Goal: Task Accomplishment & Management: Manage account settings

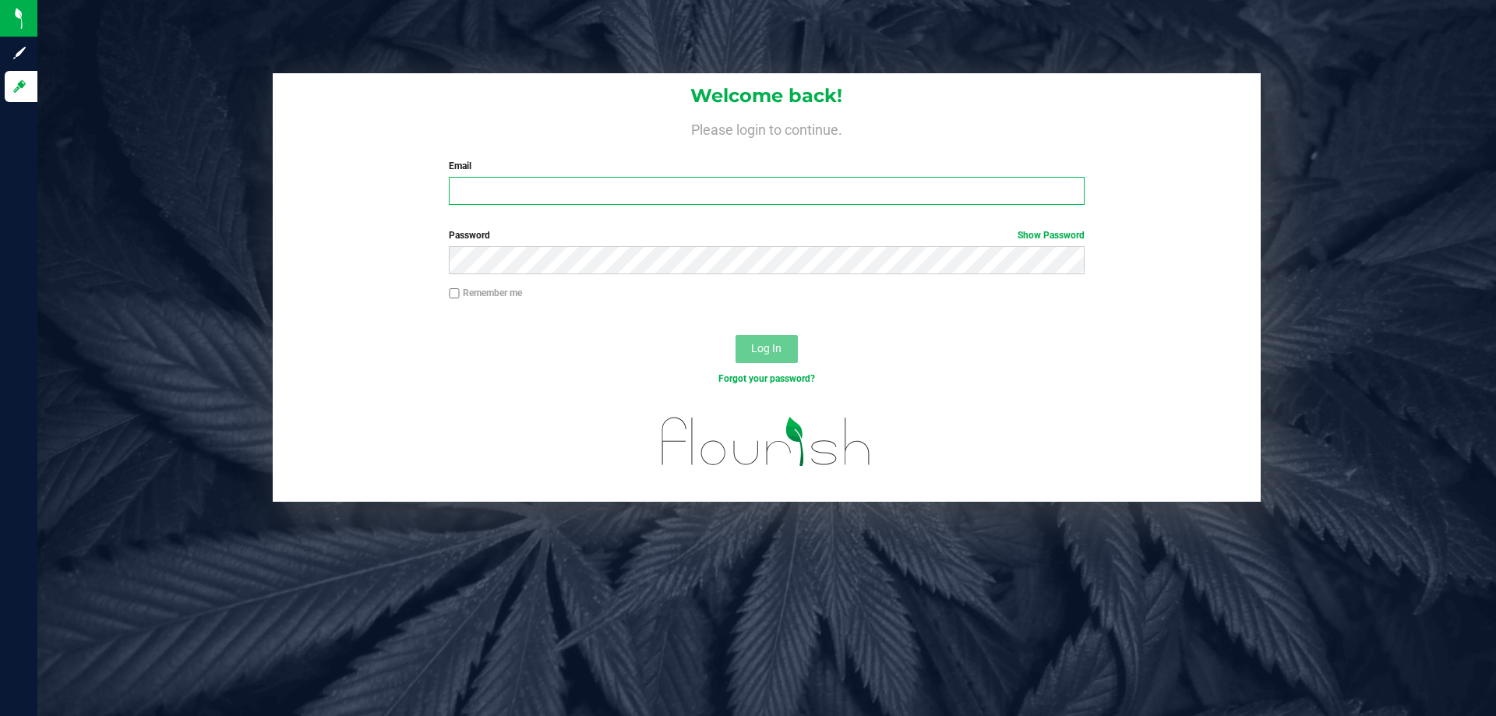
click at [570, 194] on input "Email" at bounding box center [766, 191] width 635 height 28
type input "KURBAN@liveparallel.com"
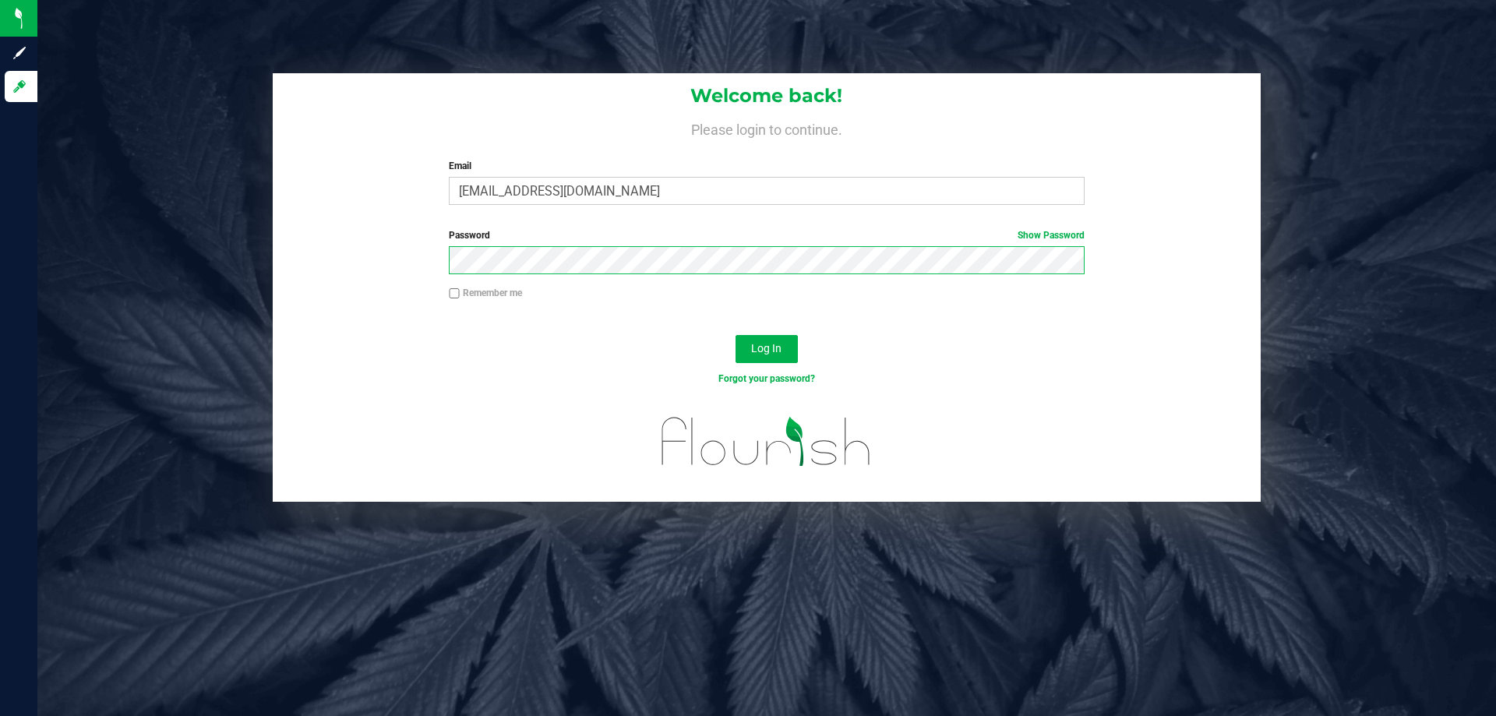
click at [736, 335] on button "Log In" at bounding box center [767, 349] width 62 height 28
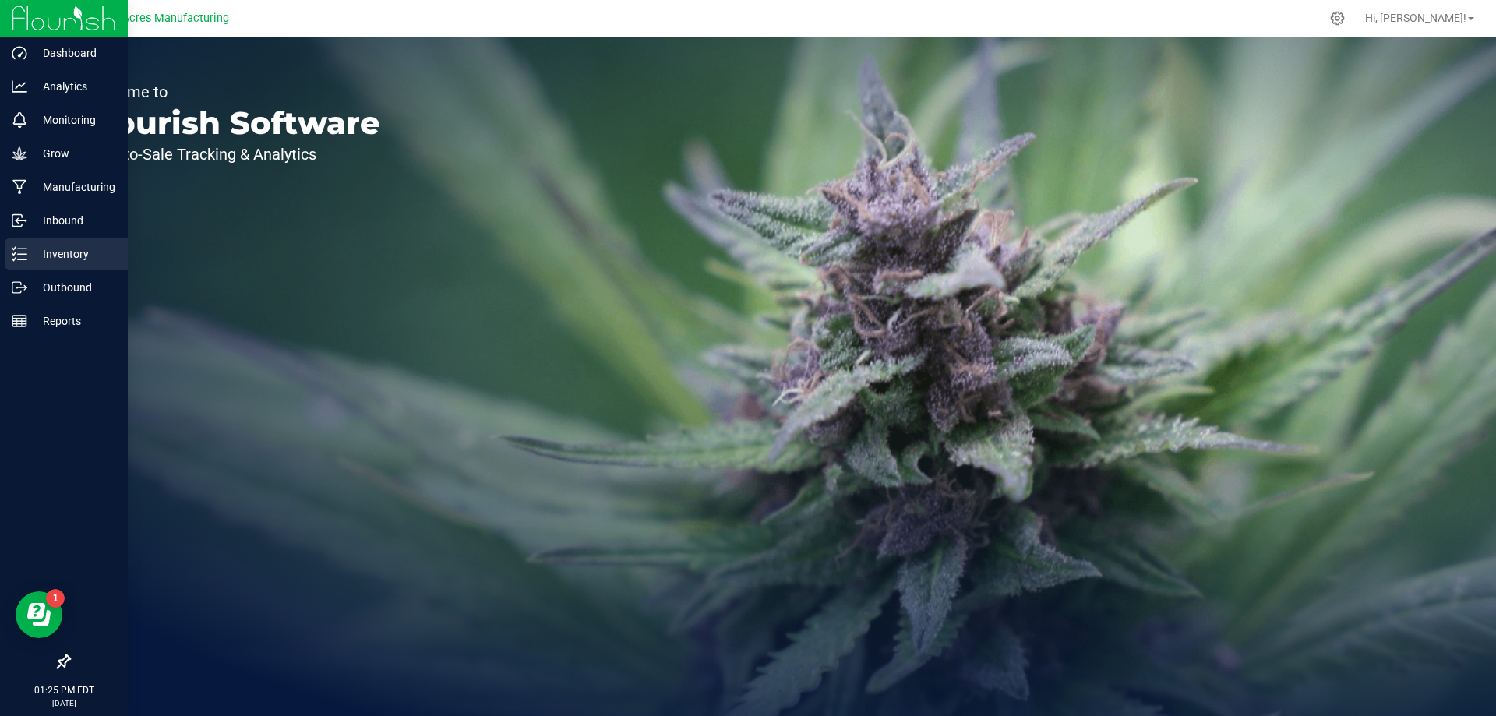
click at [49, 261] on p "Inventory" at bounding box center [74, 254] width 94 height 19
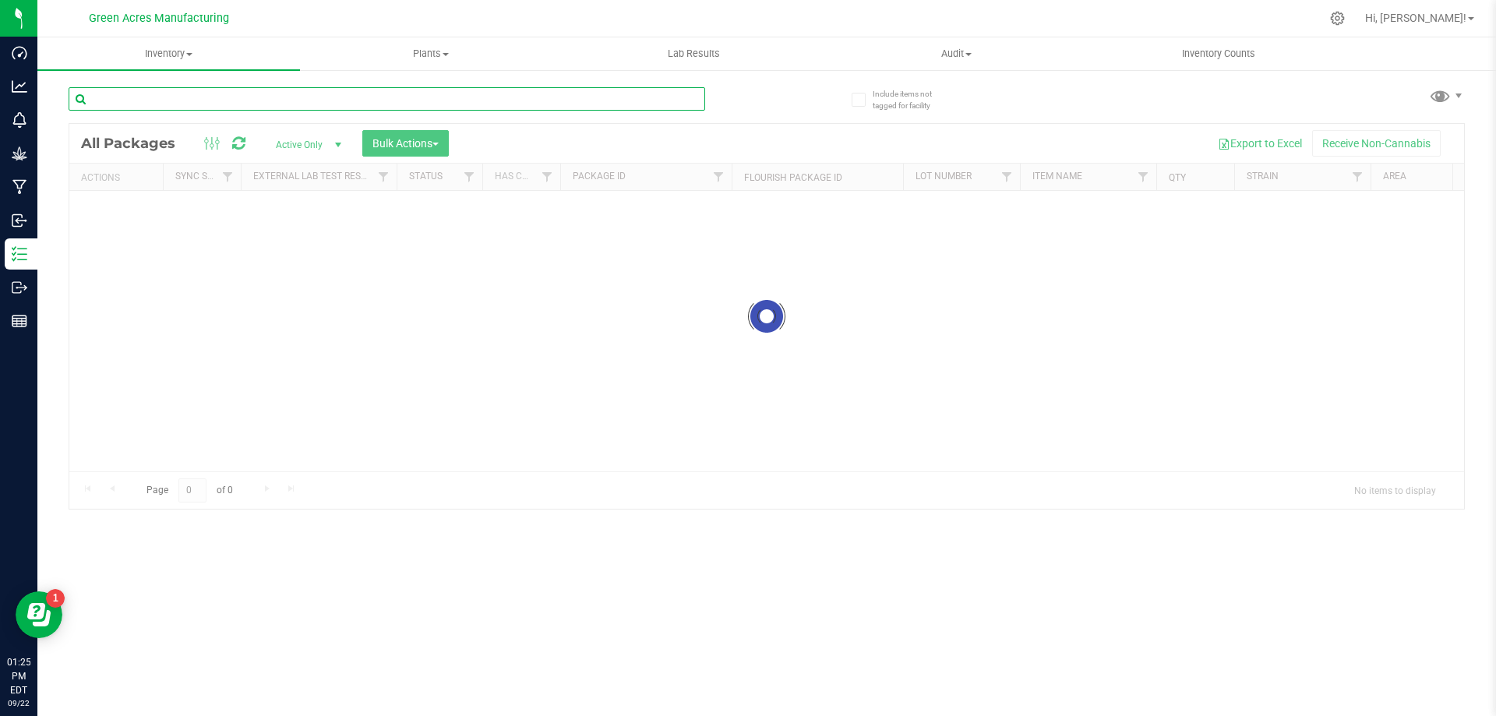
click at [254, 94] on input "text" at bounding box center [387, 98] width 637 height 23
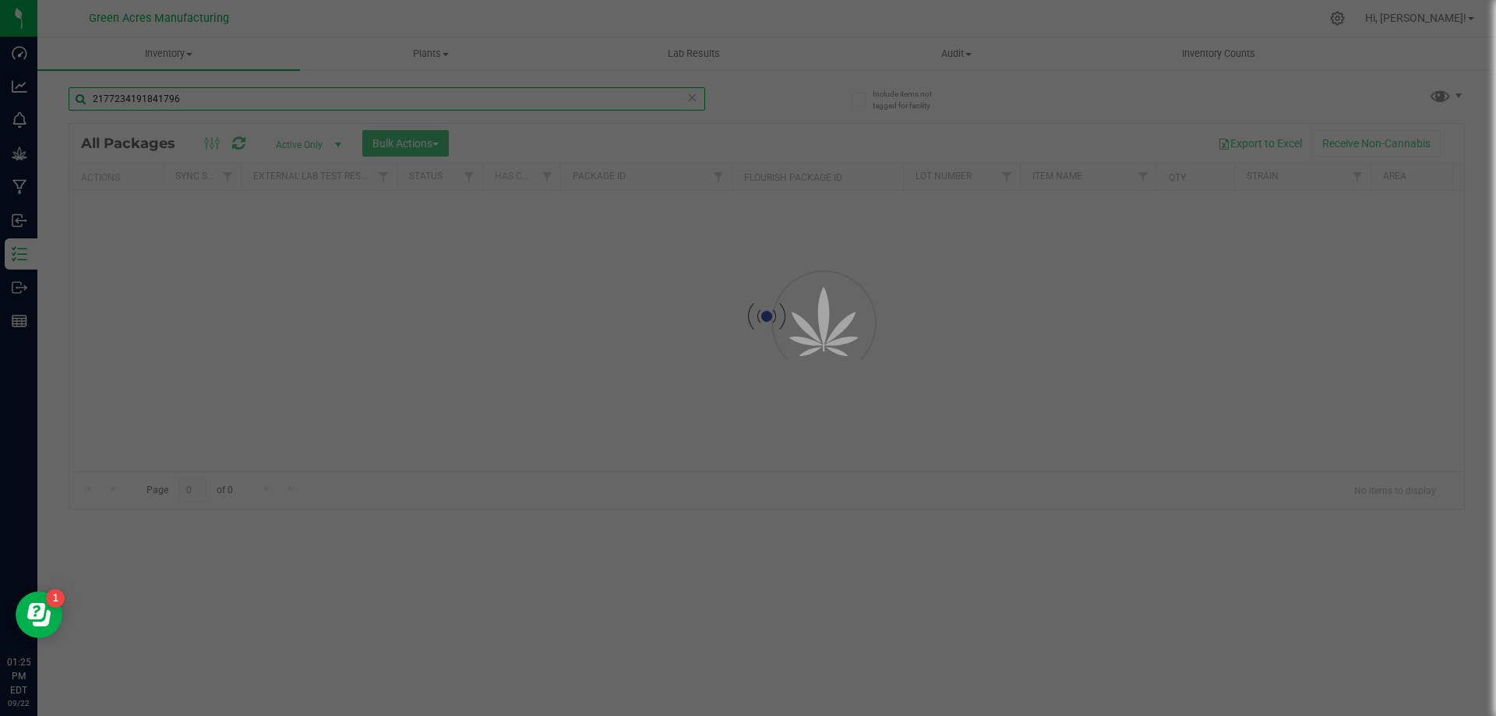
type input "2177234191841796"
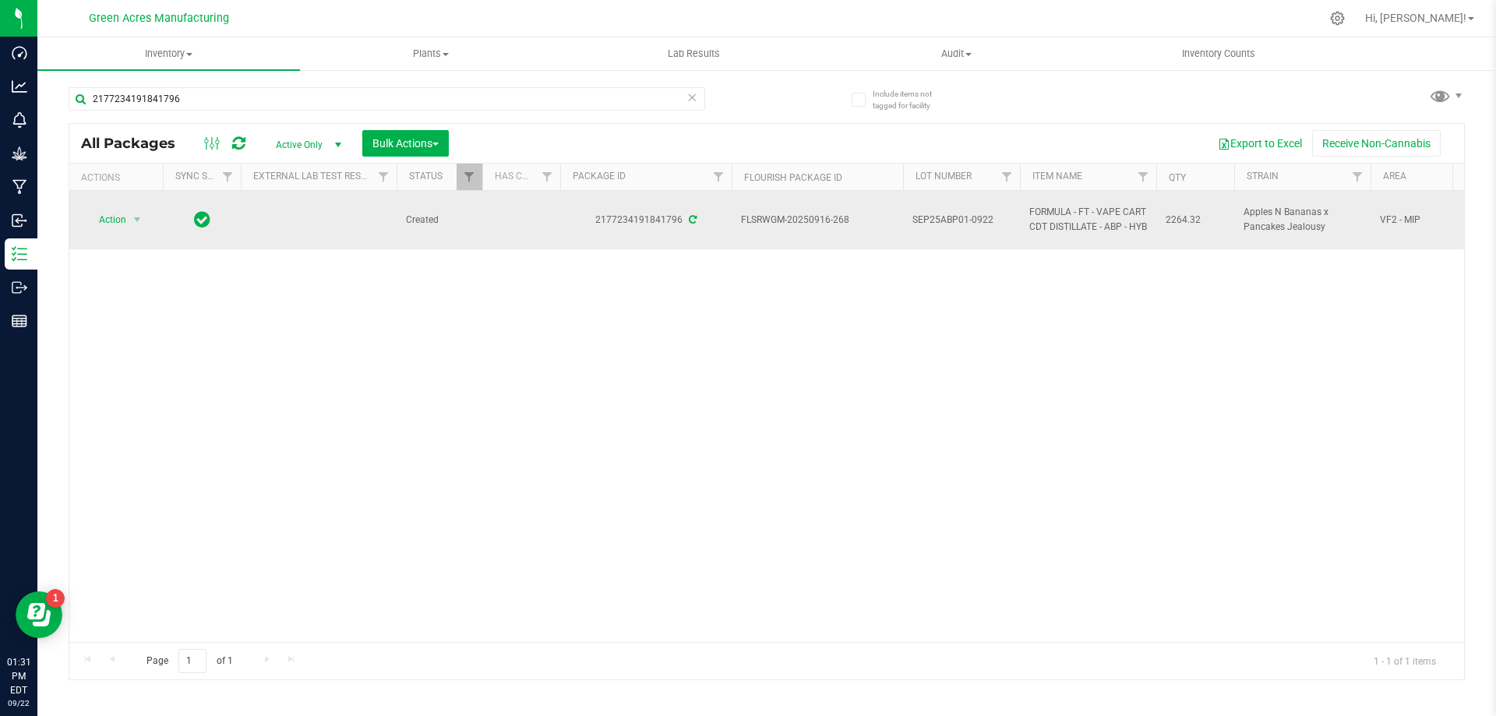
click at [117, 214] on span "Action" at bounding box center [106, 220] width 42 height 22
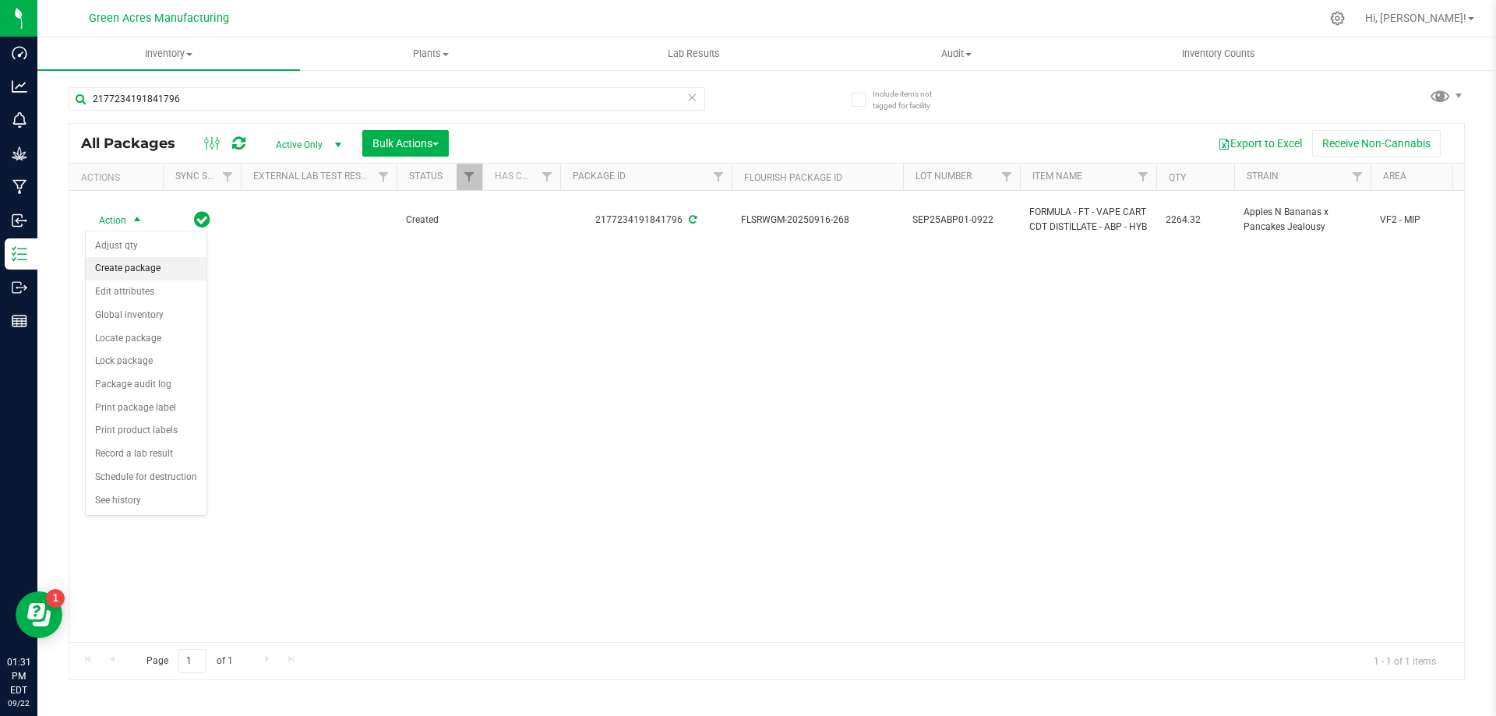
click at [122, 264] on li "Create package" at bounding box center [146, 268] width 121 height 23
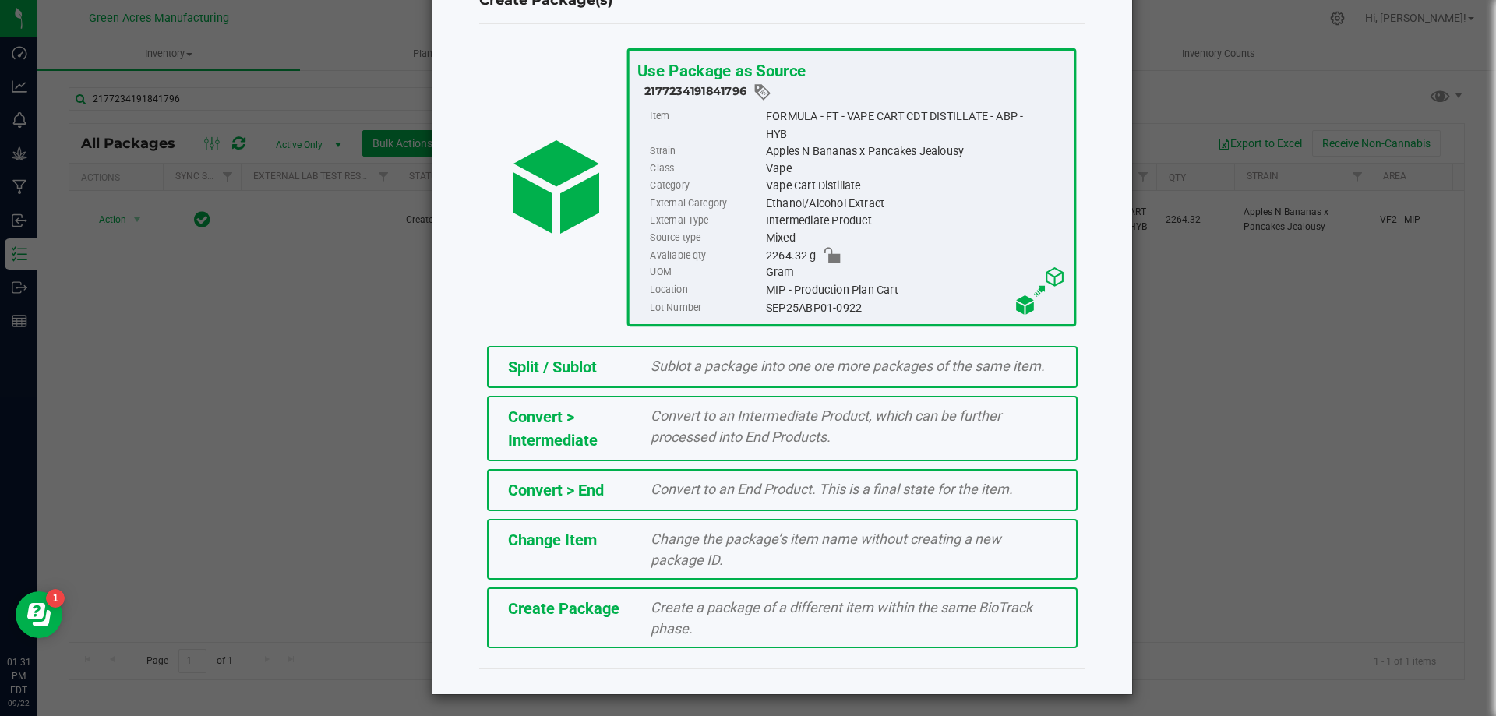
scroll to position [61, 0]
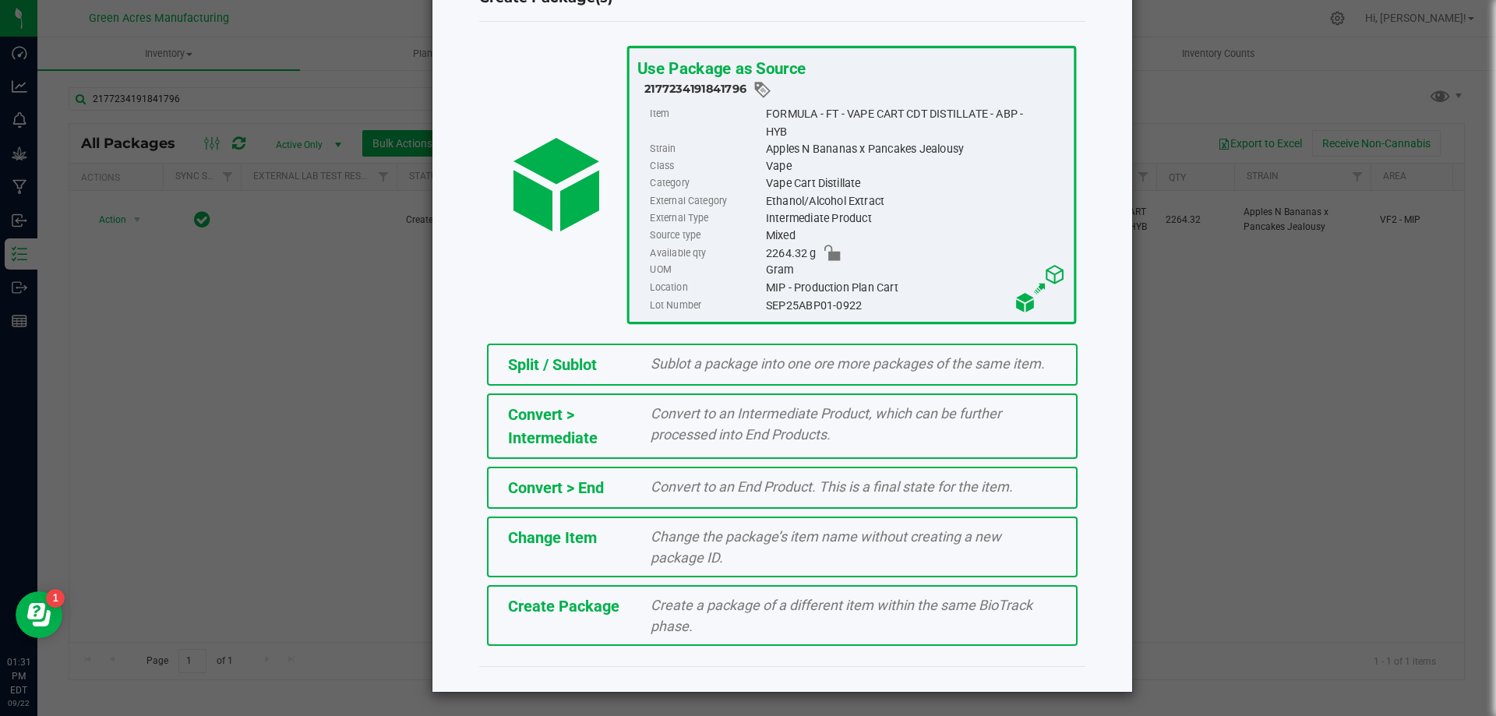
click at [561, 630] on div "Create Package Create a package of a different item within the same BioTrack ph…" at bounding box center [782, 615] width 591 height 61
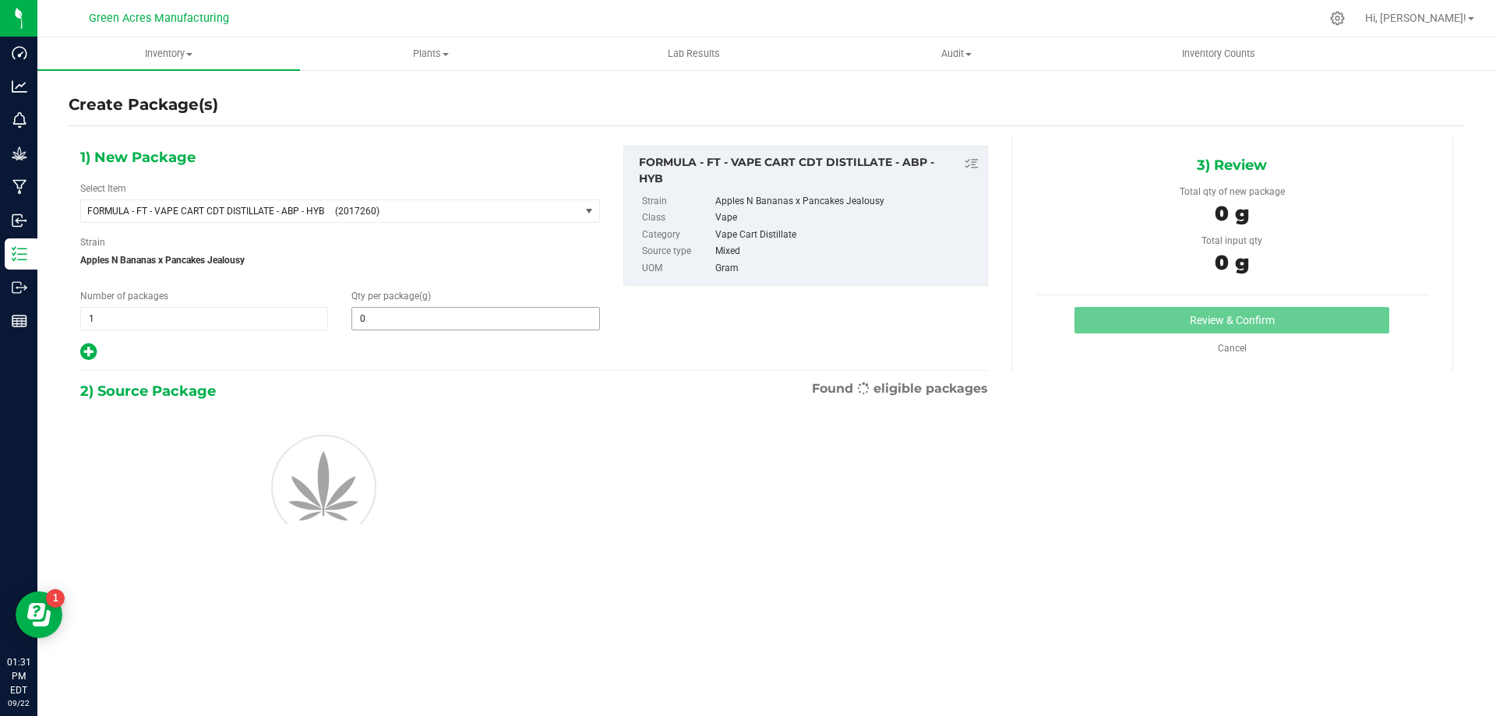
type input "0.0000"
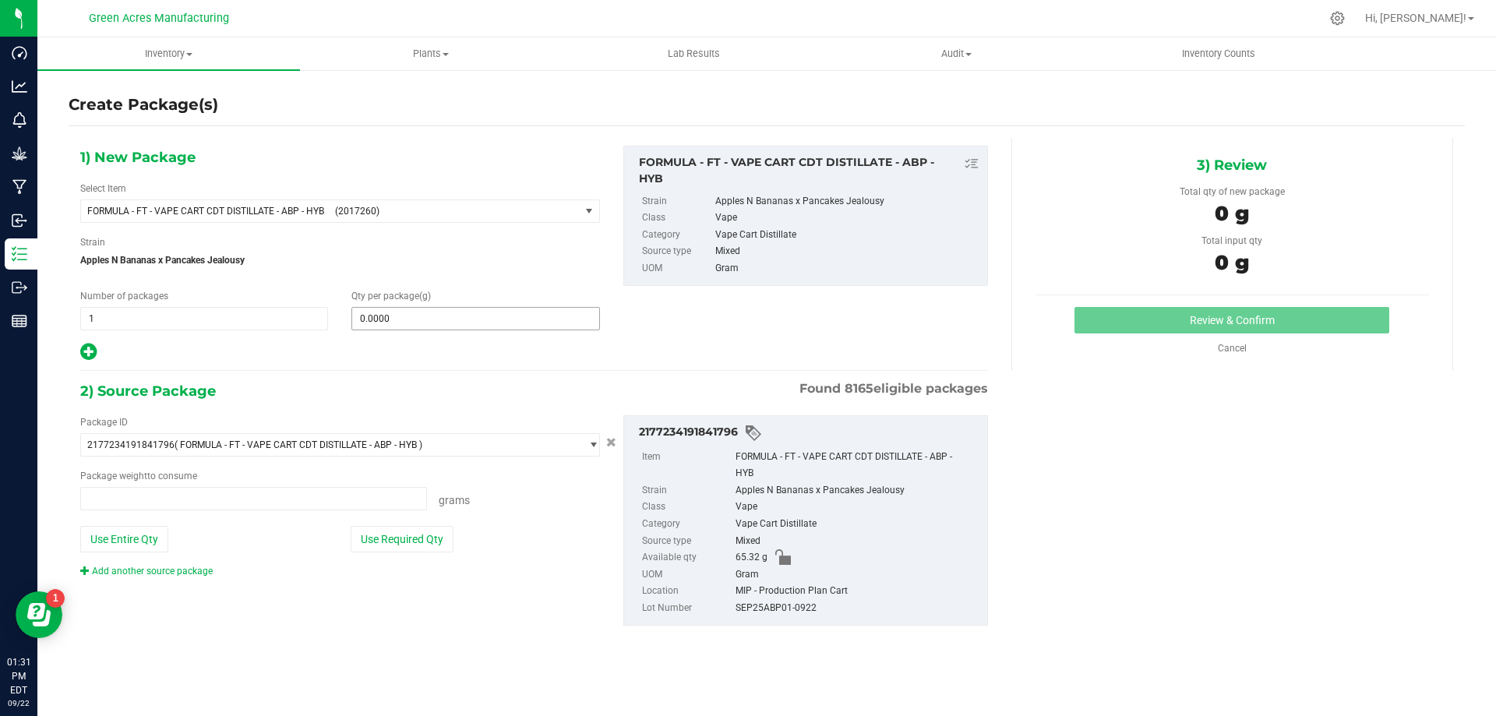
type input "0.0000 g"
click at [422, 314] on span at bounding box center [475, 318] width 248 height 23
type input "3"
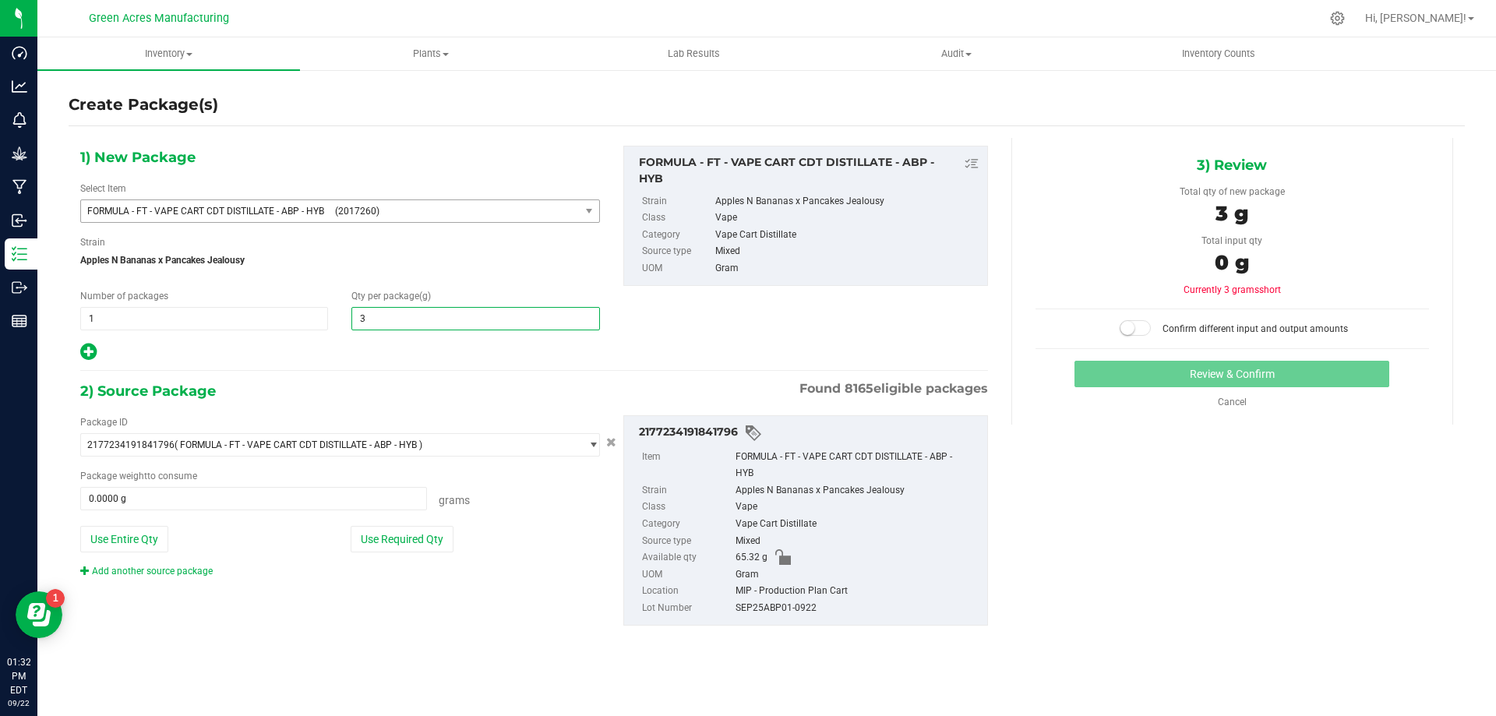
type input "3.0000"
click at [329, 214] on span "FORMULA - FT - VAPE CART CDT DISTILLATE - ABP - HYB (2017260)" at bounding box center [330, 211] width 499 height 22
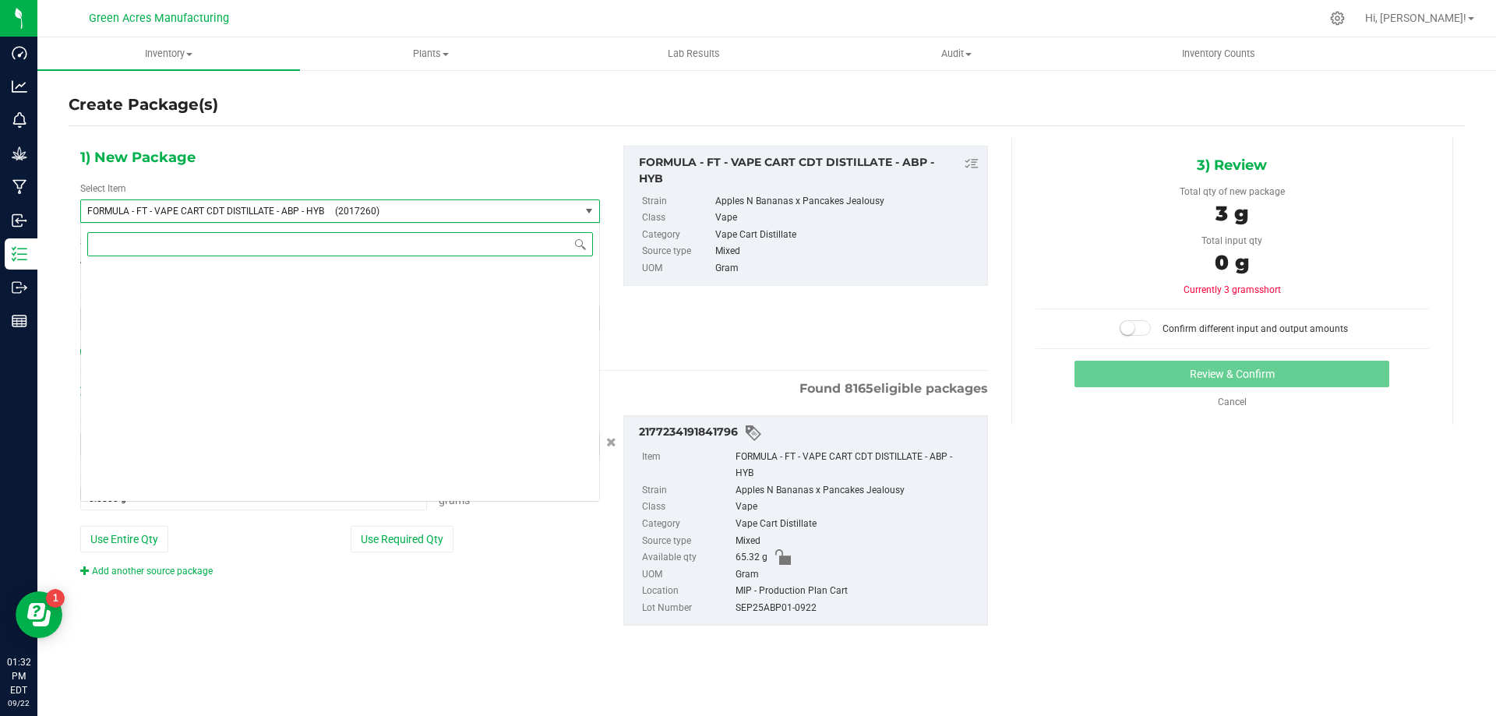
scroll to position [28235, 0]
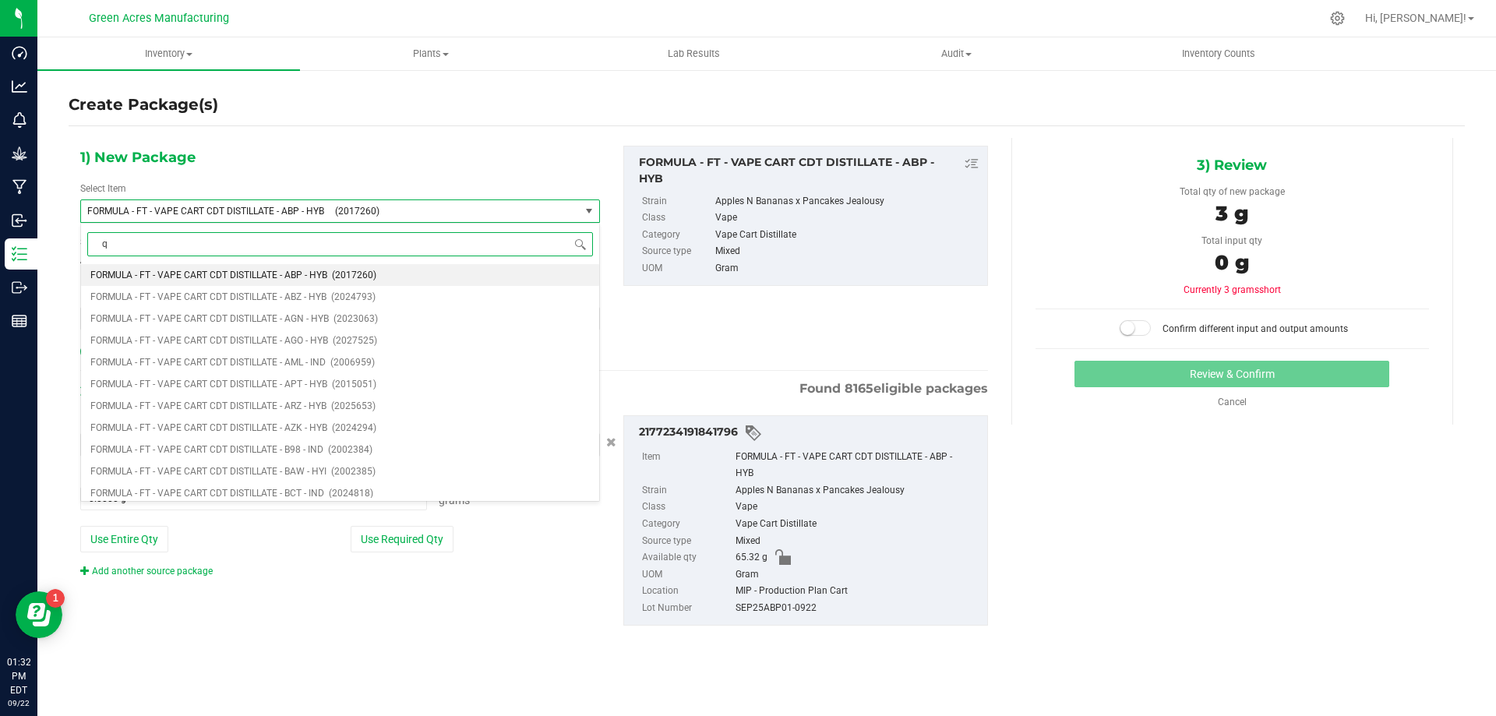
type input "qc"
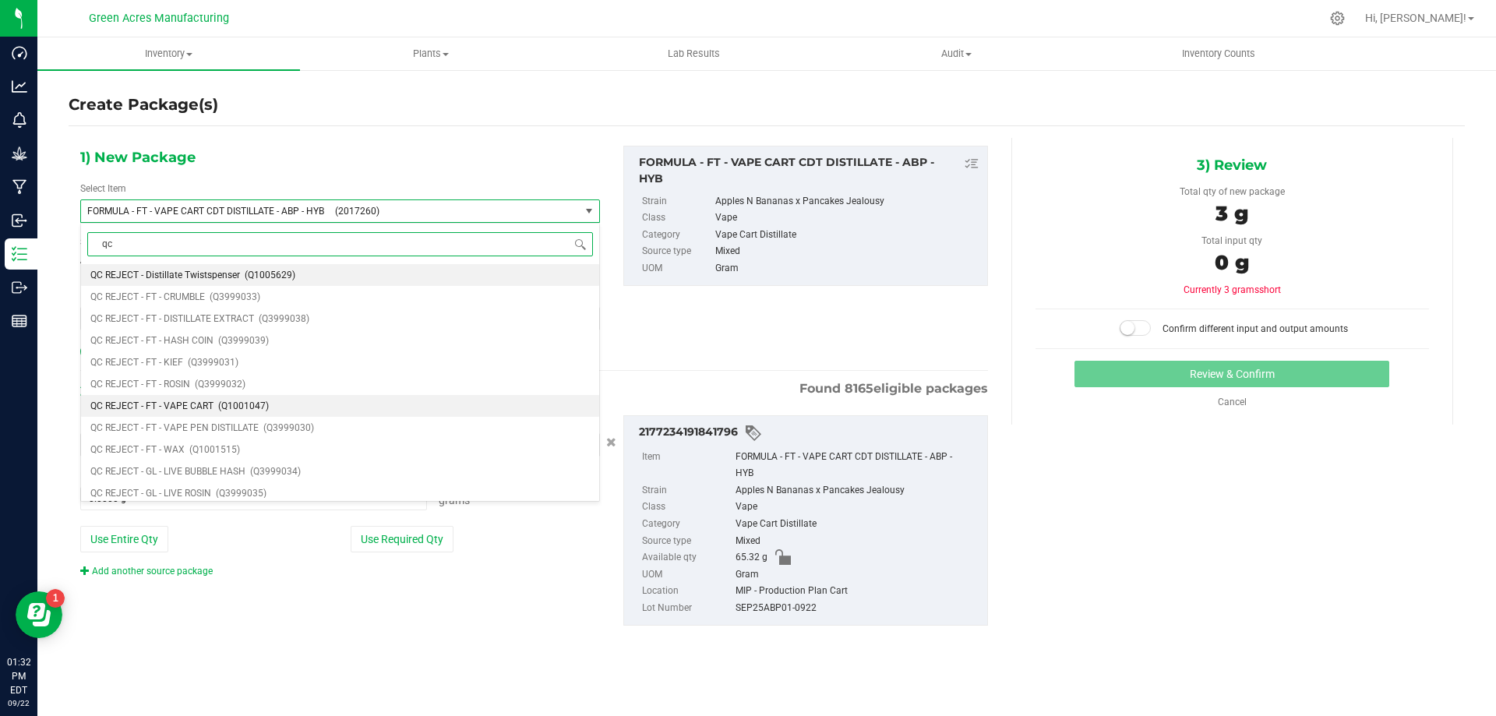
click at [271, 411] on li "QC REJECT - FT - VAPE CART (Q1001047)" at bounding box center [340, 406] width 518 height 22
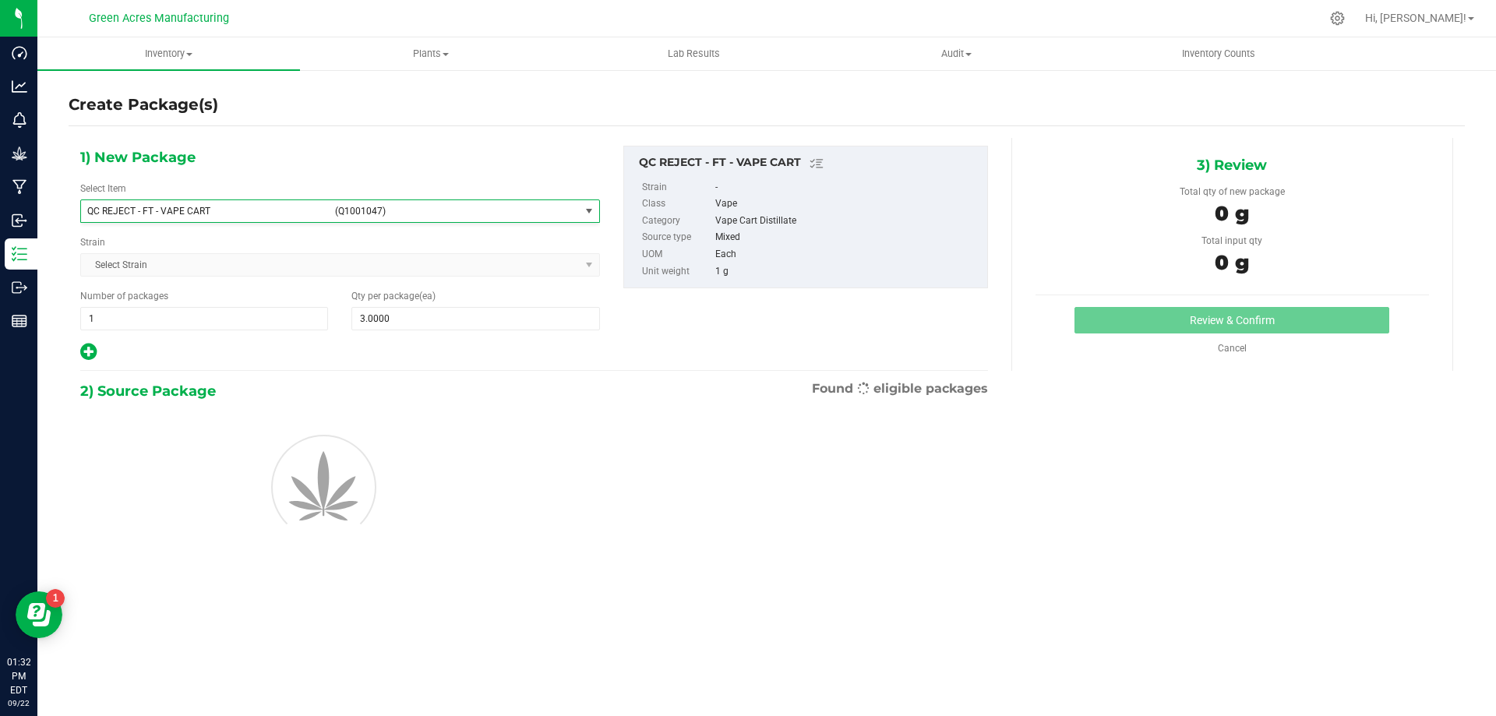
type input "0"
click at [397, 318] on span at bounding box center [475, 318] width 248 height 23
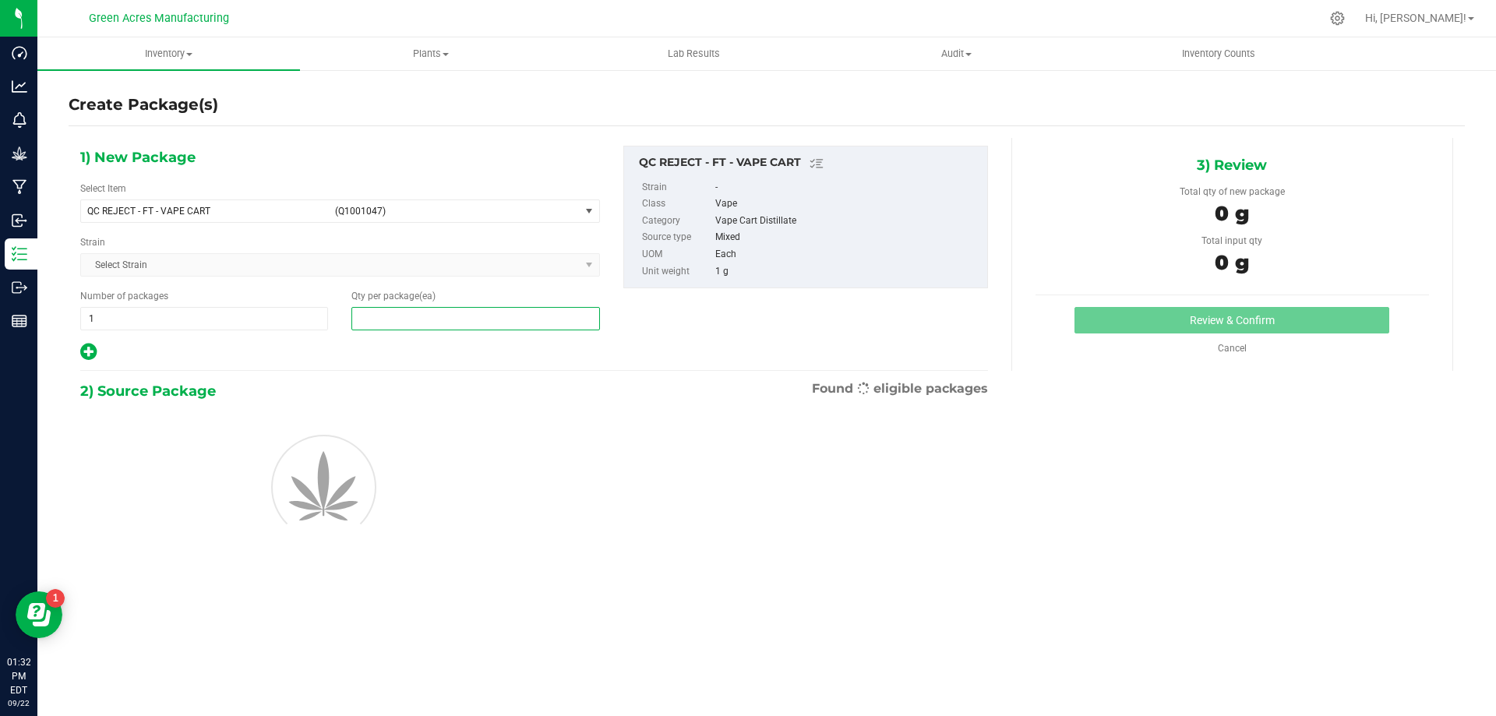
type input "3"
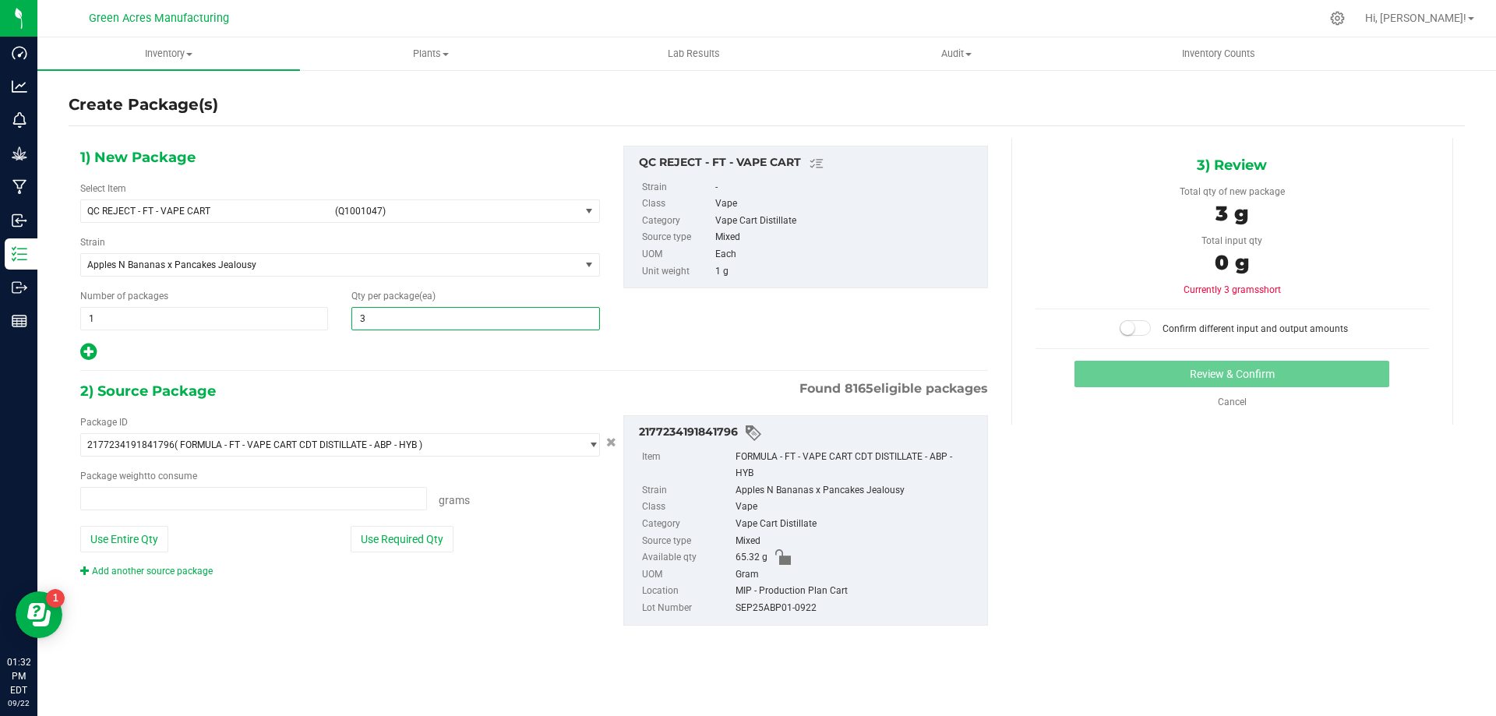
type input "0.0000 g"
type input "3"
click at [165, 547] on button "Use Entire Qty" at bounding box center [124, 539] width 88 height 26
type input "65.3200 g"
click at [1138, 327] on span at bounding box center [1135, 328] width 31 height 16
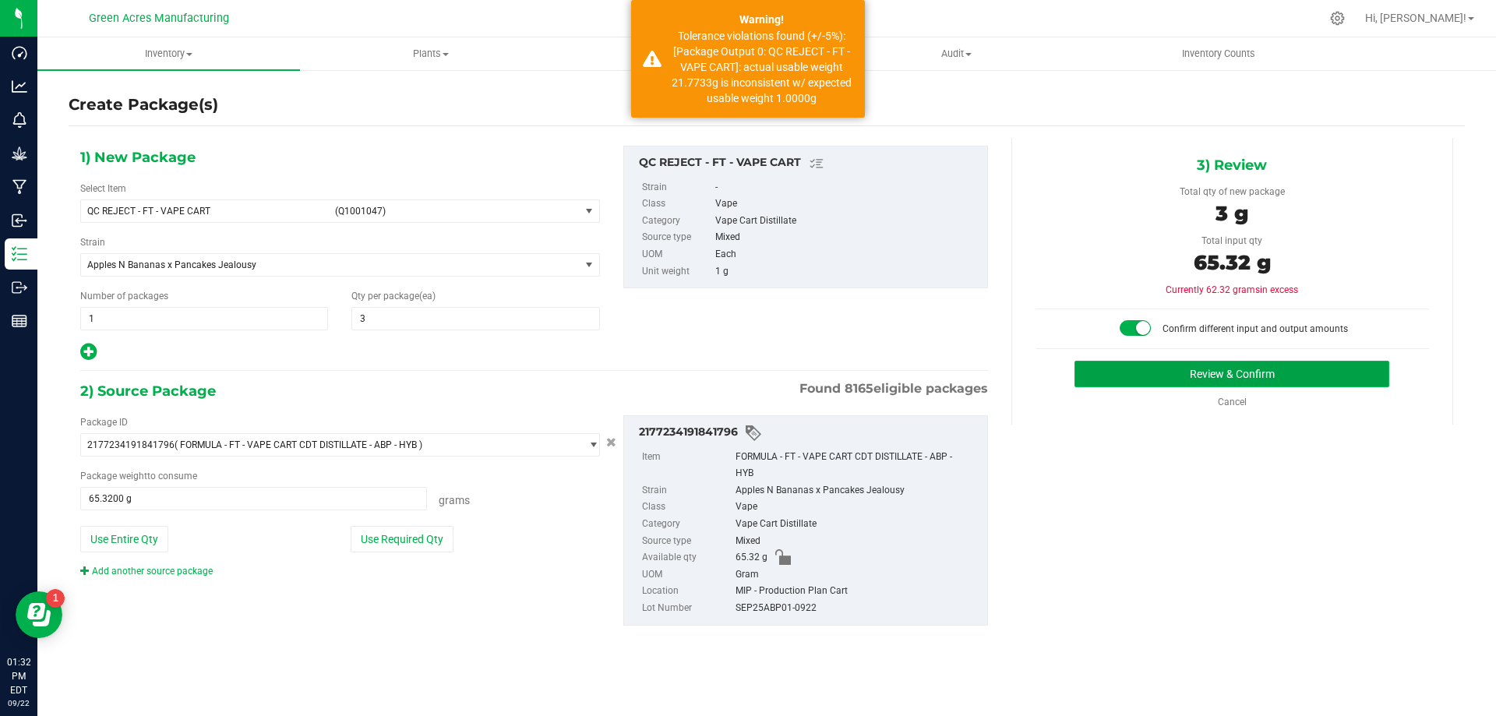
click at [1270, 381] on button "Review & Confirm" at bounding box center [1232, 374] width 315 height 26
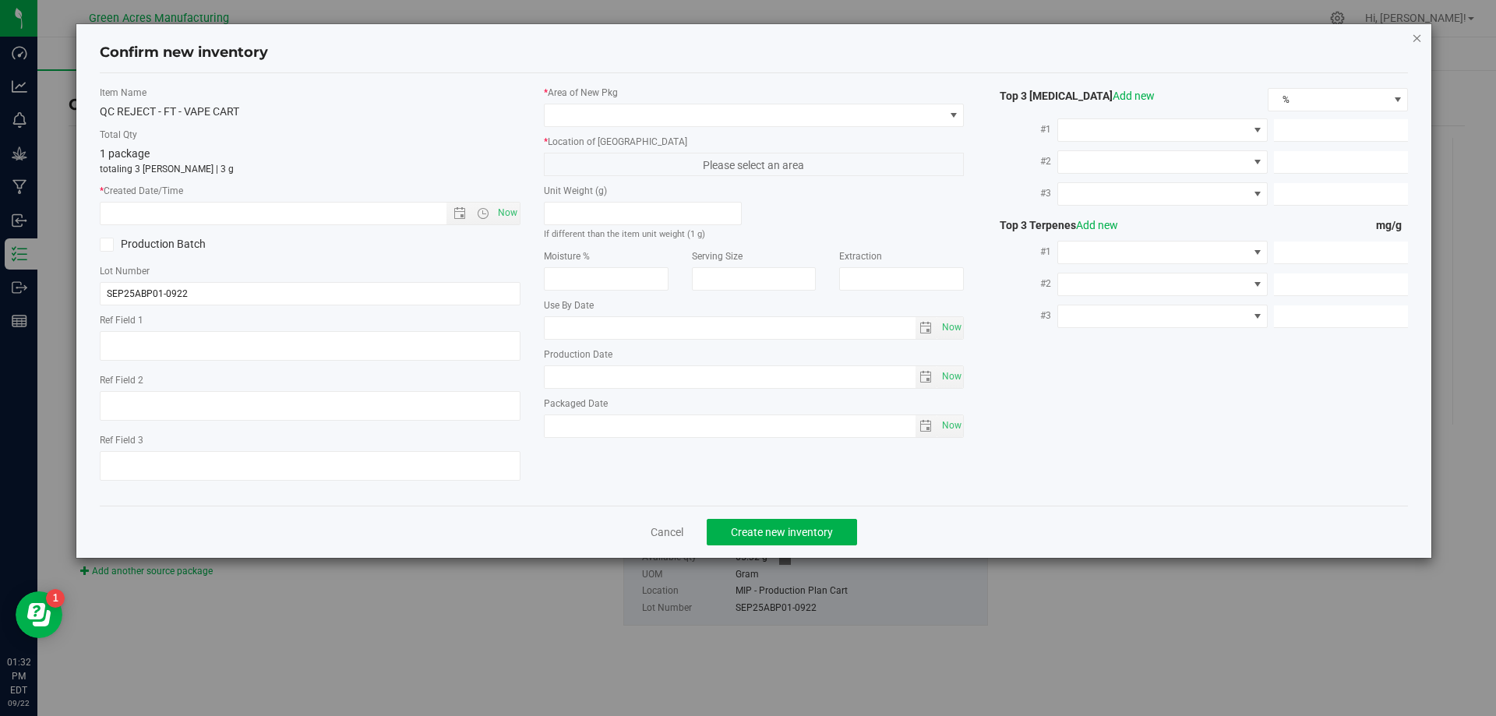
click at [1417, 39] on icon "button" at bounding box center [1417, 37] width 11 height 19
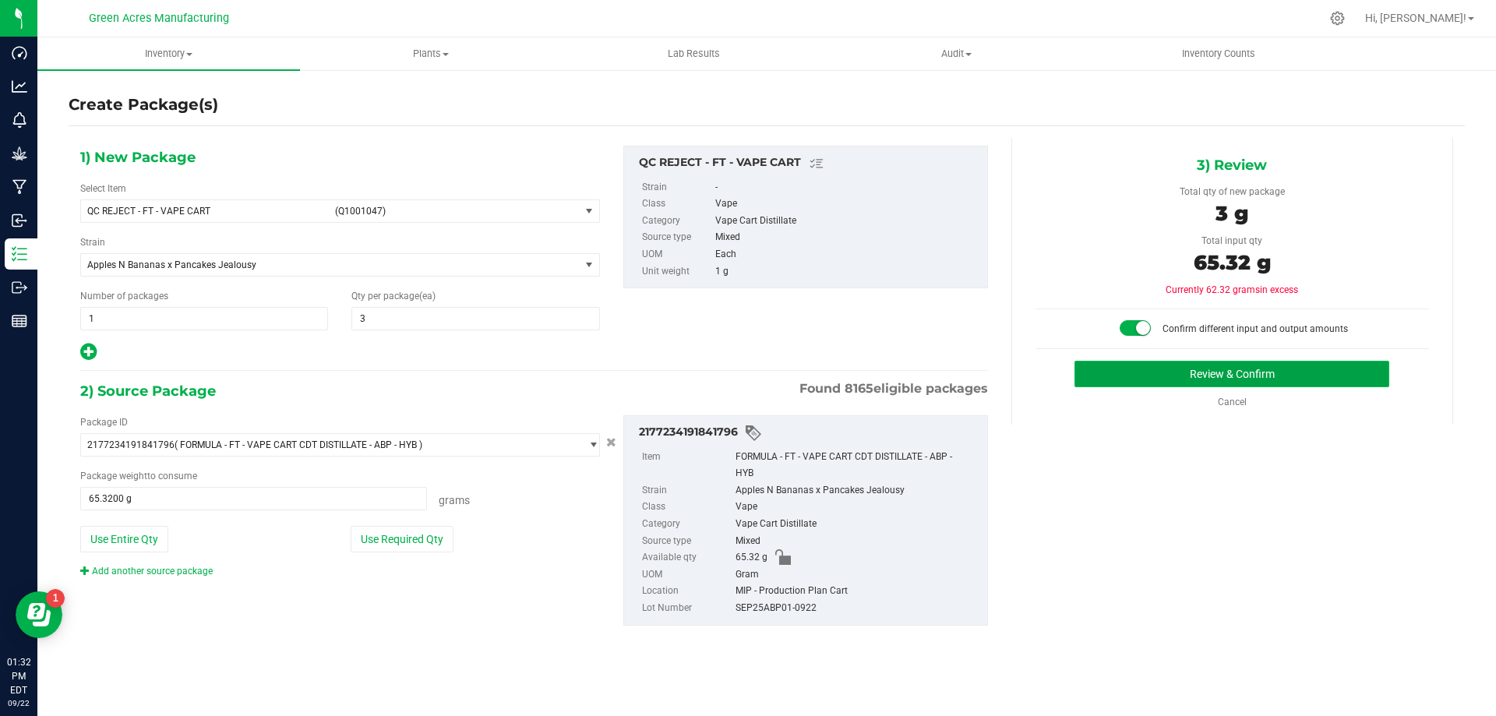
click at [1259, 381] on button "Review & Confirm" at bounding box center [1232, 374] width 315 height 26
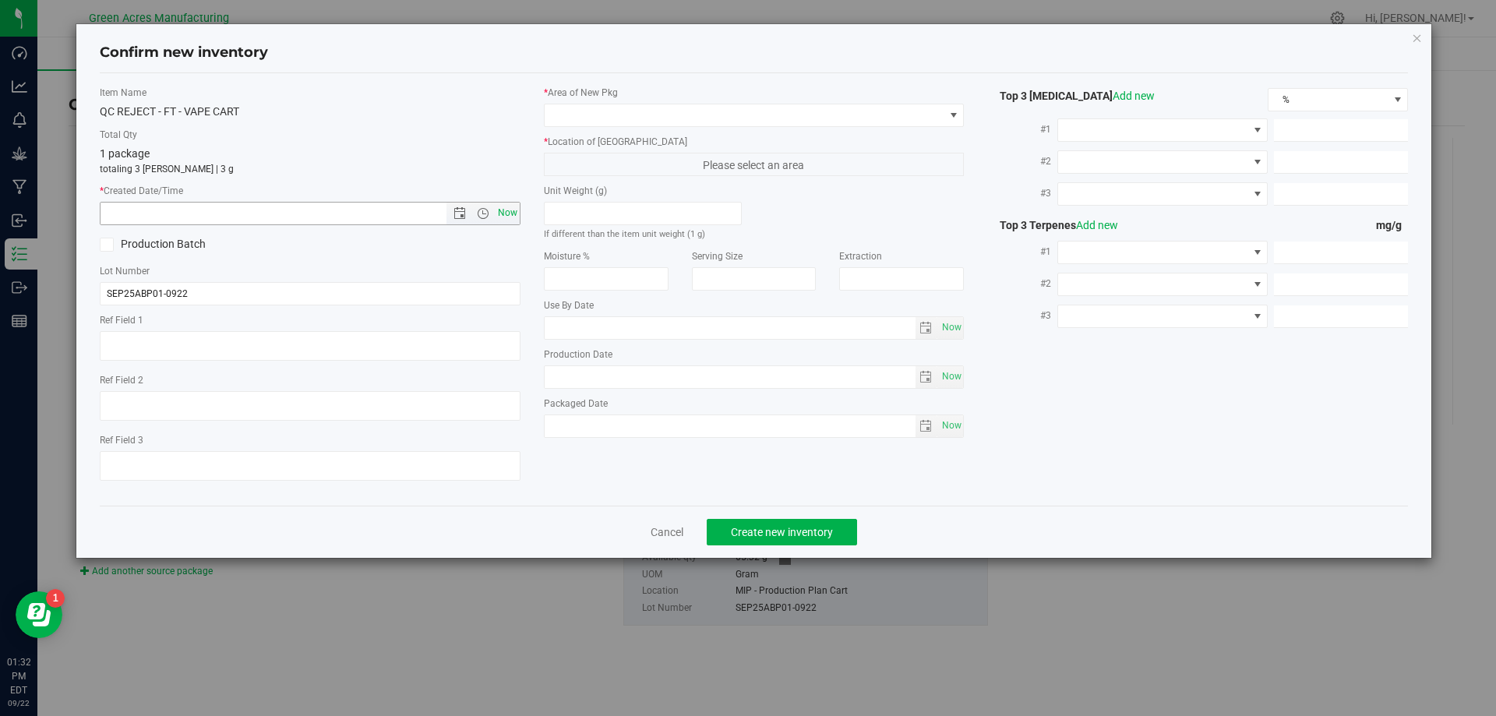
click at [506, 208] on span "Now" at bounding box center [507, 213] width 26 height 23
type input "9/22/2025 1:32 PM"
click at [584, 121] on span at bounding box center [745, 115] width 400 height 22
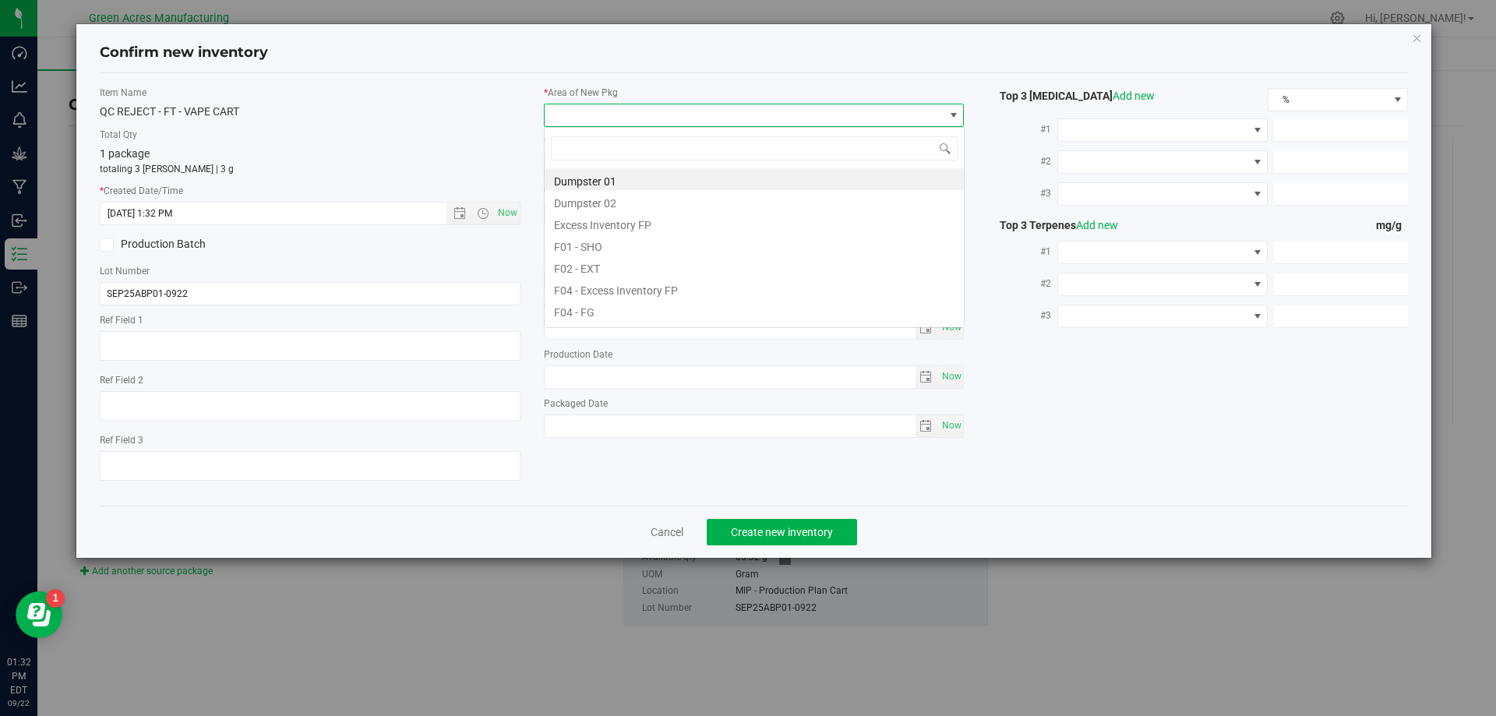
scroll to position [23, 421]
type input "mip"
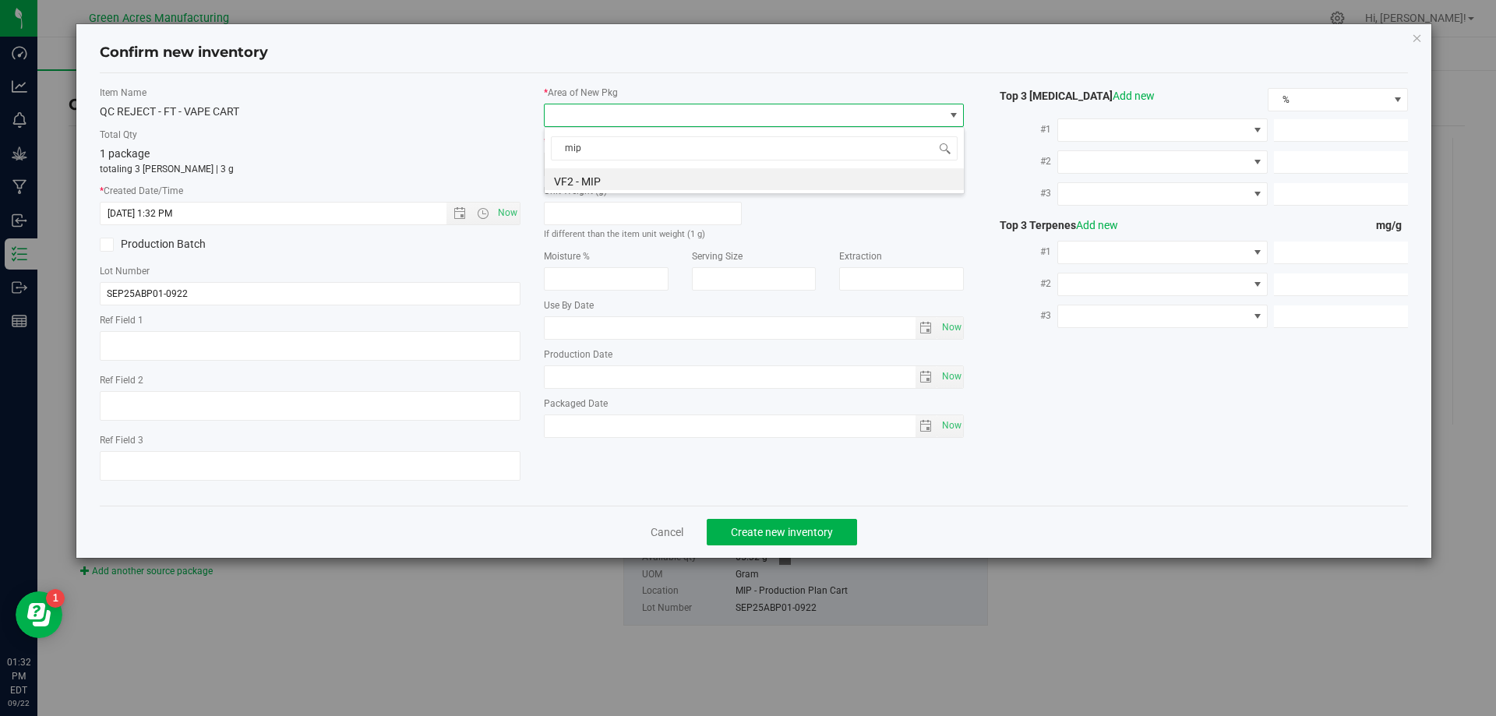
click at [603, 178] on li "VF2 - MIP" at bounding box center [754, 179] width 419 height 22
click at [643, 143] on label "* Location of New Pkg" at bounding box center [754, 142] width 421 height 14
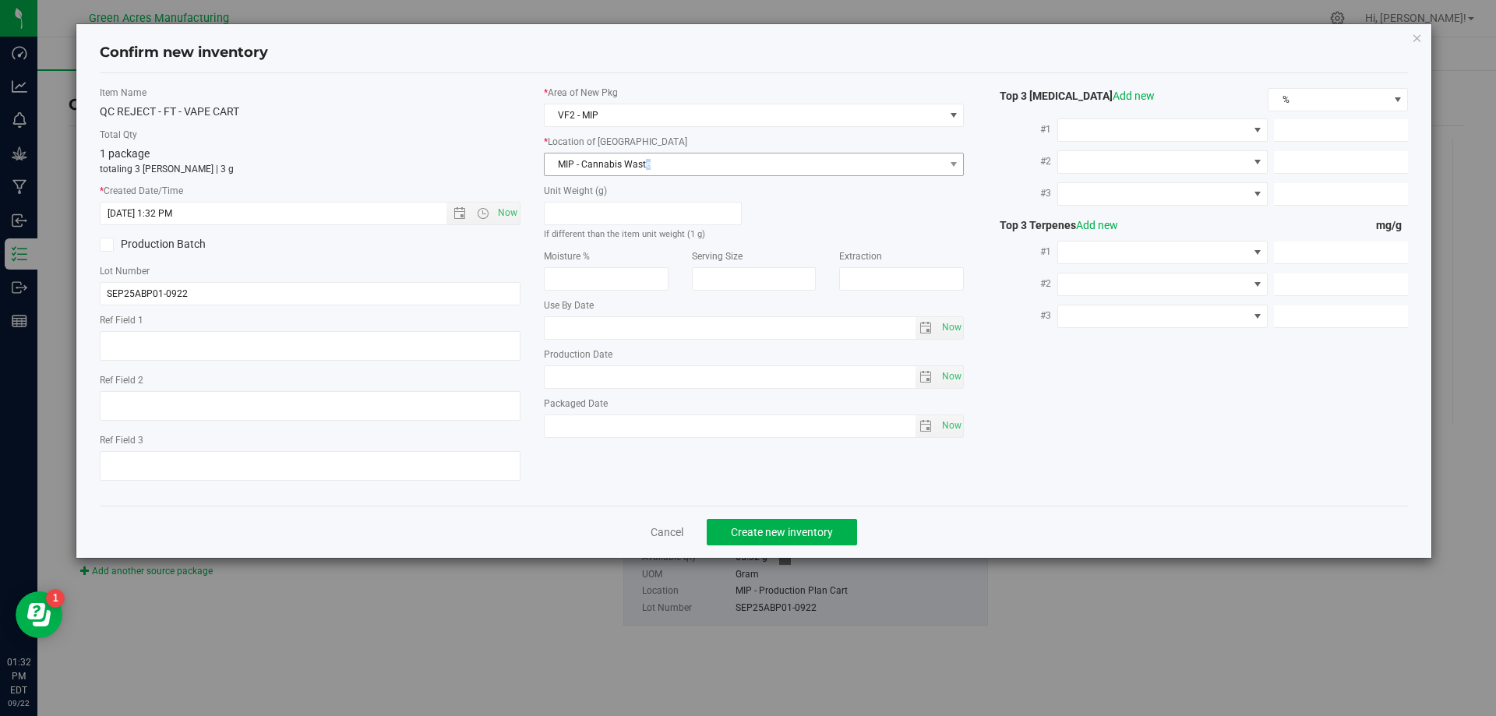
click at [648, 164] on span "MIP - Cannabis Waste" at bounding box center [745, 165] width 400 height 22
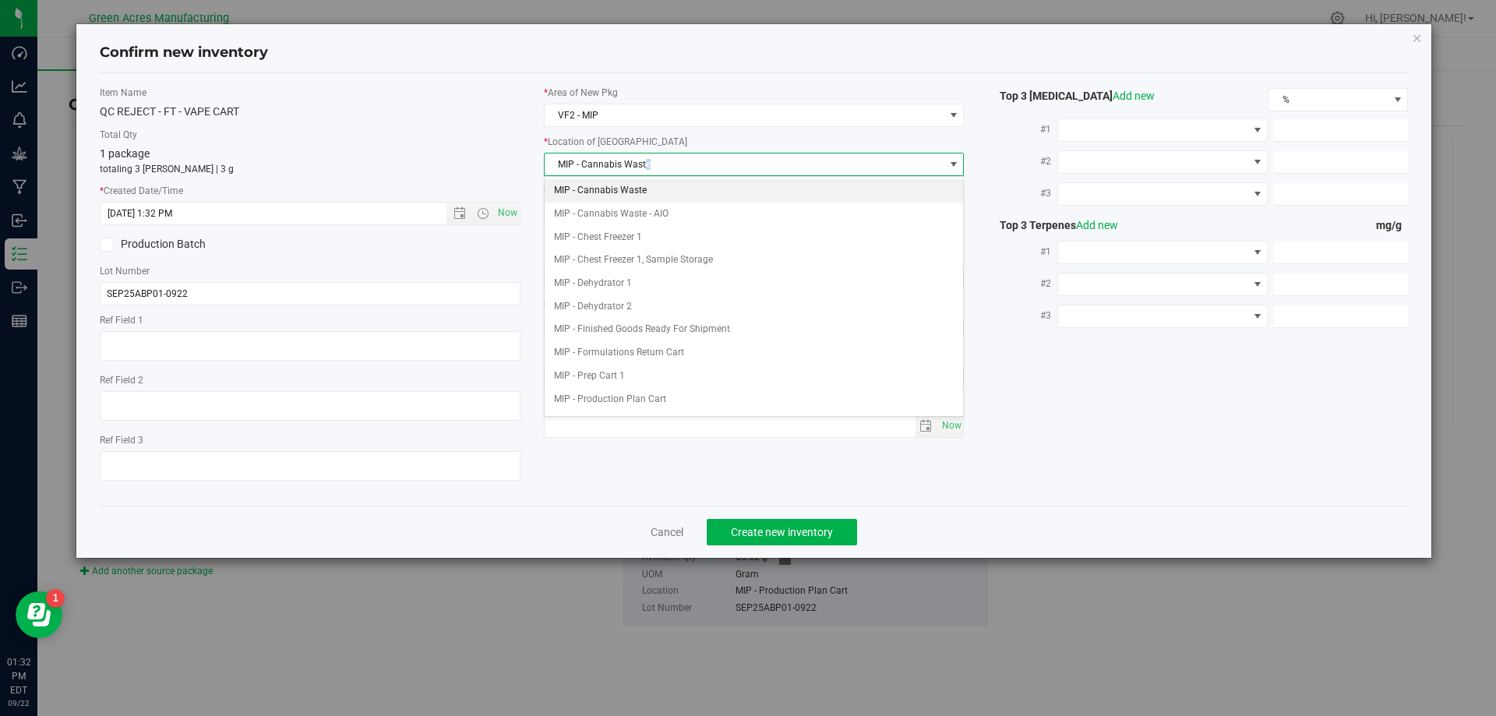
drag, startPoint x: 655, startPoint y: 194, endPoint x: 689, endPoint y: 229, distance: 49.0
click at [655, 193] on li "MIP - Cannabis Waste" at bounding box center [754, 190] width 419 height 23
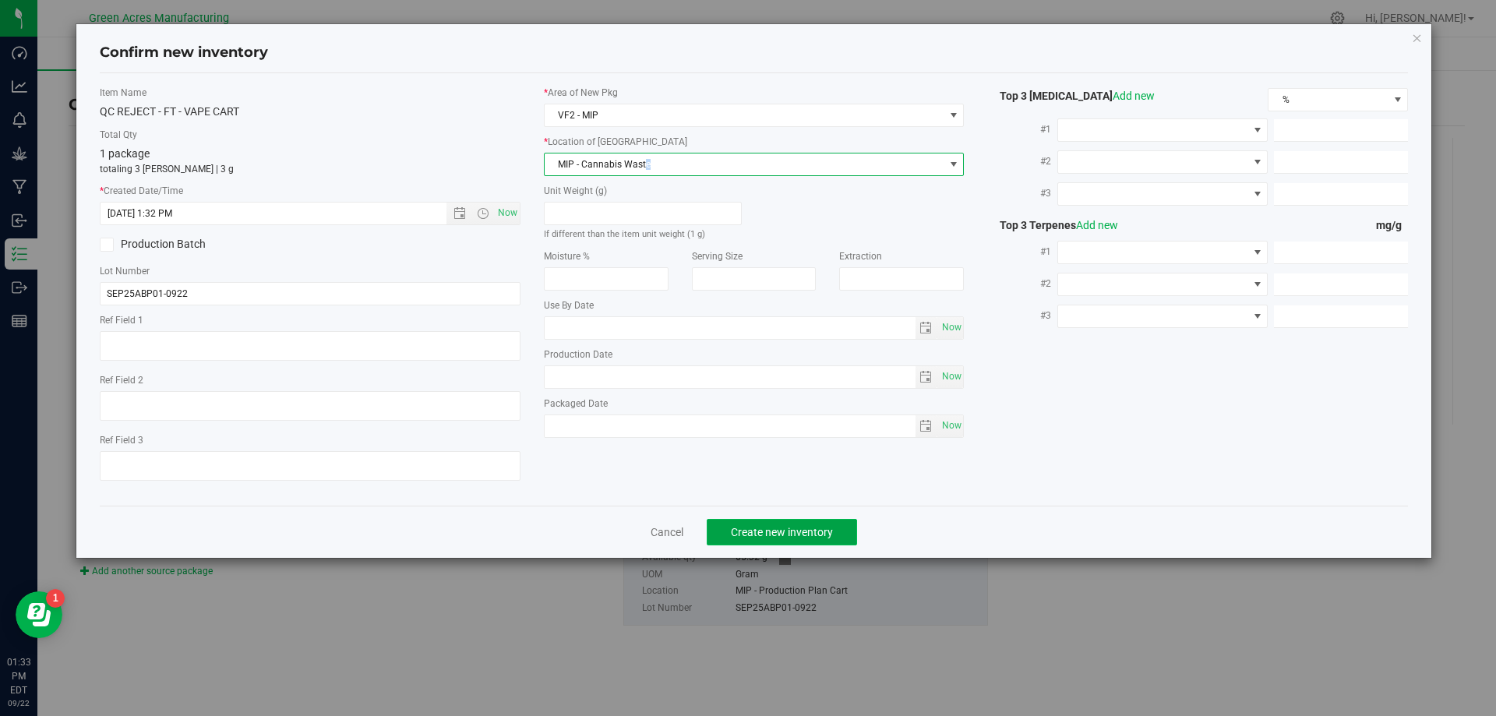
click at [842, 535] on button "Create new inventory" at bounding box center [782, 532] width 150 height 26
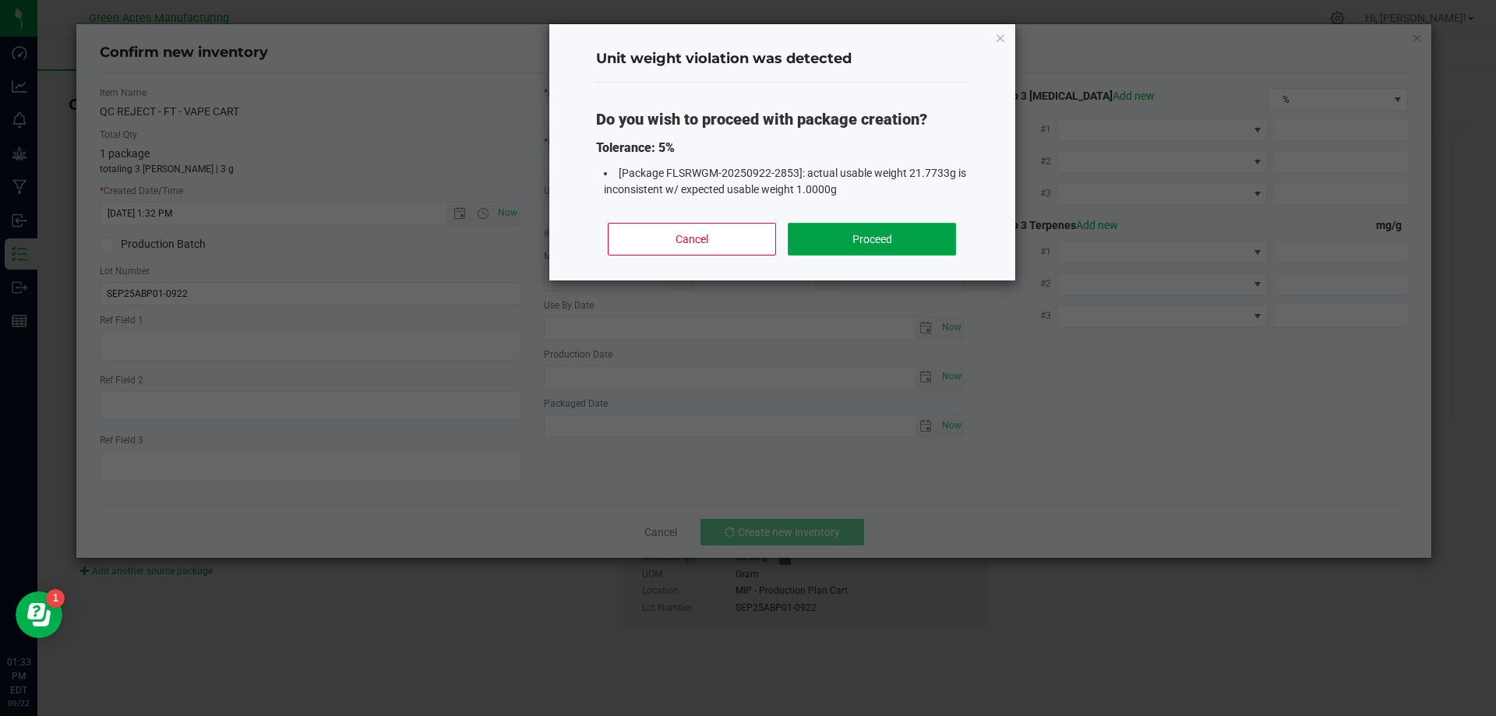
click at [913, 250] on button "Proceed" at bounding box center [872, 239] width 168 height 33
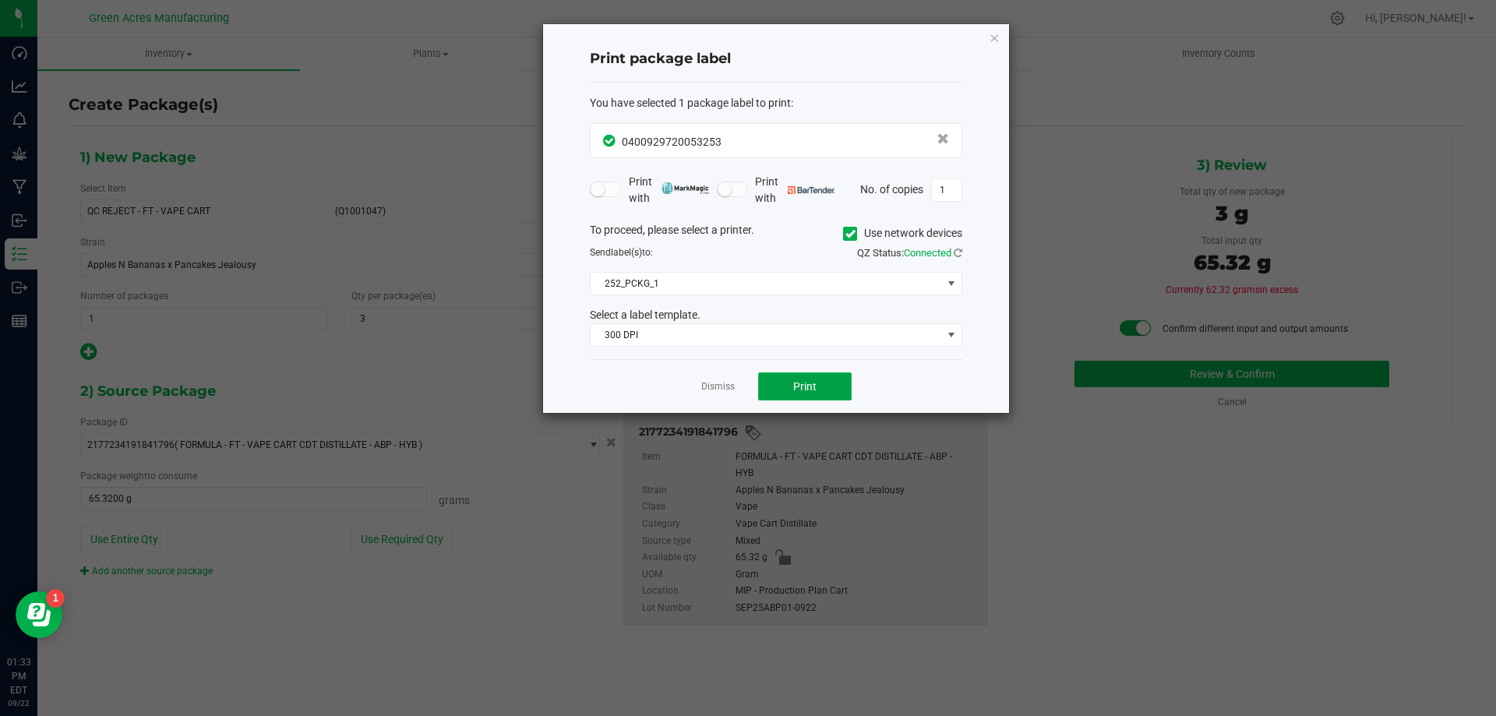
click at [851, 389] on button "Print" at bounding box center [805, 386] width 94 height 28
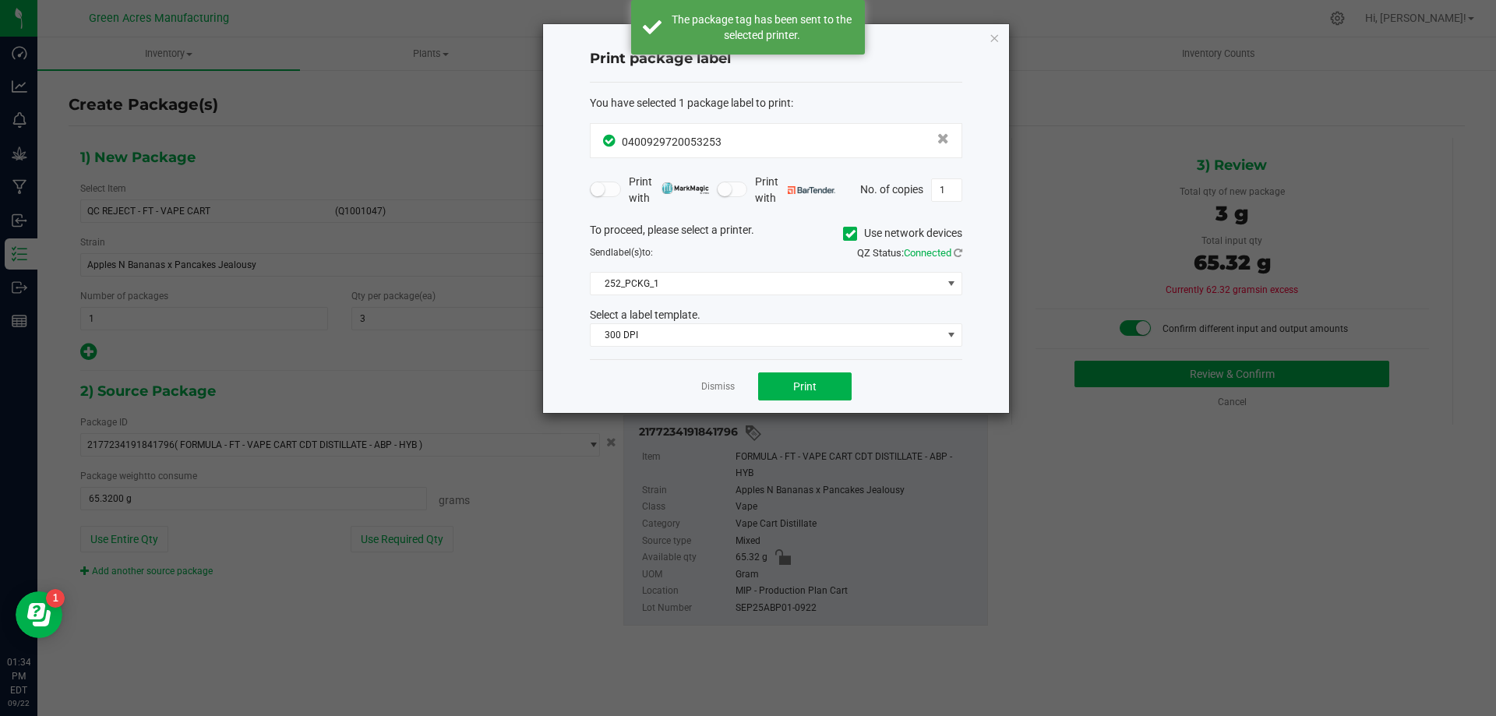
drag, startPoint x: 863, startPoint y: 372, endPoint x: 641, endPoint y: 647, distance: 352.5
click at [641, 660] on ngb-modal-window "Print package label You have selected 1 package label to print : 04009297200532…" at bounding box center [748, 358] width 1496 height 716
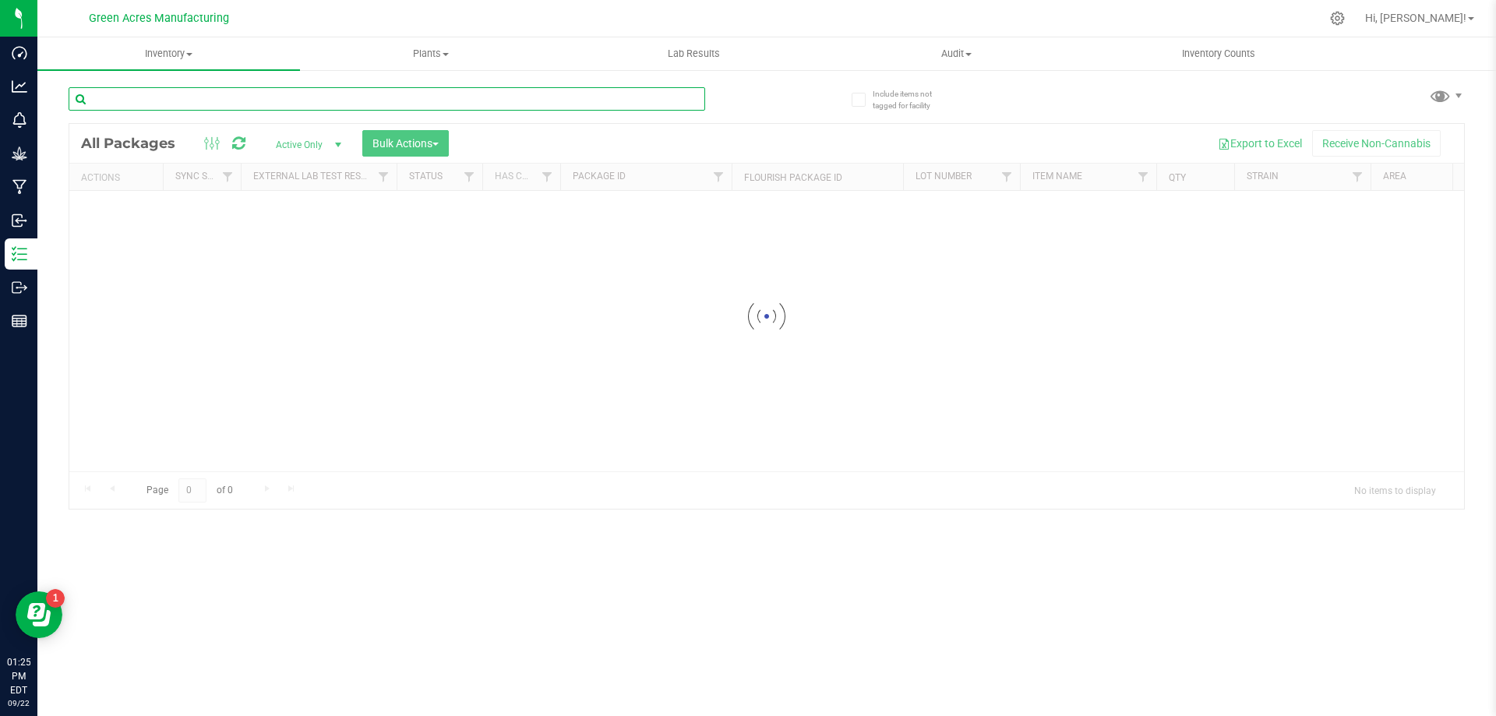
click at [309, 93] on input "text" at bounding box center [387, 98] width 637 height 23
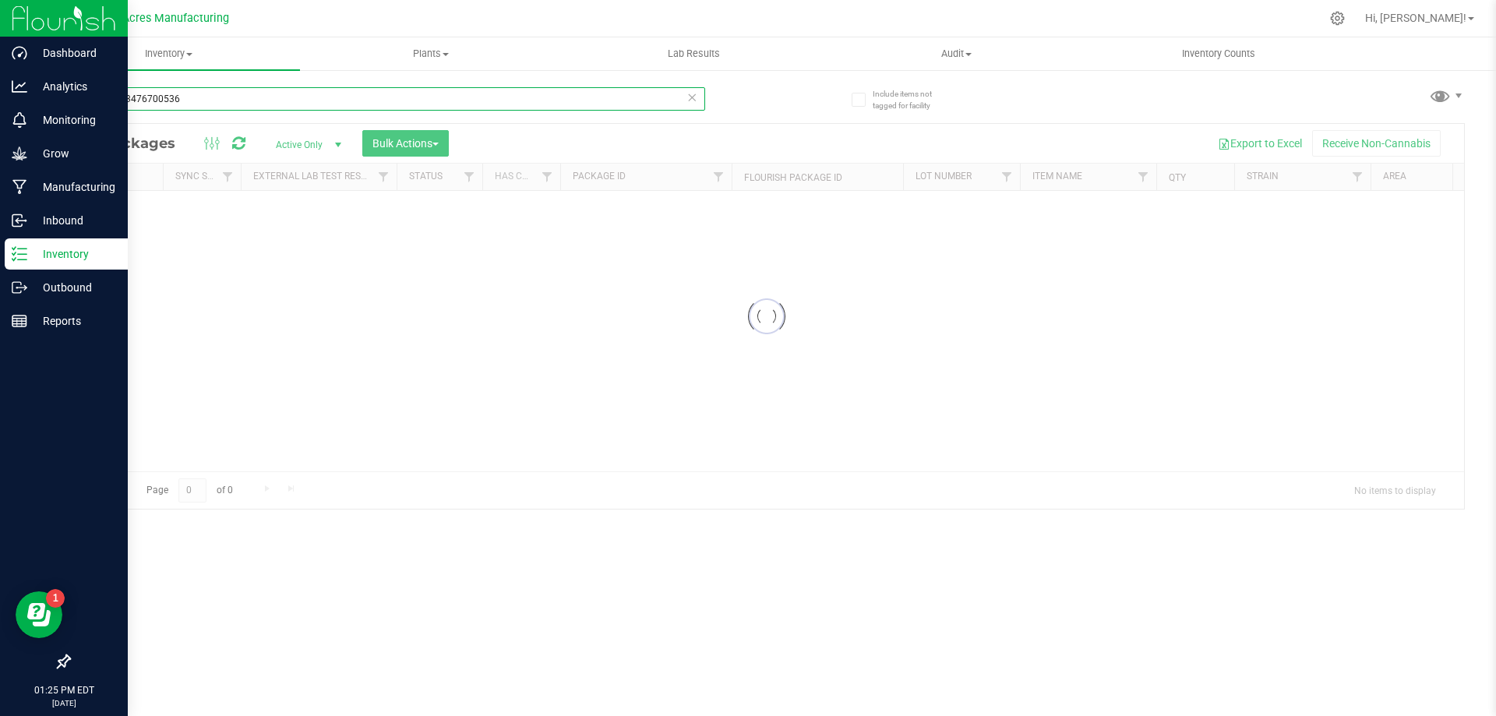
type input "3054113476700536"
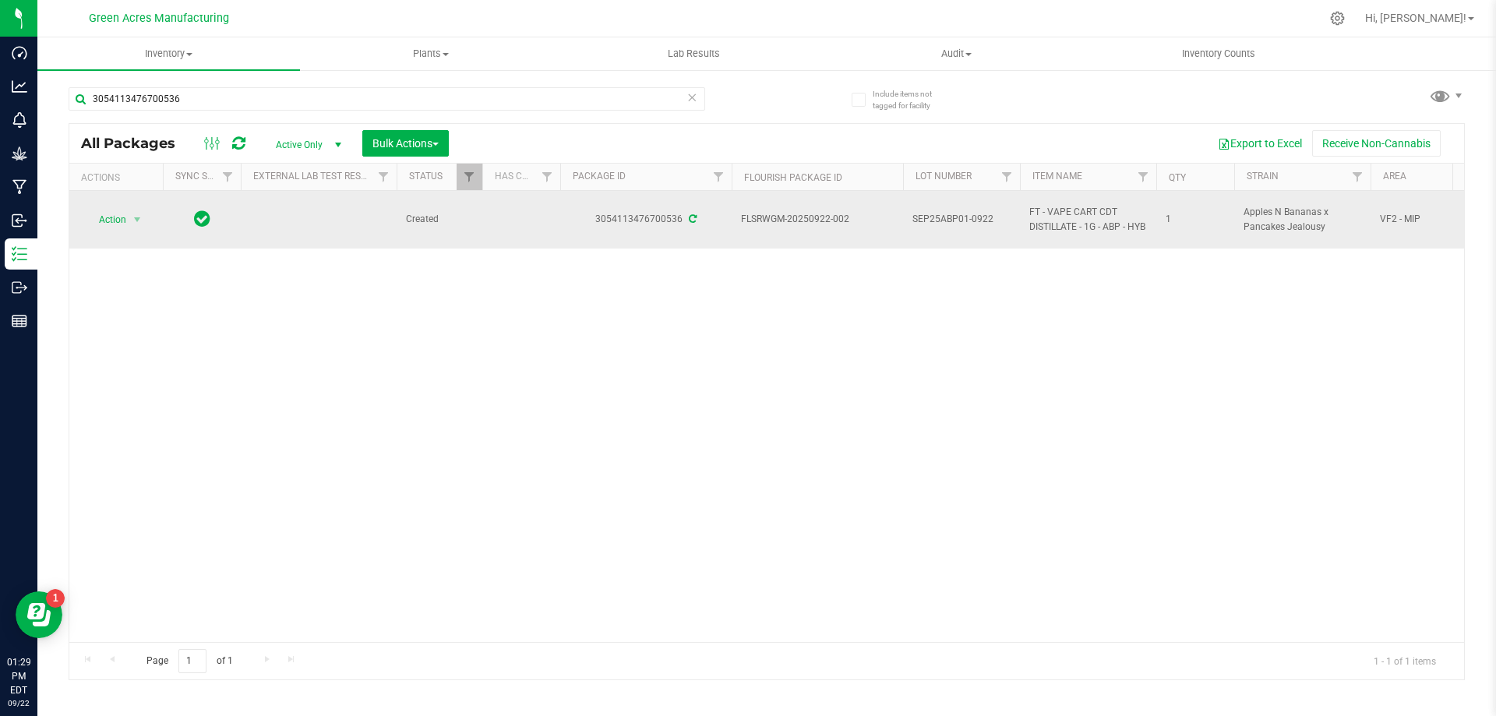
click at [971, 227] on span "SEP25ABP01-0922" at bounding box center [962, 219] width 98 height 15
click at [971, 221] on input "SEP25ABP01-0922" at bounding box center [957, 219] width 111 height 24
drag, startPoint x: 971, startPoint y: 220, endPoint x: 951, endPoint y: 215, distance: 20.8
click at [952, 215] on input "SEP25ABP01-0922" at bounding box center [957, 219] width 111 height 24
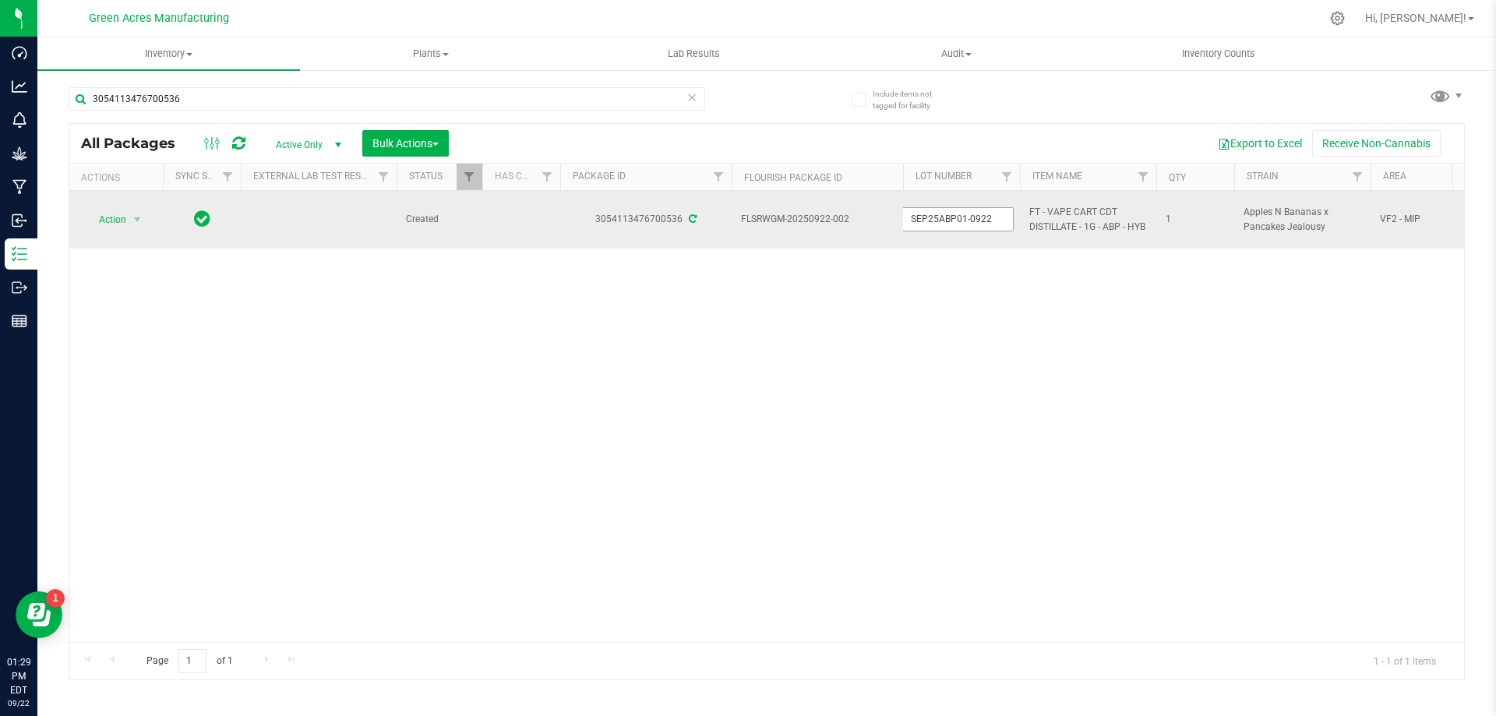
click at [951, 215] on input "SEP25ABP01-0922" at bounding box center [957, 219] width 111 height 24
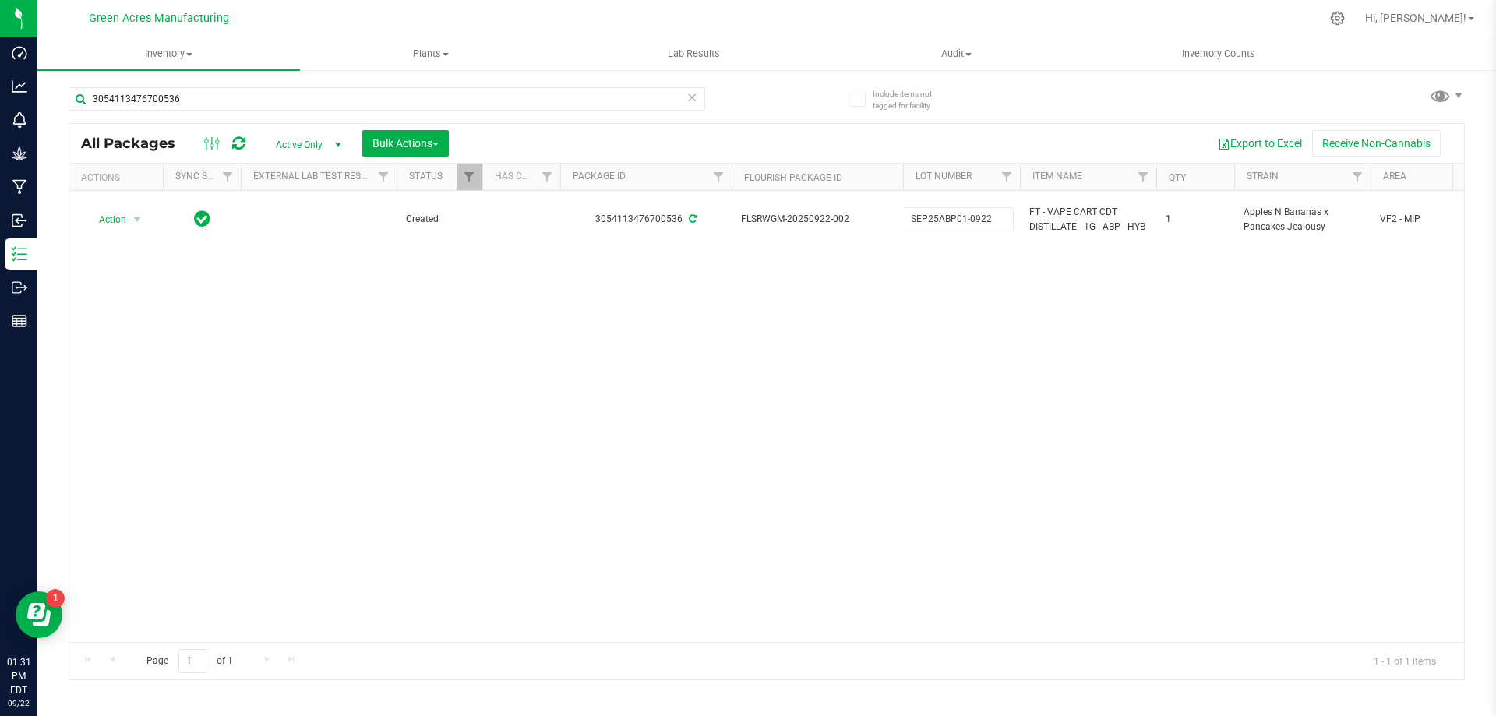
click at [1077, 487] on div "Action Action Adjust qty Create package Edit attributes Global inventory Locate…" at bounding box center [766, 416] width 1395 height 451
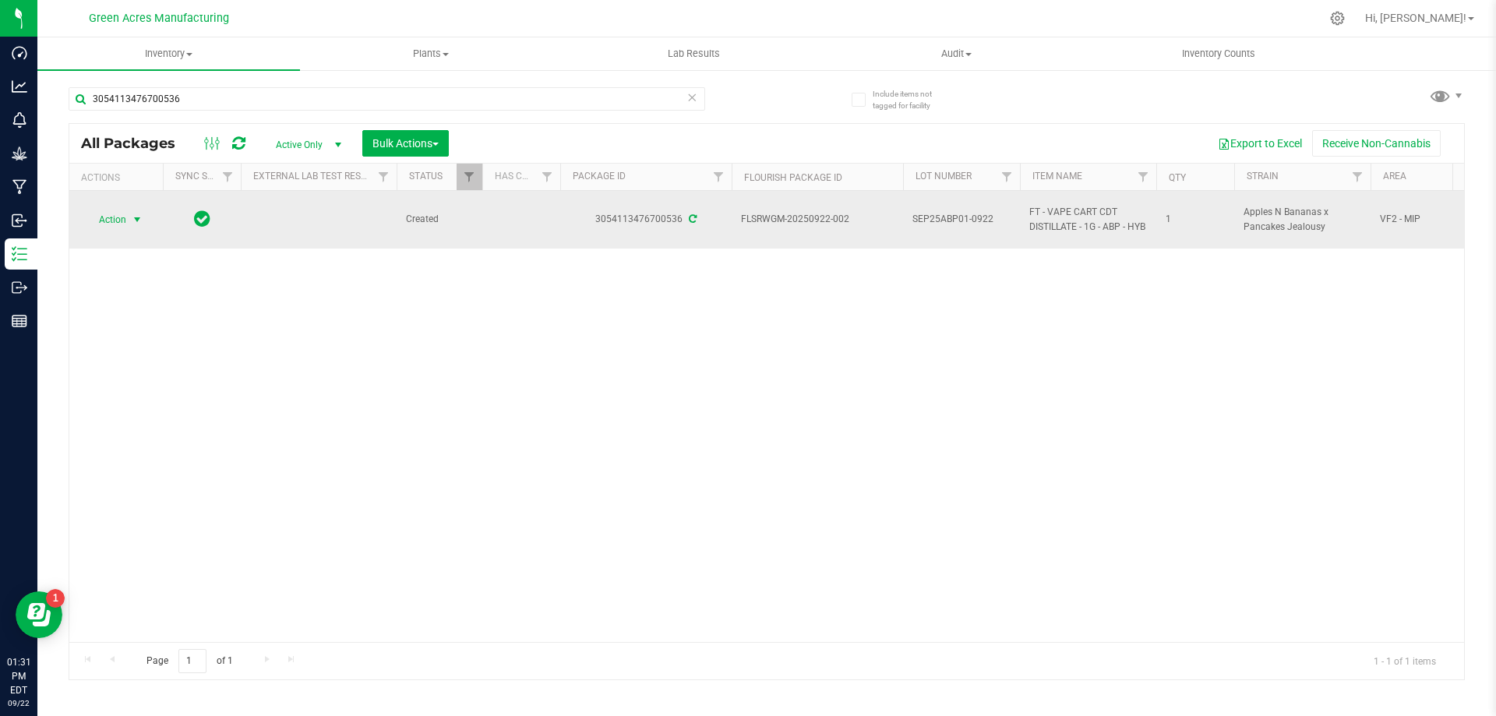
click at [126, 221] on span "Action" at bounding box center [106, 220] width 42 height 22
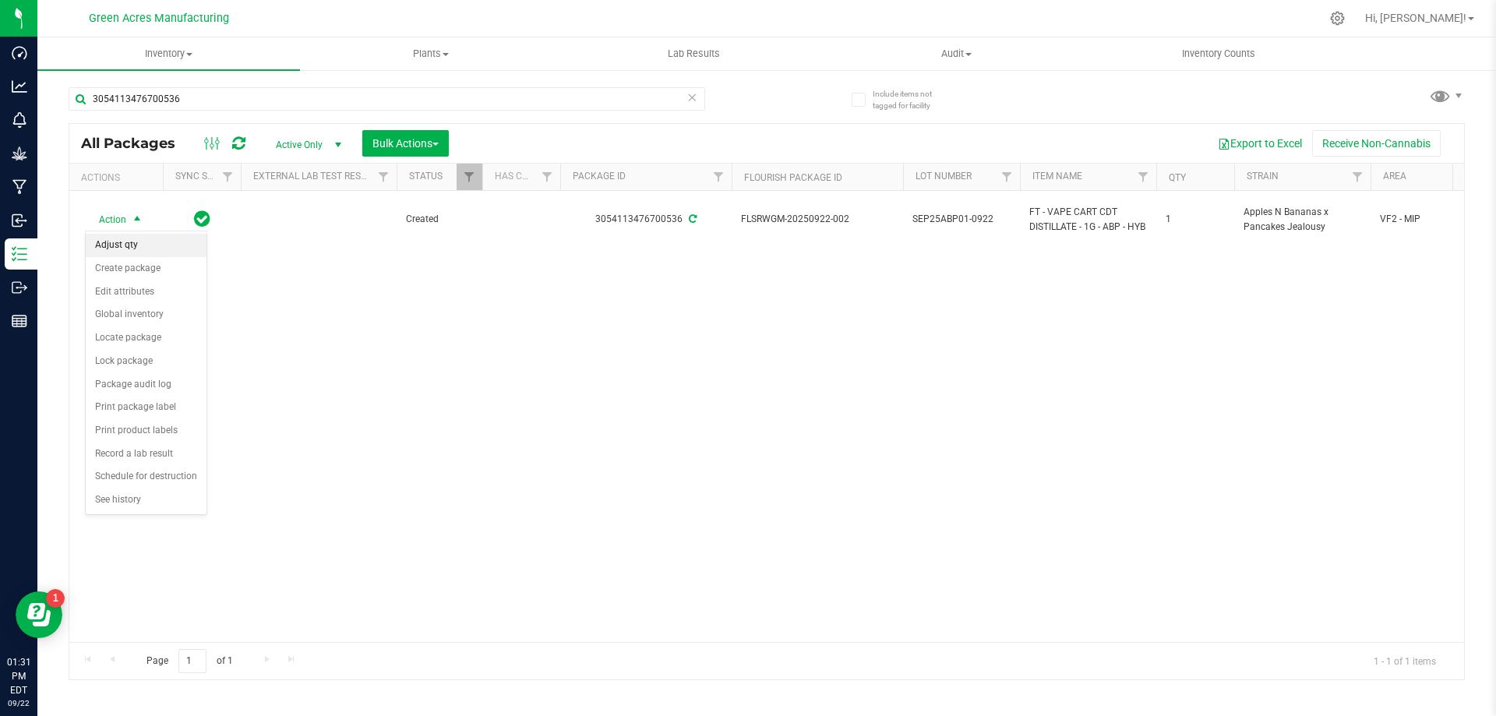
click at [143, 242] on li "Adjust qty" at bounding box center [146, 245] width 121 height 23
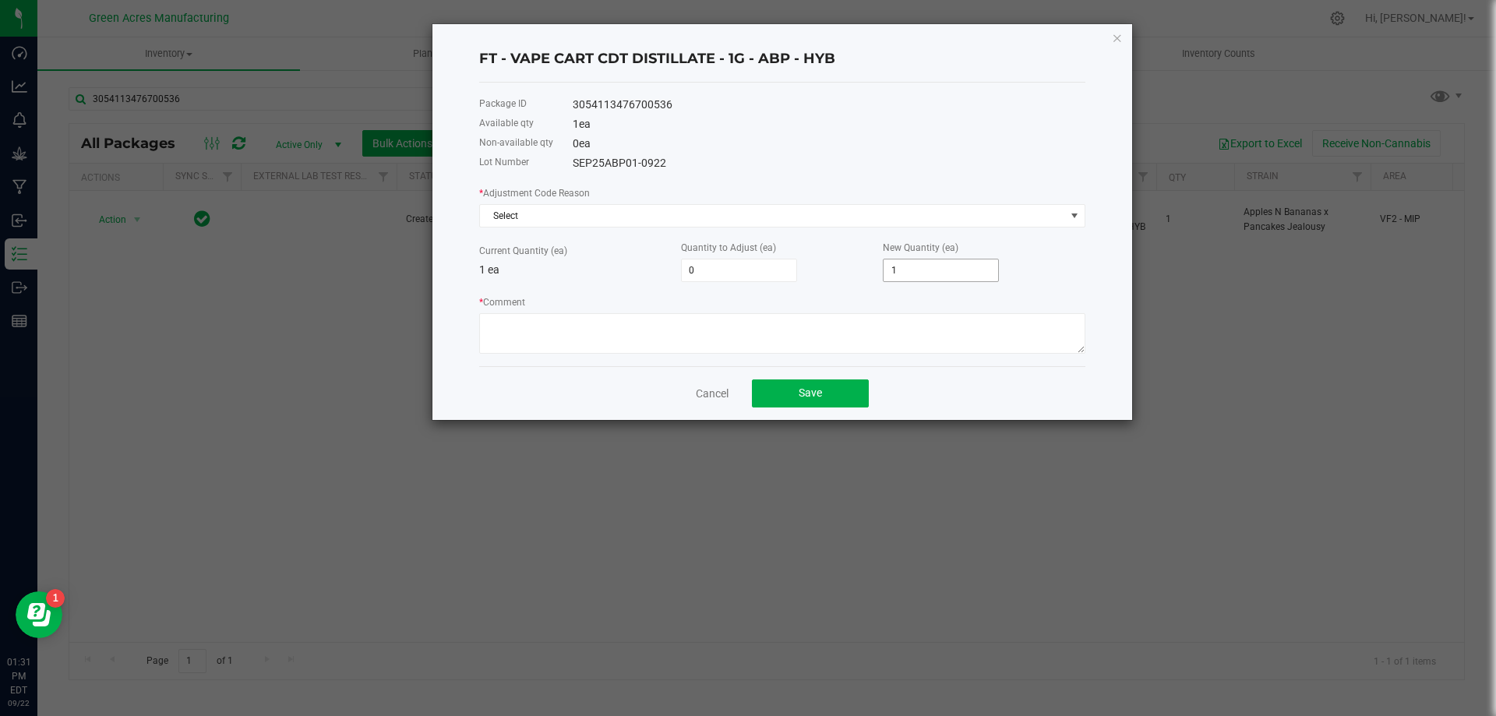
click at [923, 273] on input "1" at bounding box center [941, 271] width 115 height 22
type input "-1"
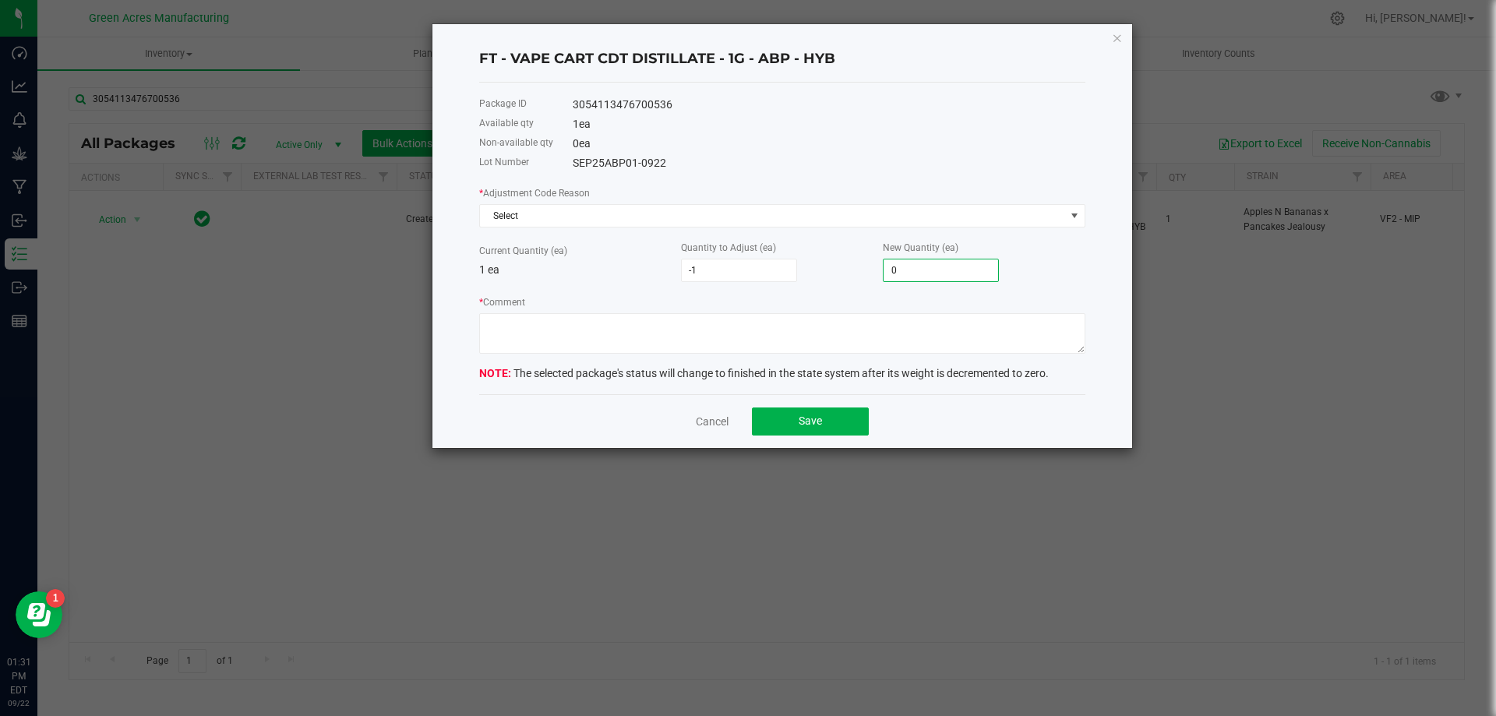
type input "0"
click at [762, 185] on div "* Adjustment Code Reason Select" at bounding box center [782, 206] width 606 height 43
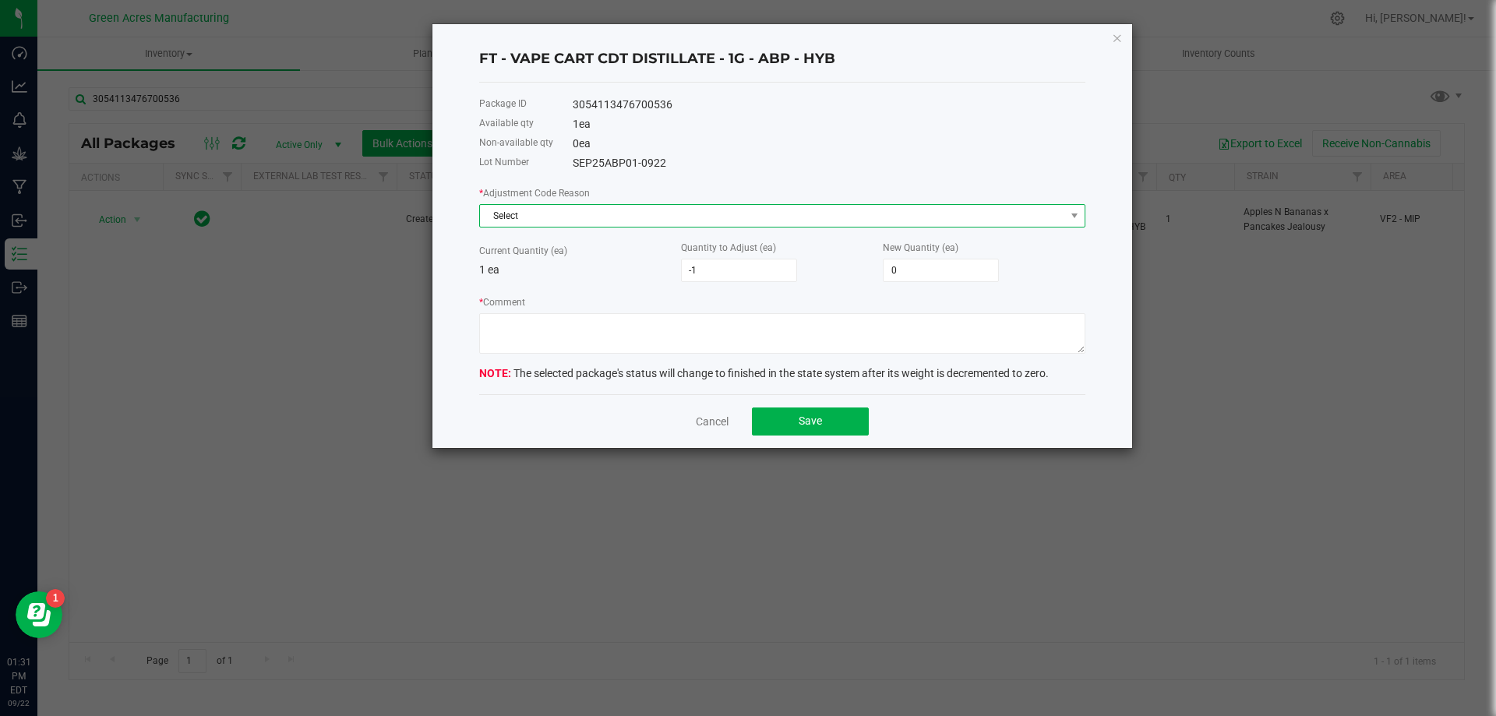
click at [762, 205] on span "Select" at bounding box center [772, 216] width 585 height 22
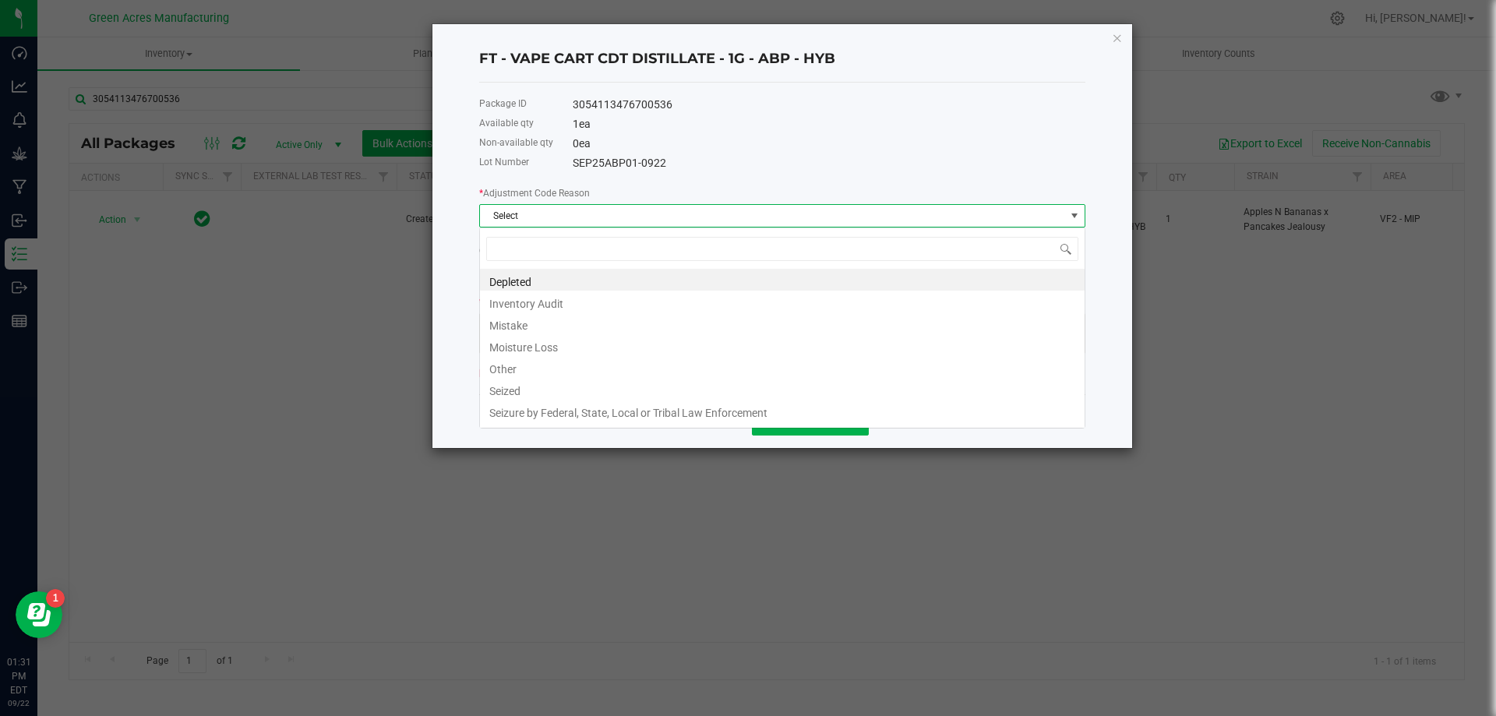
scroll to position [23, 606]
click at [715, 370] on li "Other" at bounding box center [782, 367] width 605 height 22
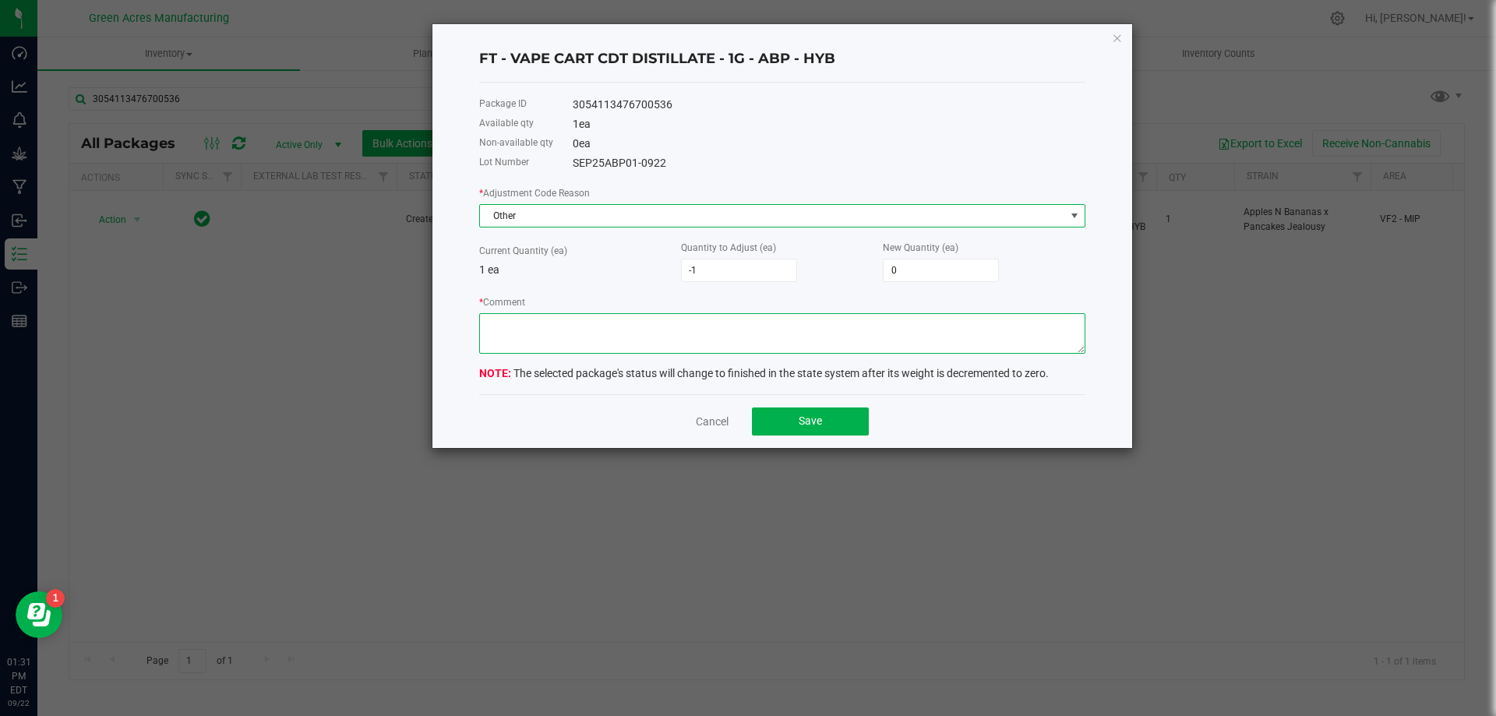
click at [713, 340] on textarea "* Comment" at bounding box center [782, 333] width 606 height 41
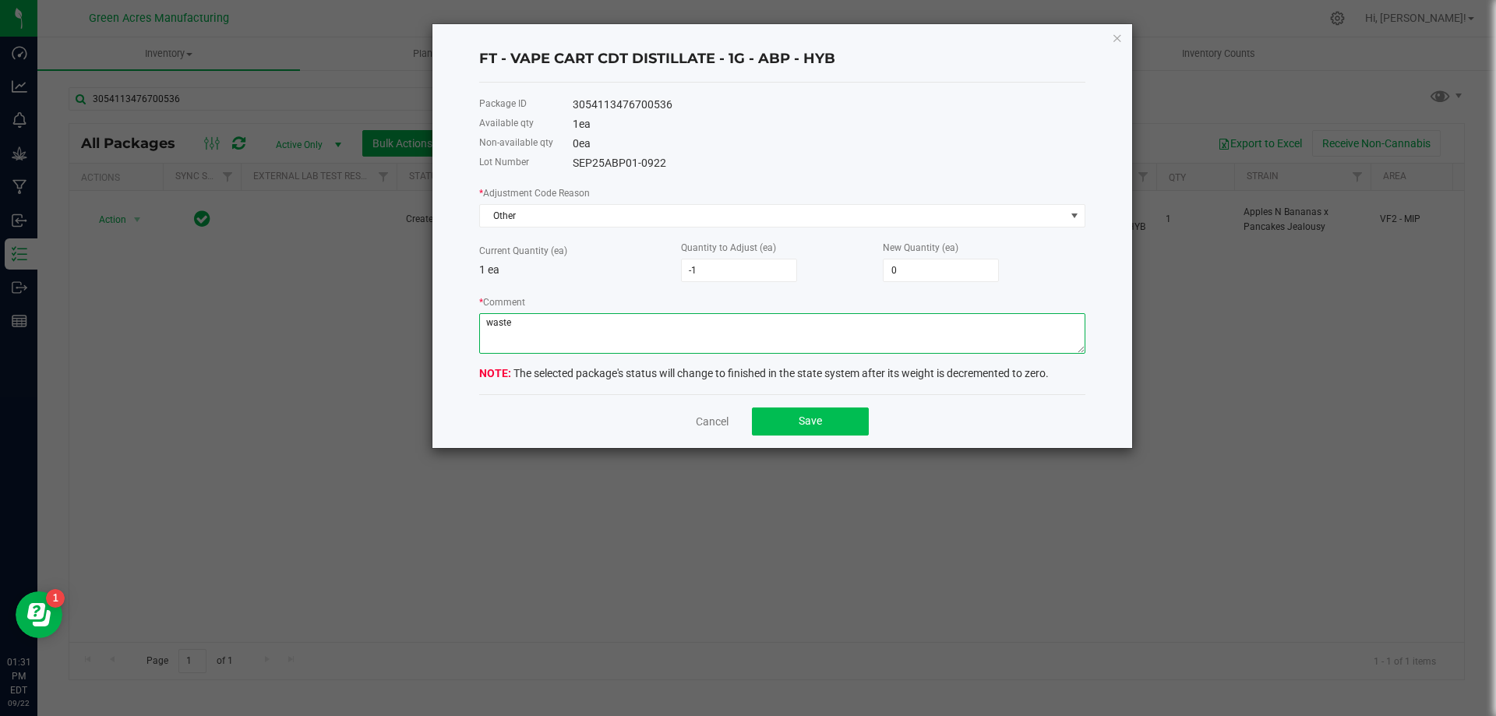
type textarea "waste"
click at [814, 416] on span "Save" at bounding box center [810, 421] width 23 height 12
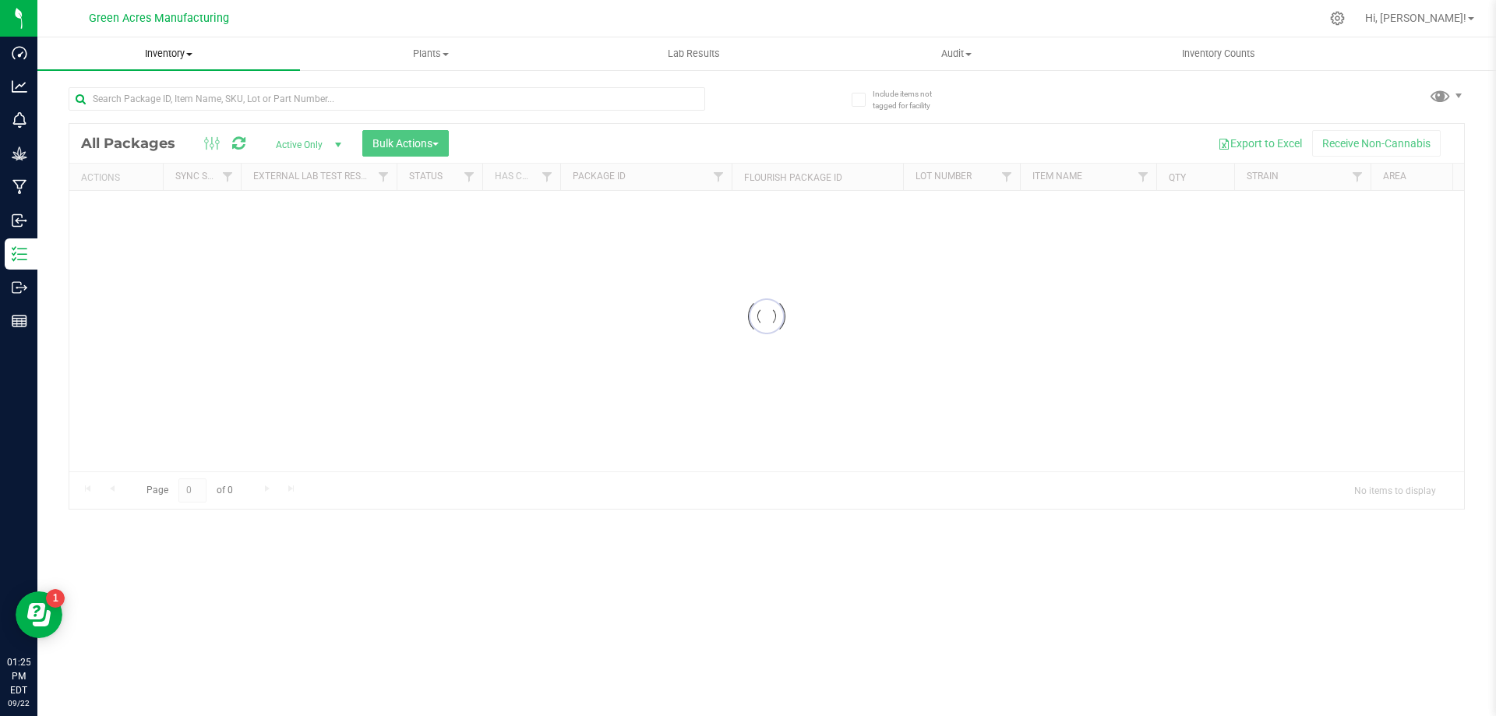
click at [178, 59] on span "Inventory" at bounding box center [168, 54] width 263 height 14
click at [176, 187] on li "From bill of materials" at bounding box center [168, 187] width 263 height 19
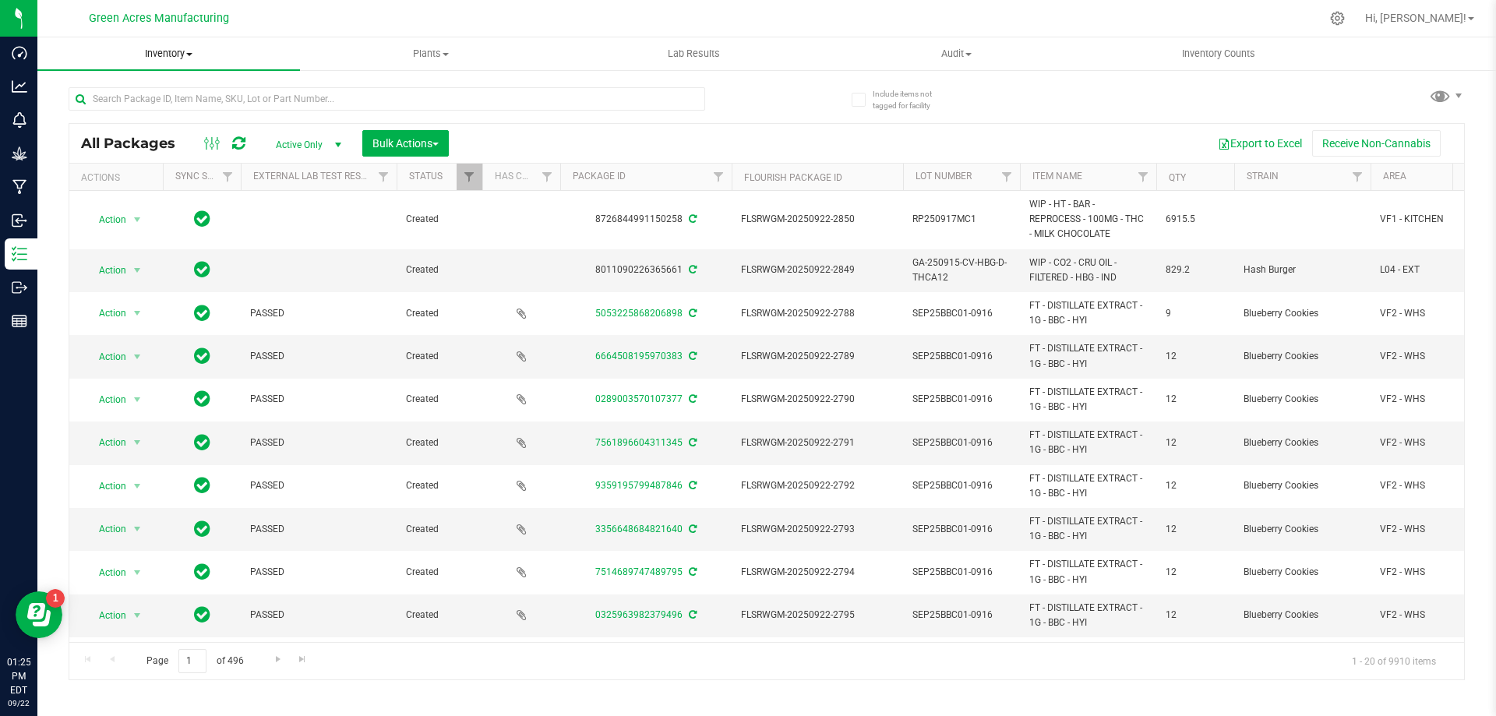
click at [190, 59] on span "Inventory" at bounding box center [168, 54] width 263 height 14
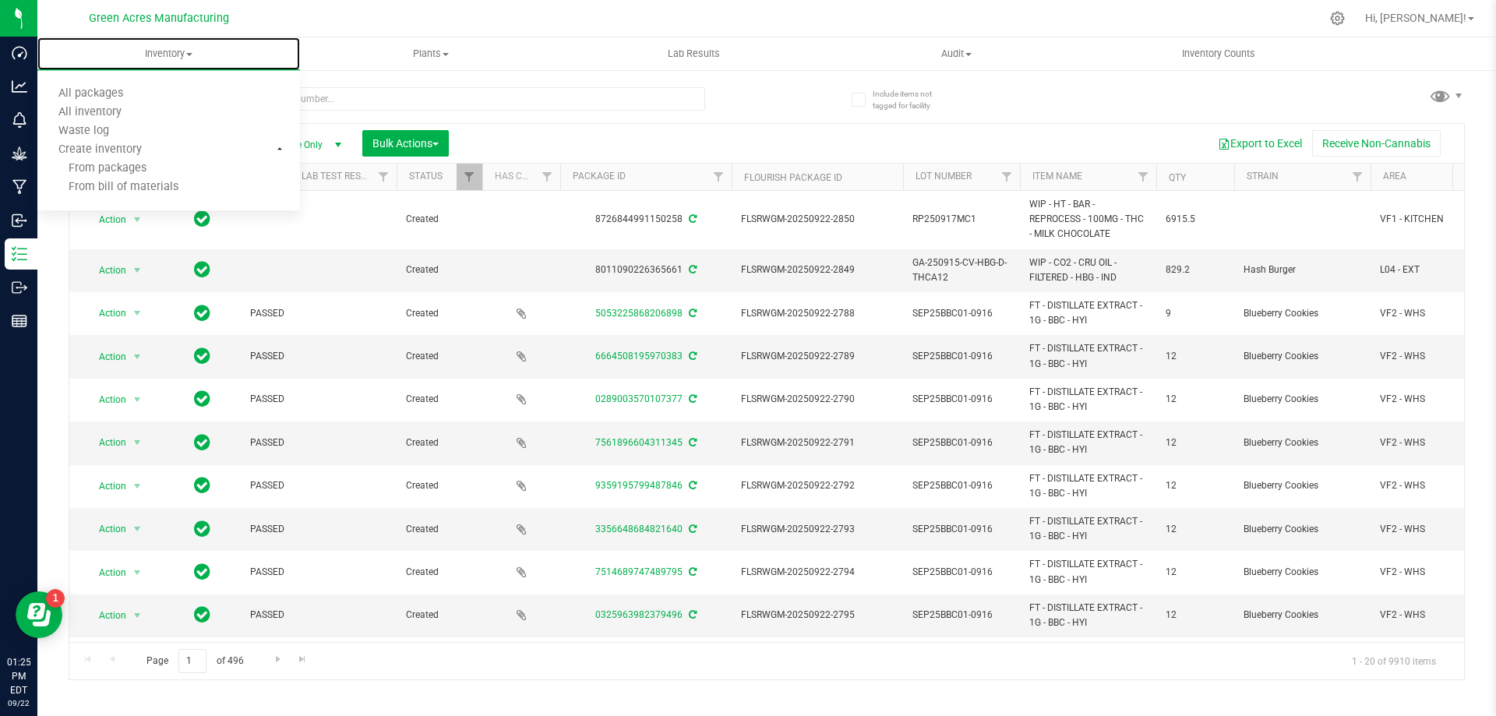
click at [175, 182] on li "From bill of materials" at bounding box center [168, 187] width 263 height 19
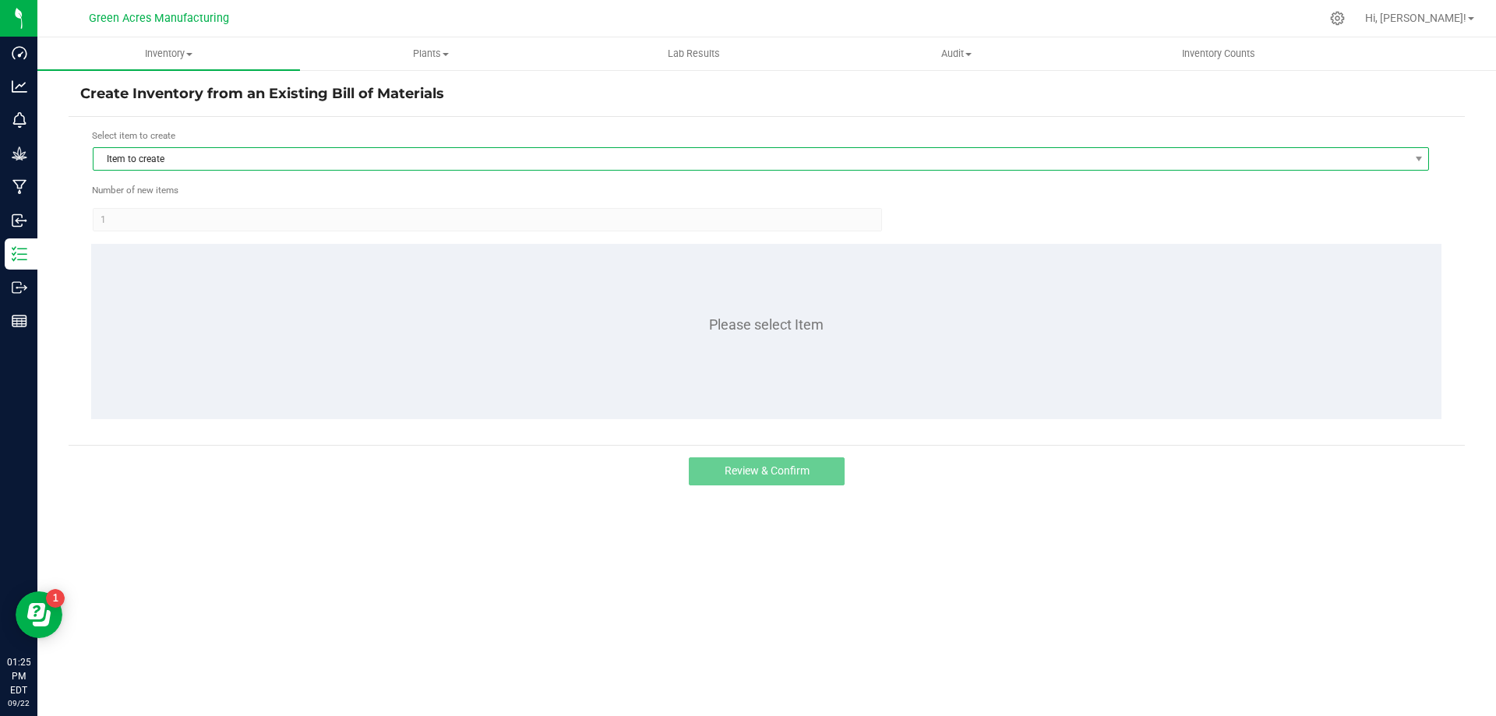
click at [321, 156] on span "Item to create" at bounding box center [751, 159] width 1315 height 22
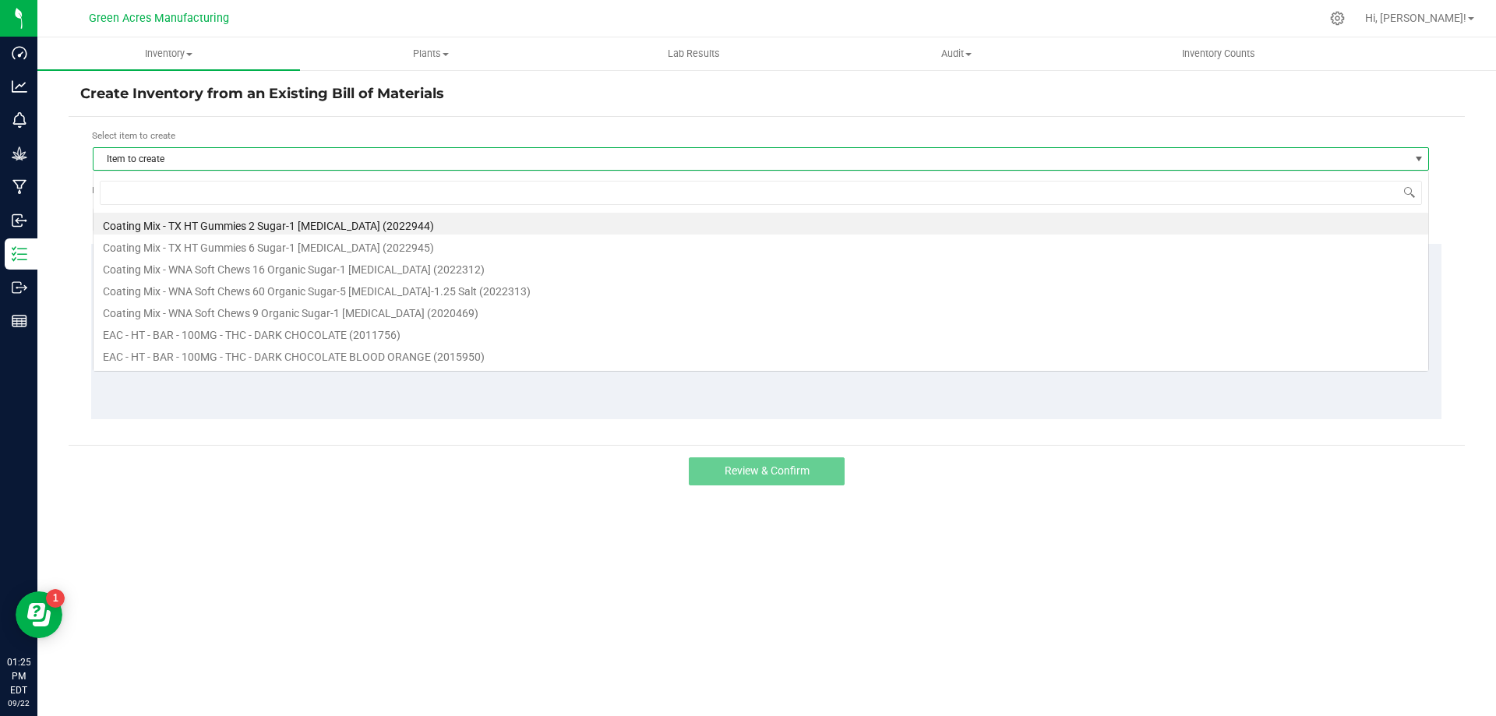
scroll to position [23, 1336]
type input "abp"
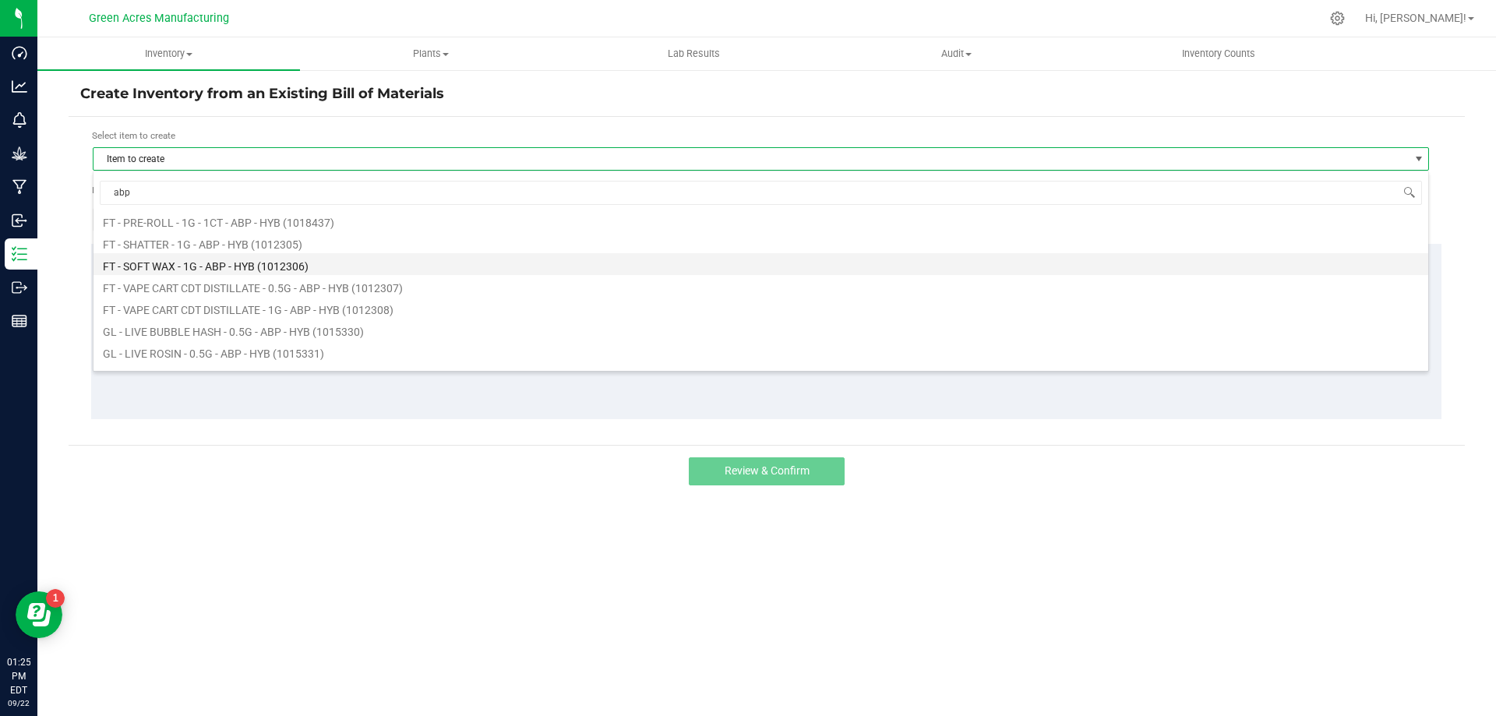
scroll to position [312, 0]
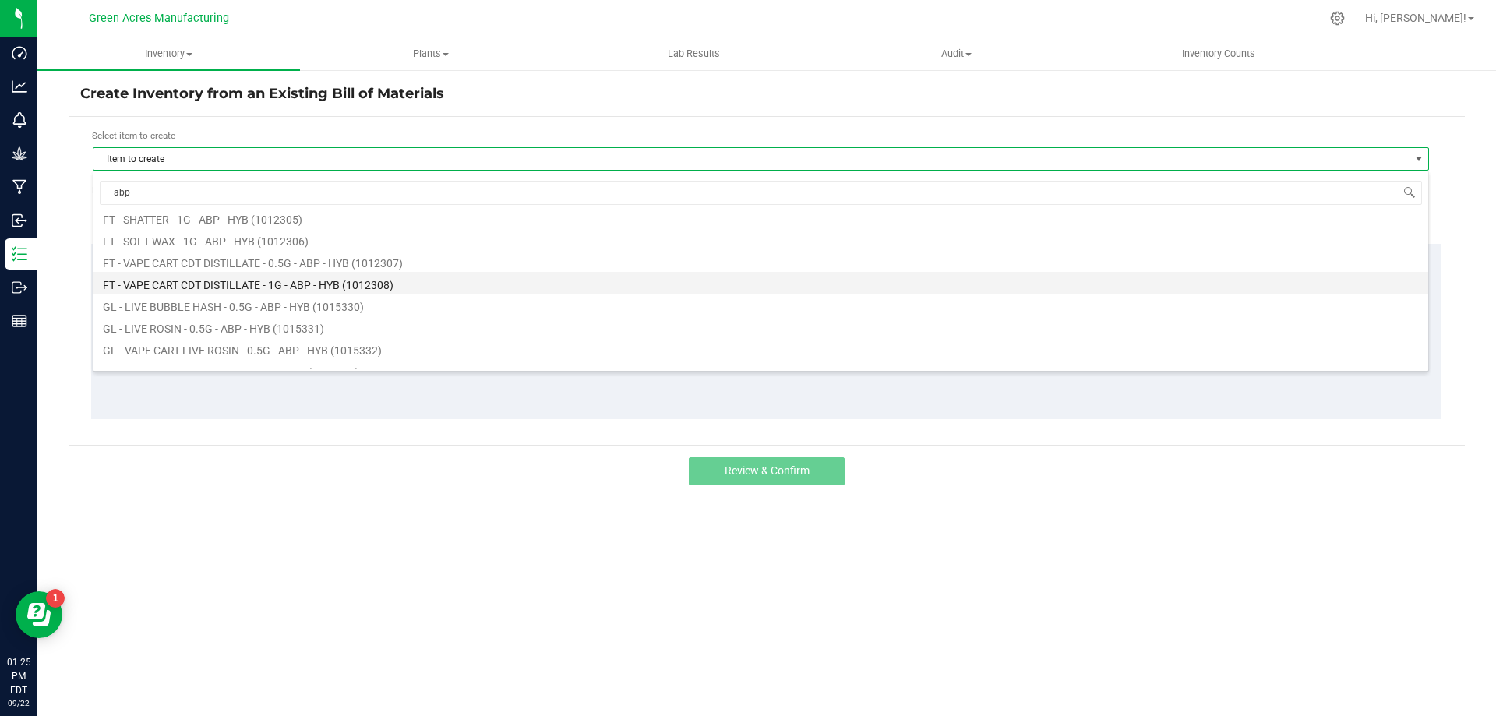
click at [377, 282] on li "FT - VAPE CART CDT DISTILLATE - 1G - ABP - HYB (1012308)" at bounding box center [761, 283] width 1335 height 22
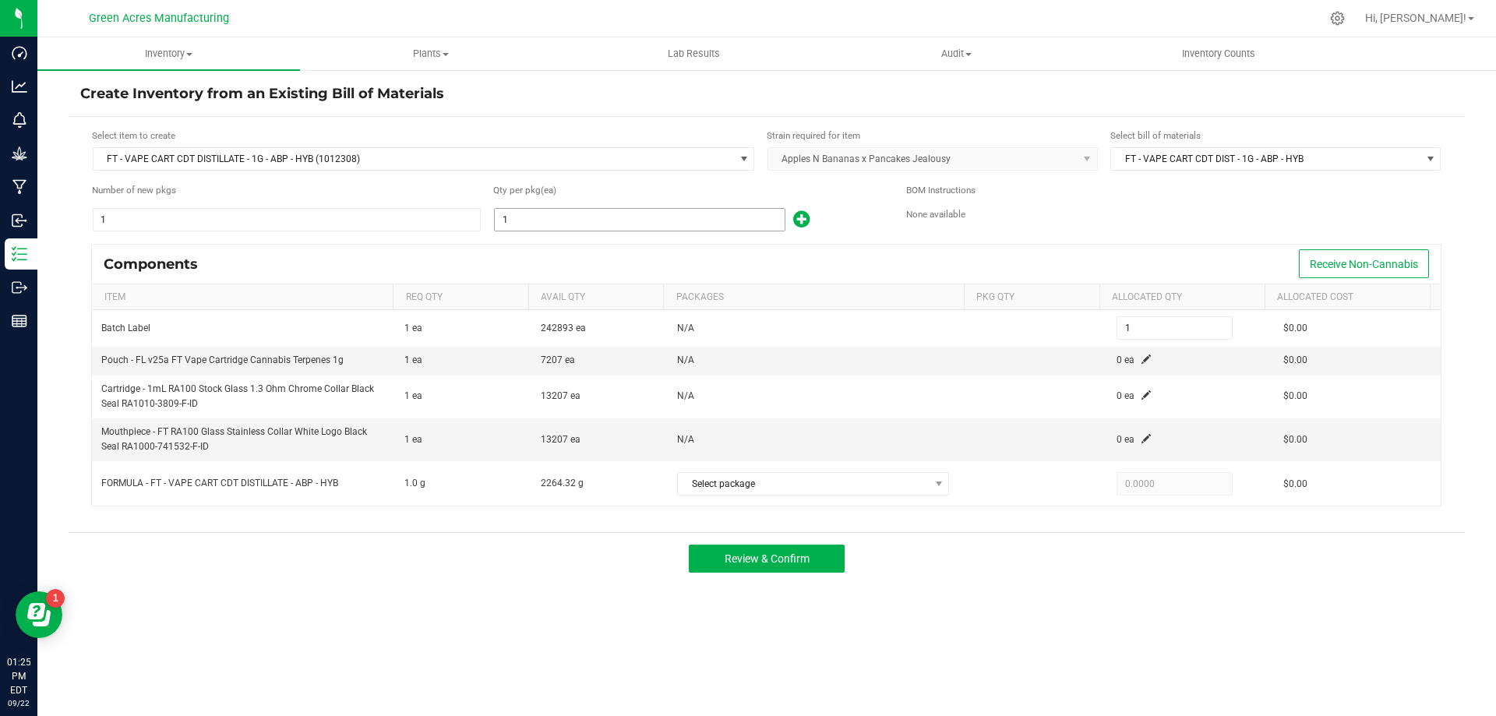
click at [521, 209] on input "1" at bounding box center [640, 220] width 290 height 22
type input "2"
type input "21"
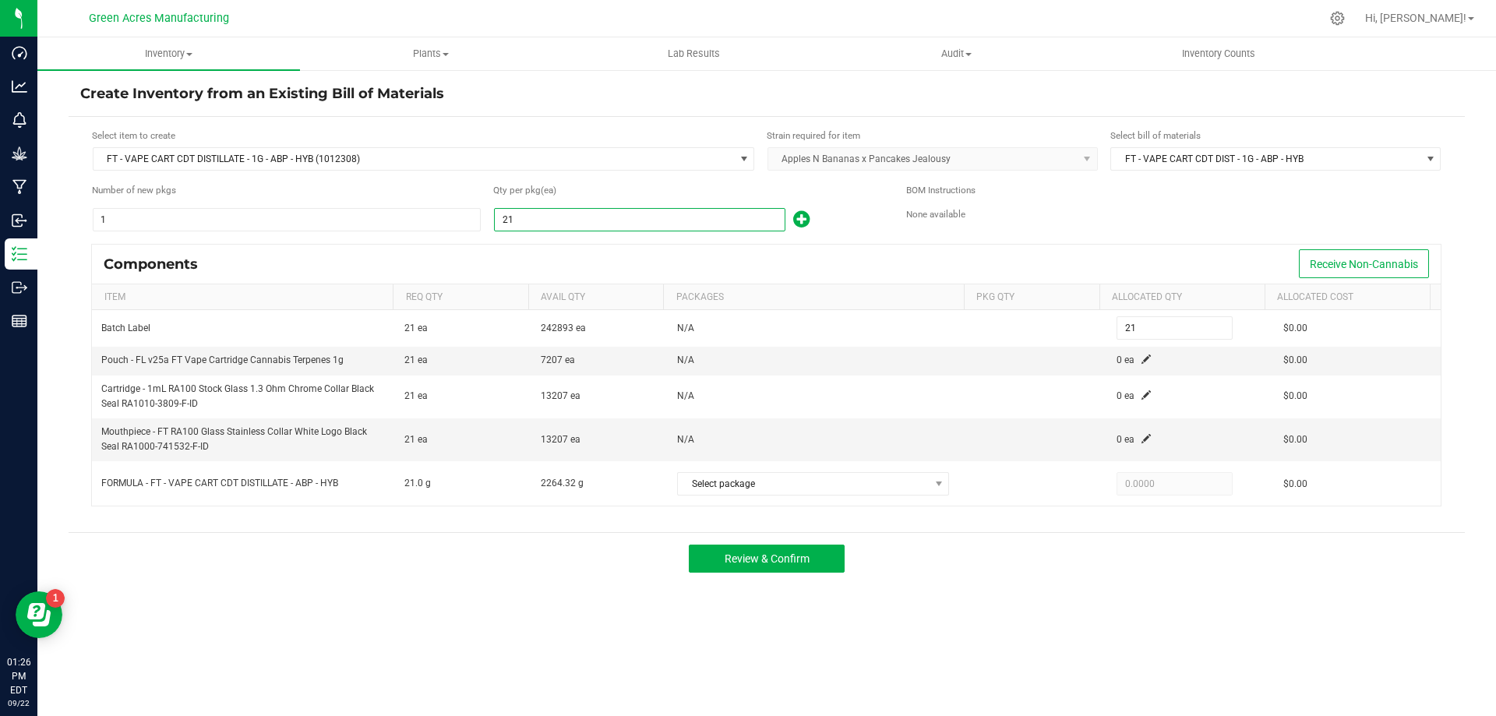
type input "219"
type input "2199"
type input "2,199"
click at [559, 210] on input "2199" at bounding box center [640, 220] width 290 height 22
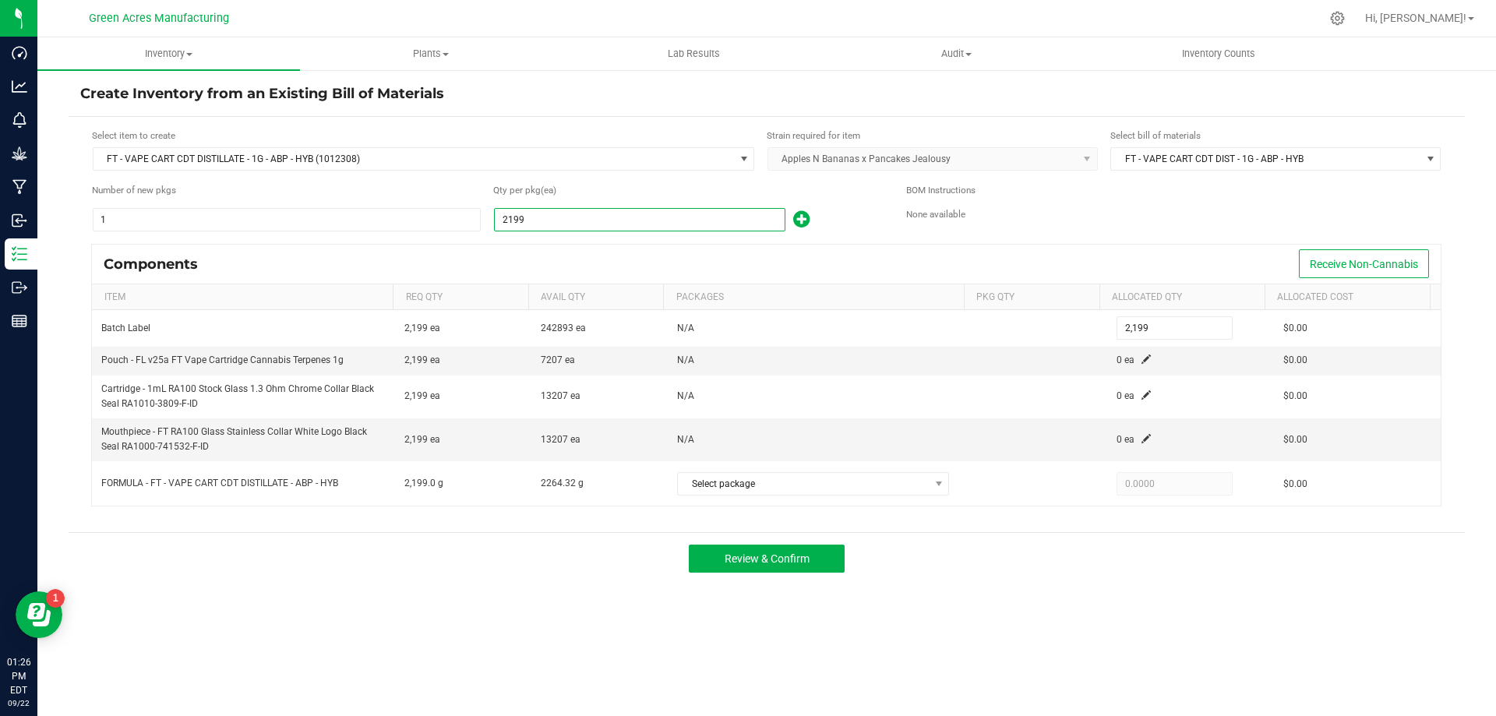
click at [559, 210] on input "2199" at bounding box center [640, 220] width 290 height 22
type input "2,199"
click at [1142, 359] on span at bounding box center [1146, 359] width 9 height 9
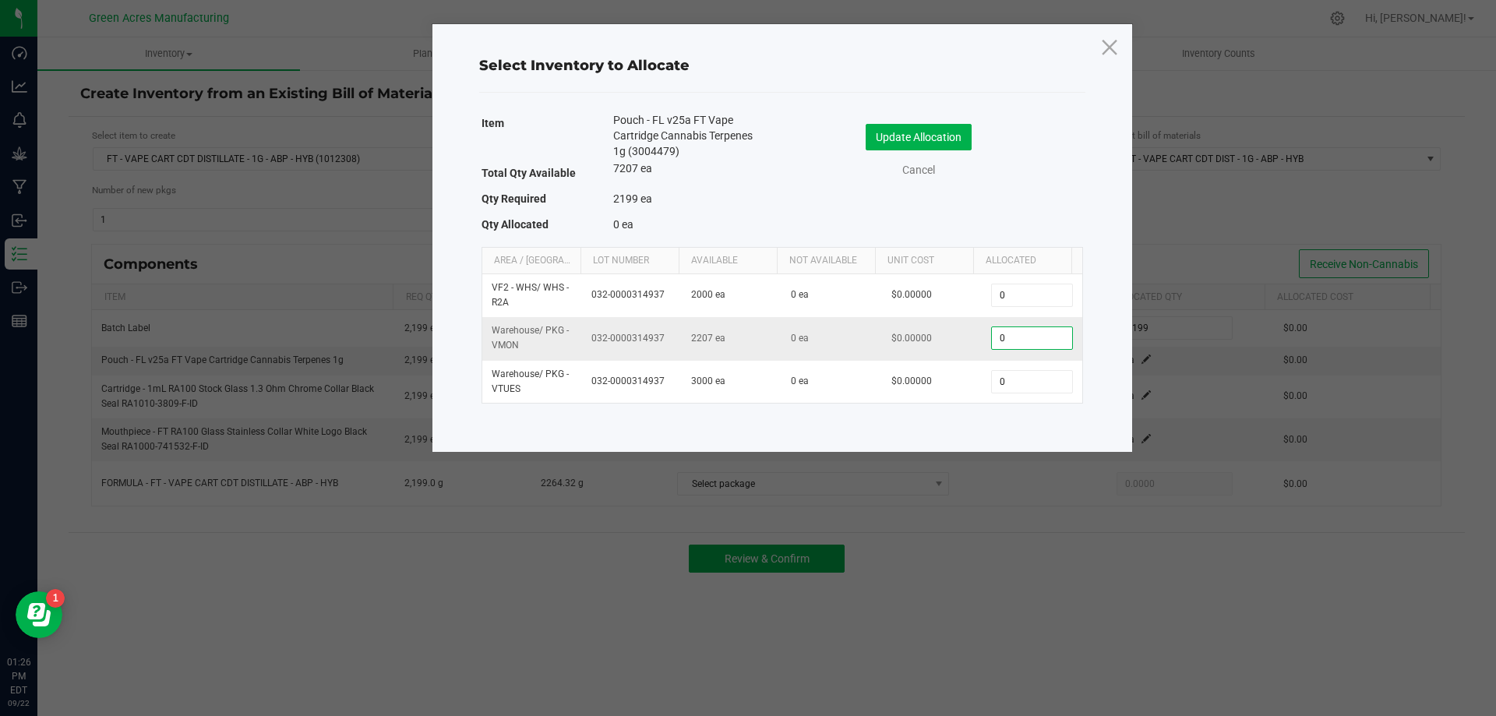
click at [1040, 341] on input "0" at bounding box center [1031, 338] width 79 height 22
paste input "2199"
type input "2,199"
click at [970, 142] on button "Update Allocation" at bounding box center [919, 137] width 106 height 26
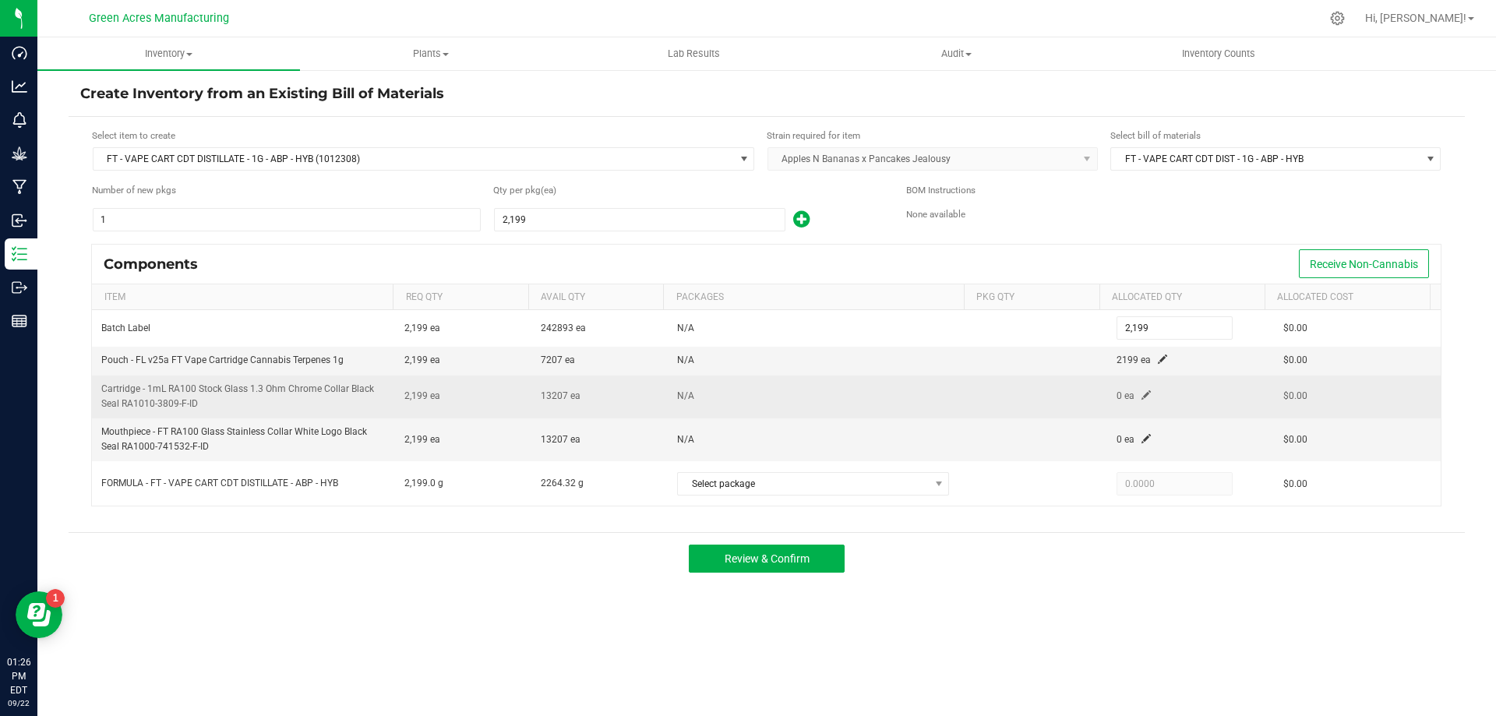
click at [1144, 394] on td "0 ea" at bounding box center [1190, 397] width 167 height 43
click at [1142, 400] on span at bounding box center [1146, 394] width 9 height 9
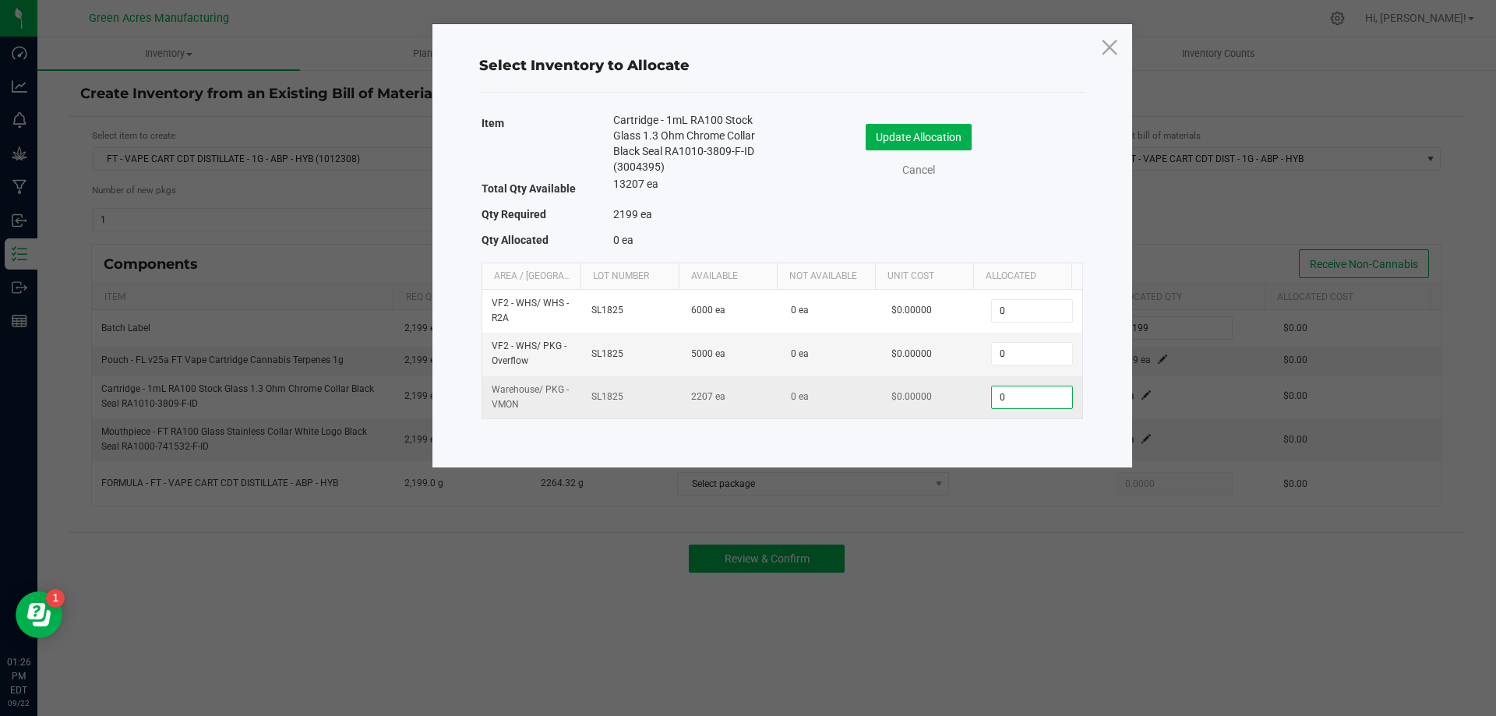
click at [1009, 400] on input "0" at bounding box center [1031, 398] width 79 height 22
paste input "2199"
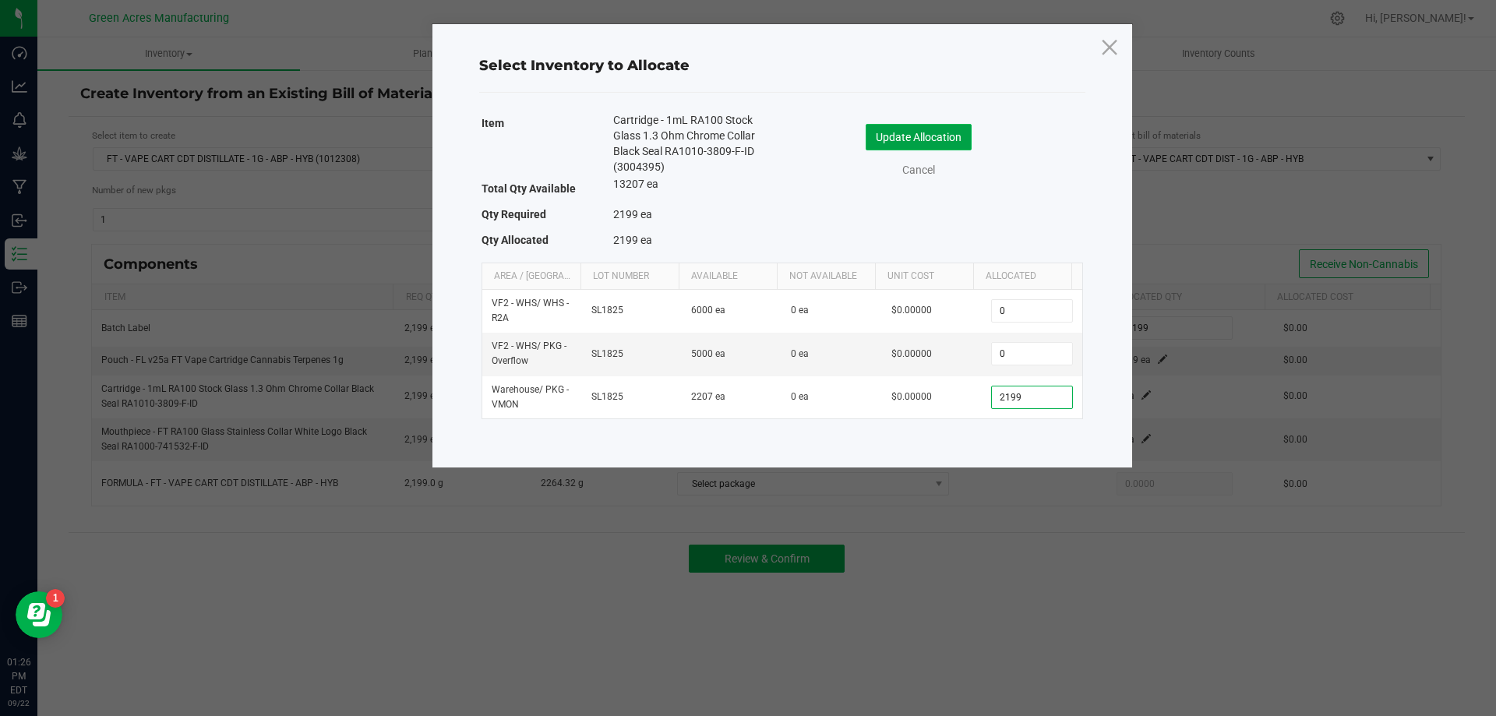
type input "2,199"
click at [948, 129] on button "Update Allocation" at bounding box center [919, 137] width 106 height 26
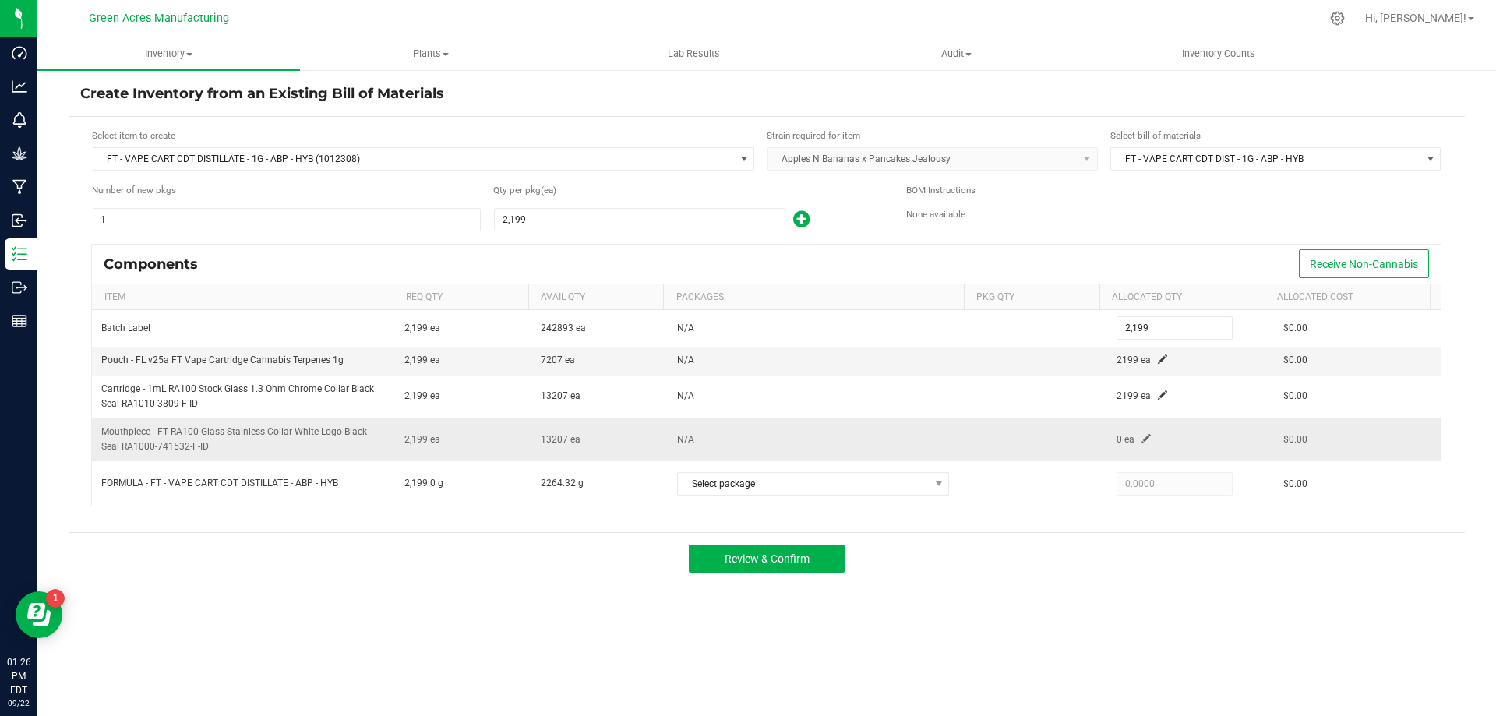
click at [1136, 444] on td "0 ea" at bounding box center [1190, 439] width 167 height 43
click at [1142, 437] on span at bounding box center [1146, 438] width 9 height 9
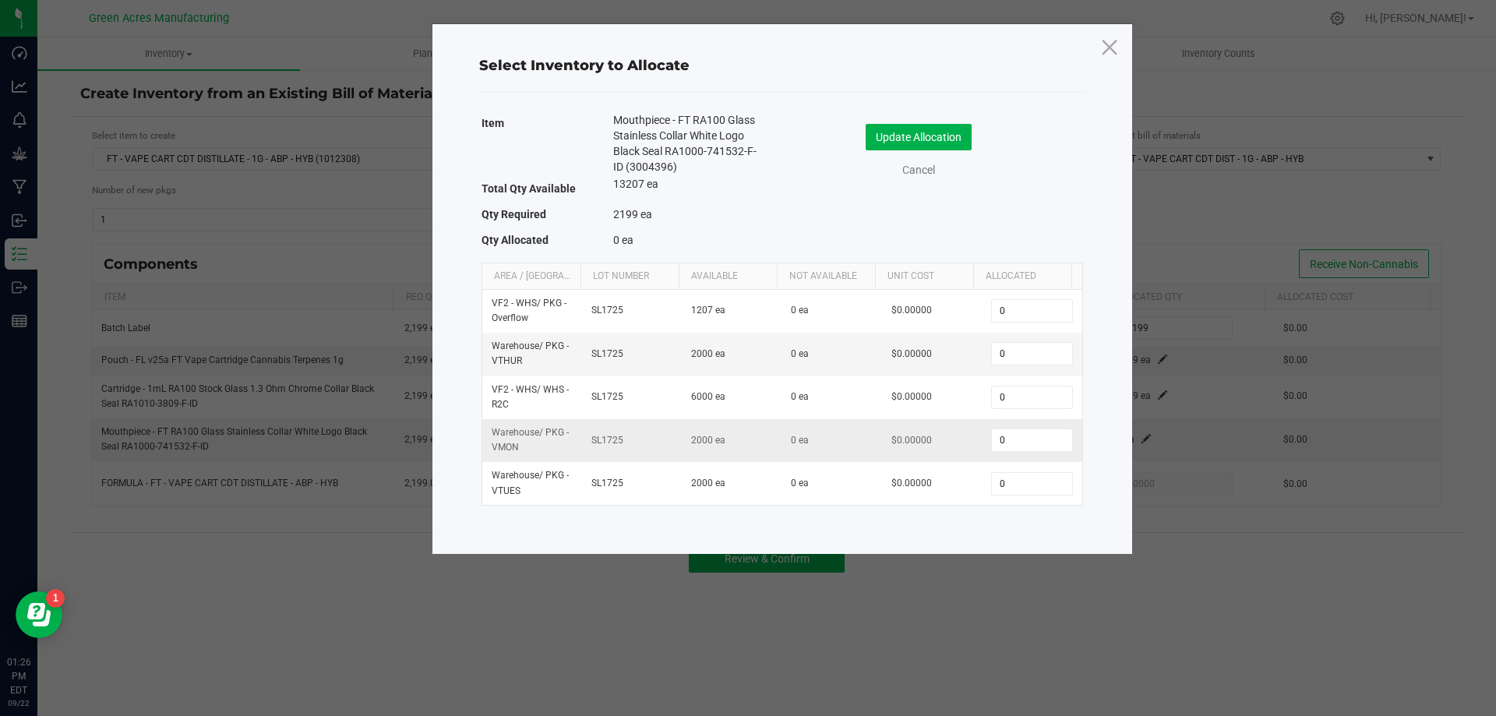
click at [1014, 454] on td "0" at bounding box center [1032, 440] width 100 height 43
click at [1014, 452] on td "0" at bounding box center [1032, 440] width 100 height 43
click at [1019, 440] on input "0" at bounding box center [1031, 440] width 79 height 22
paste input "2199"
type input "2199"
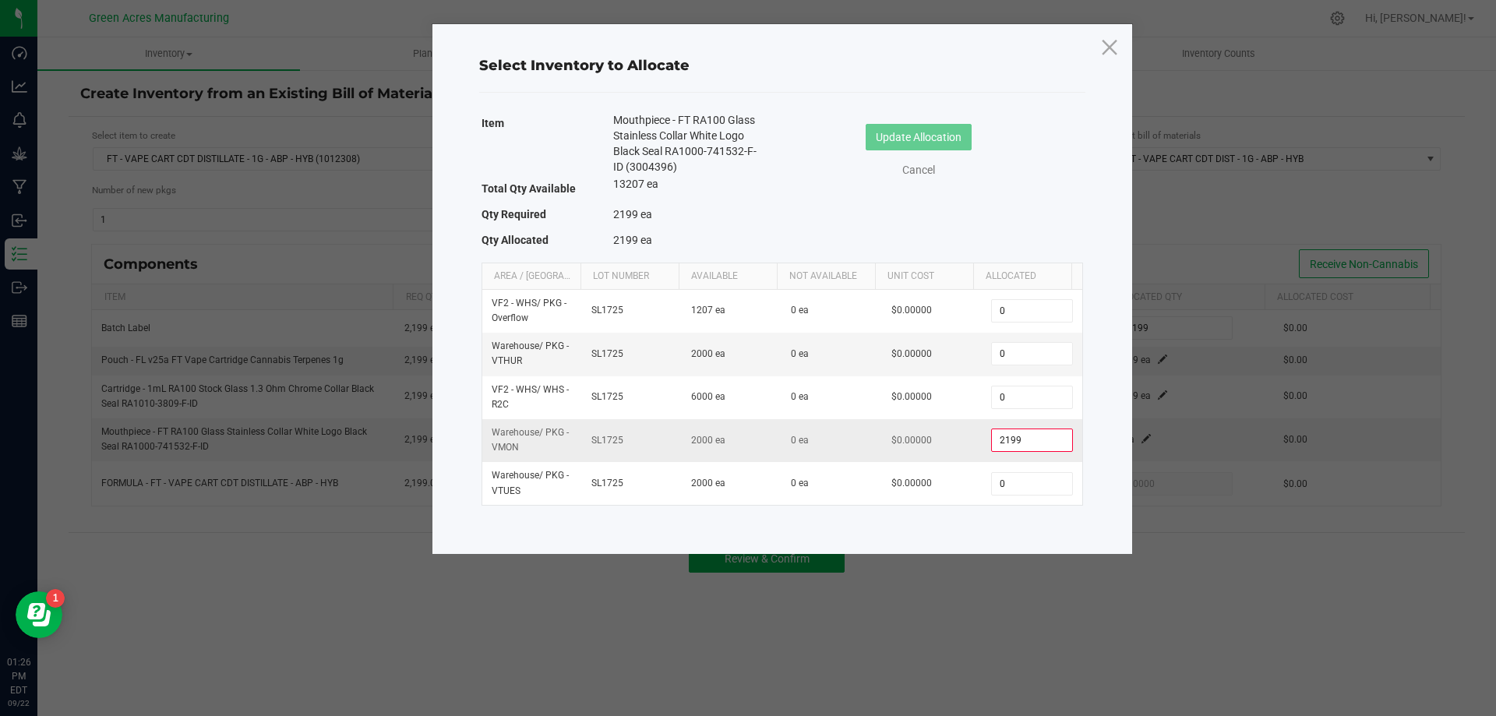
click at [1029, 445] on input "2199" at bounding box center [1031, 440] width 79 height 22
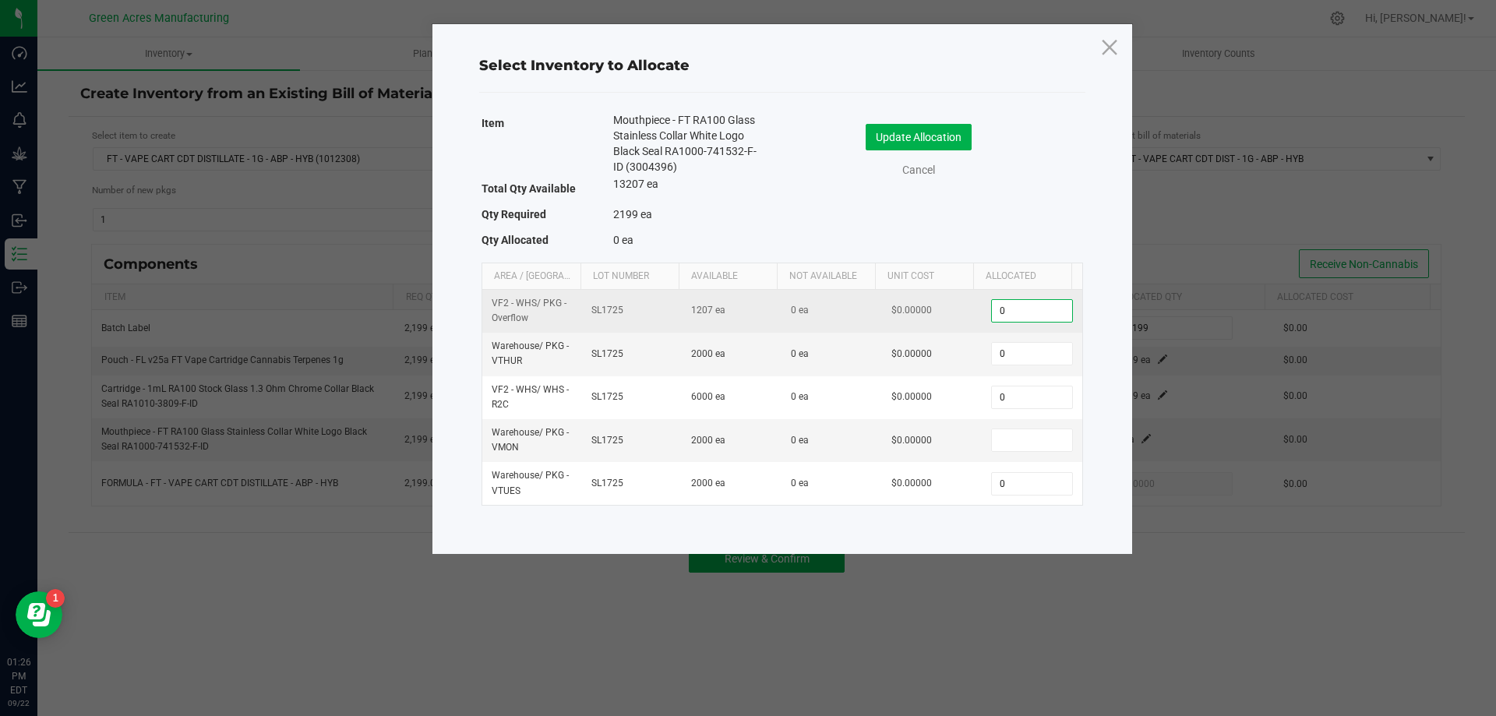
click at [1036, 313] on input "0" at bounding box center [1031, 311] width 79 height 22
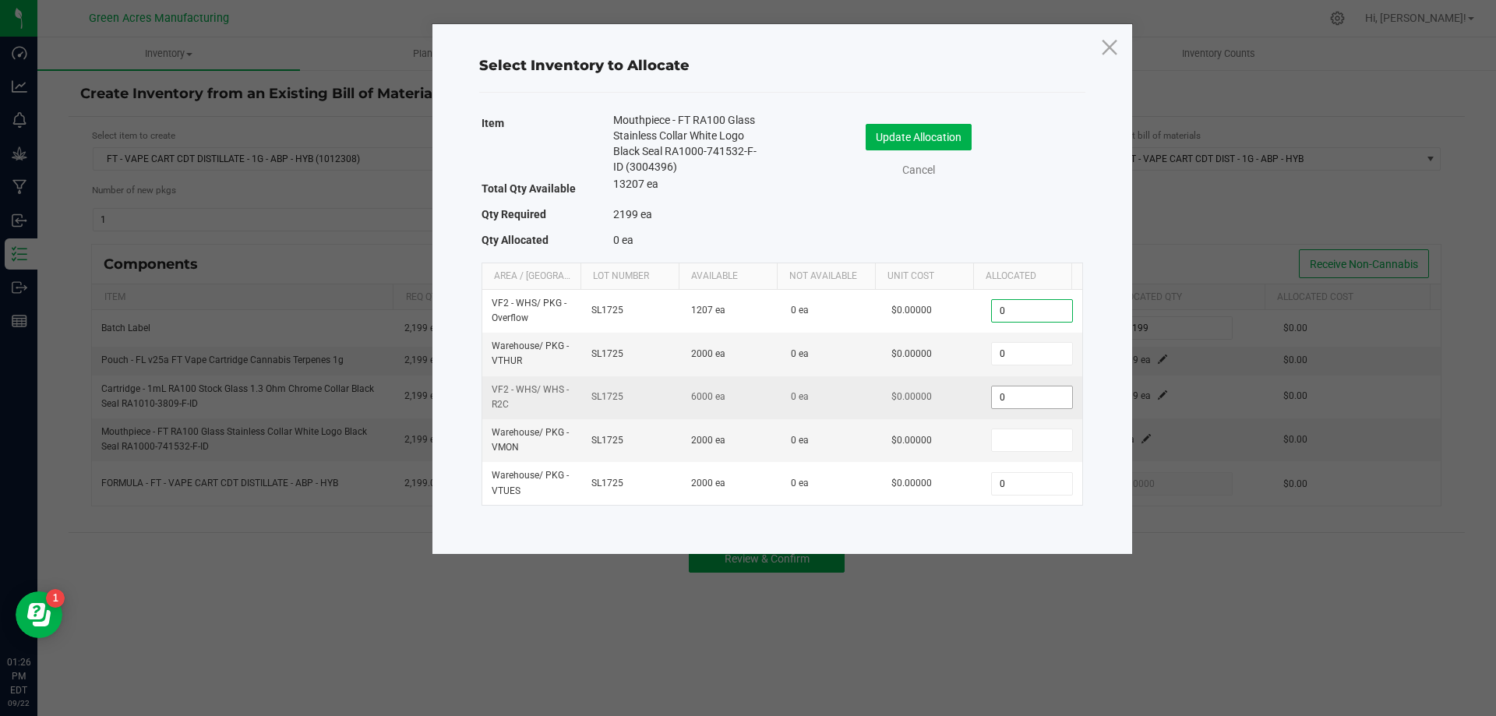
click at [1032, 401] on input "0" at bounding box center [1031, 398] width 79 height 22
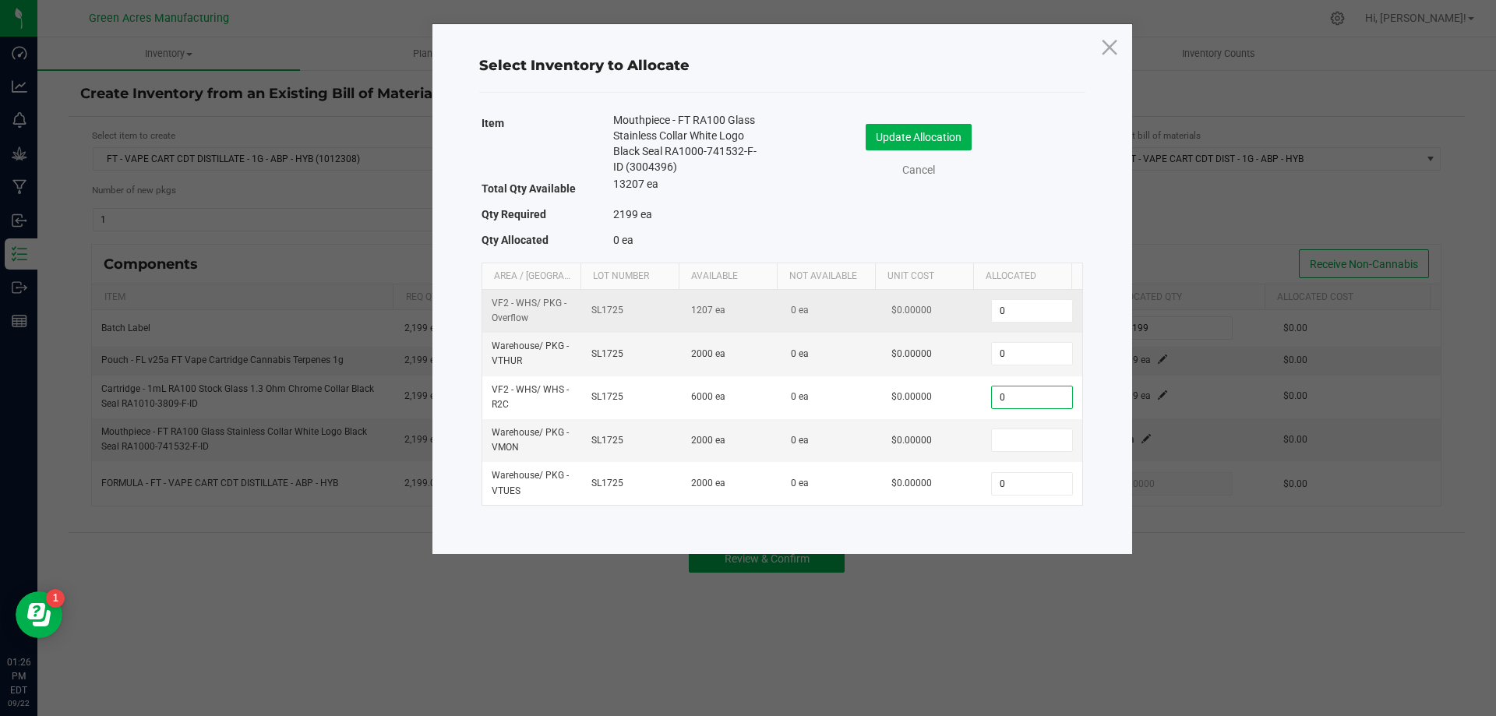
paste input "2199"
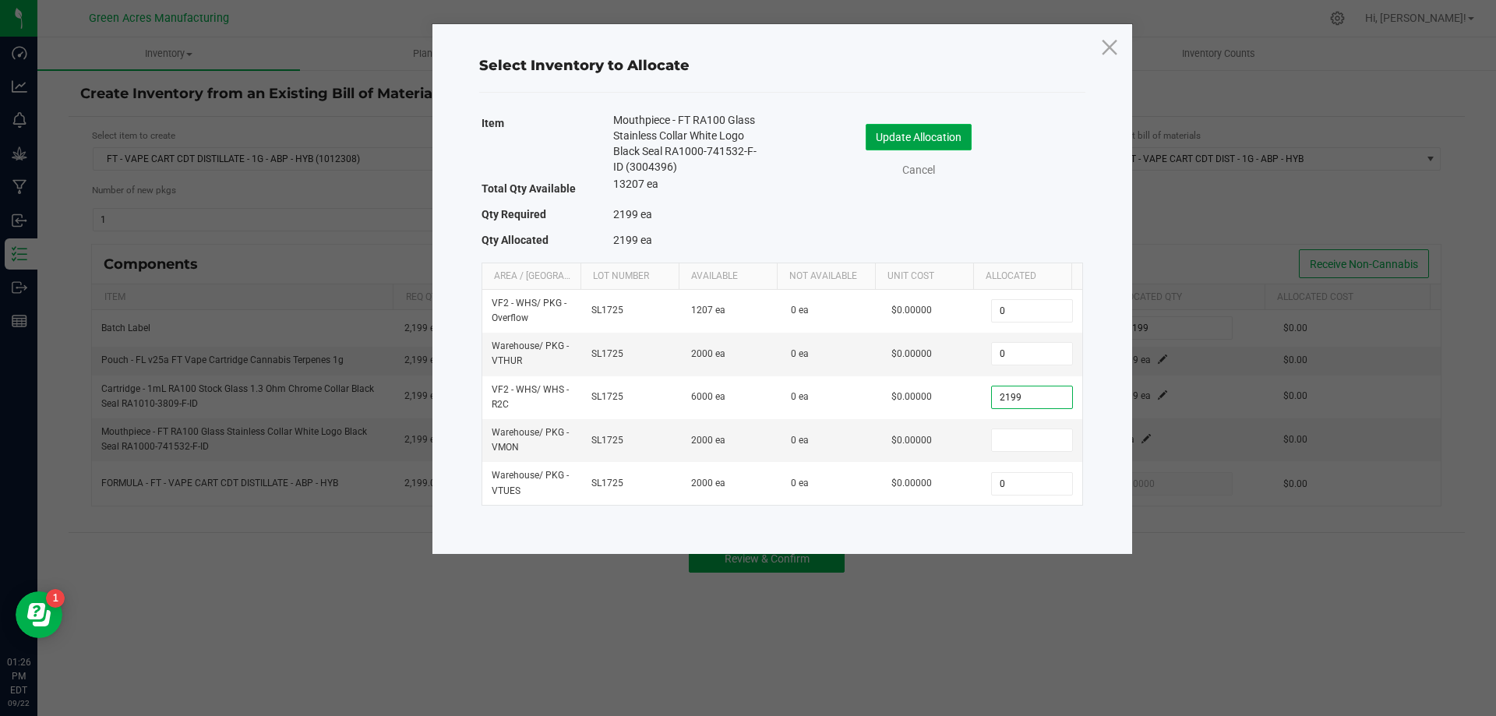
type input "2,199"
click at [944, 138] on button "Update Allocation" at bounding box center [919, 137] width 106 height 26
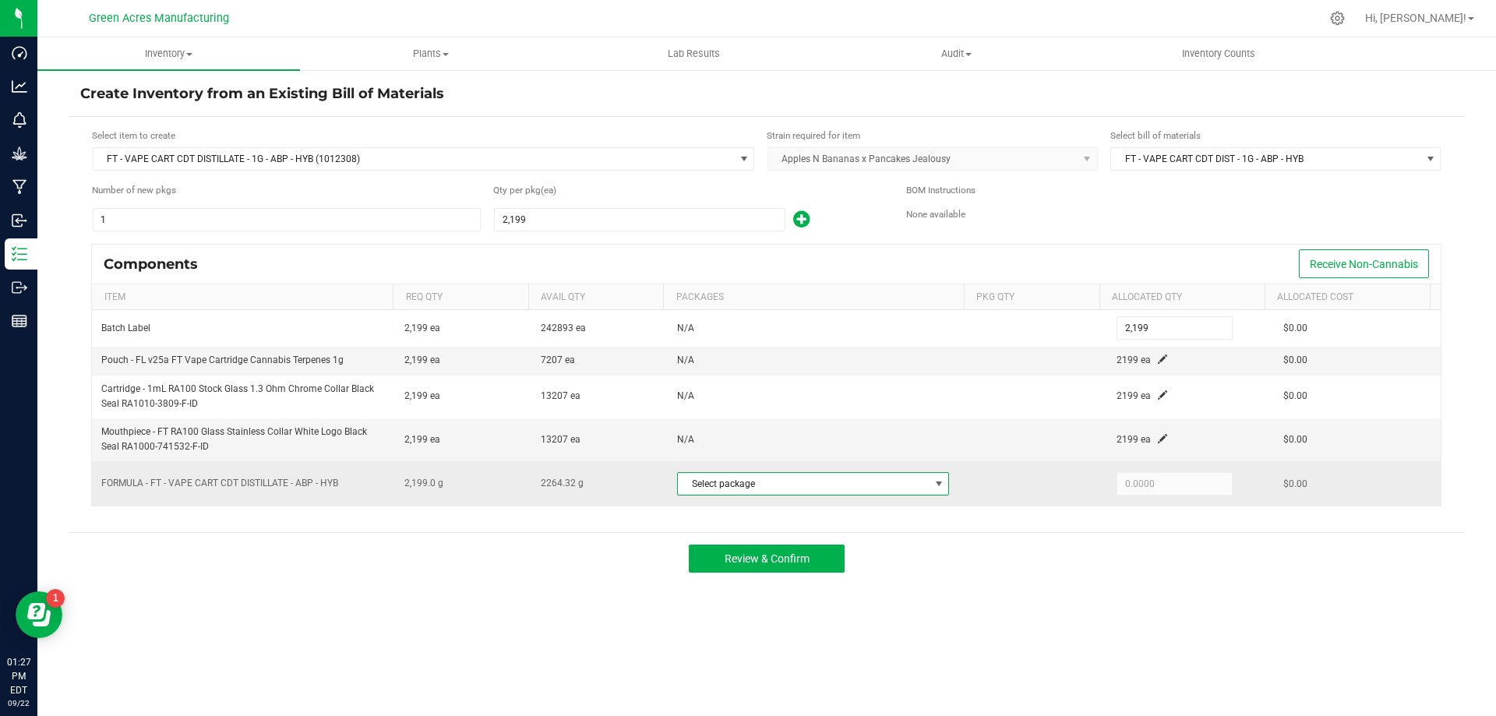
click at [920, 477] on span "Select package" at bounding box center [803, 484] width 251 height 22
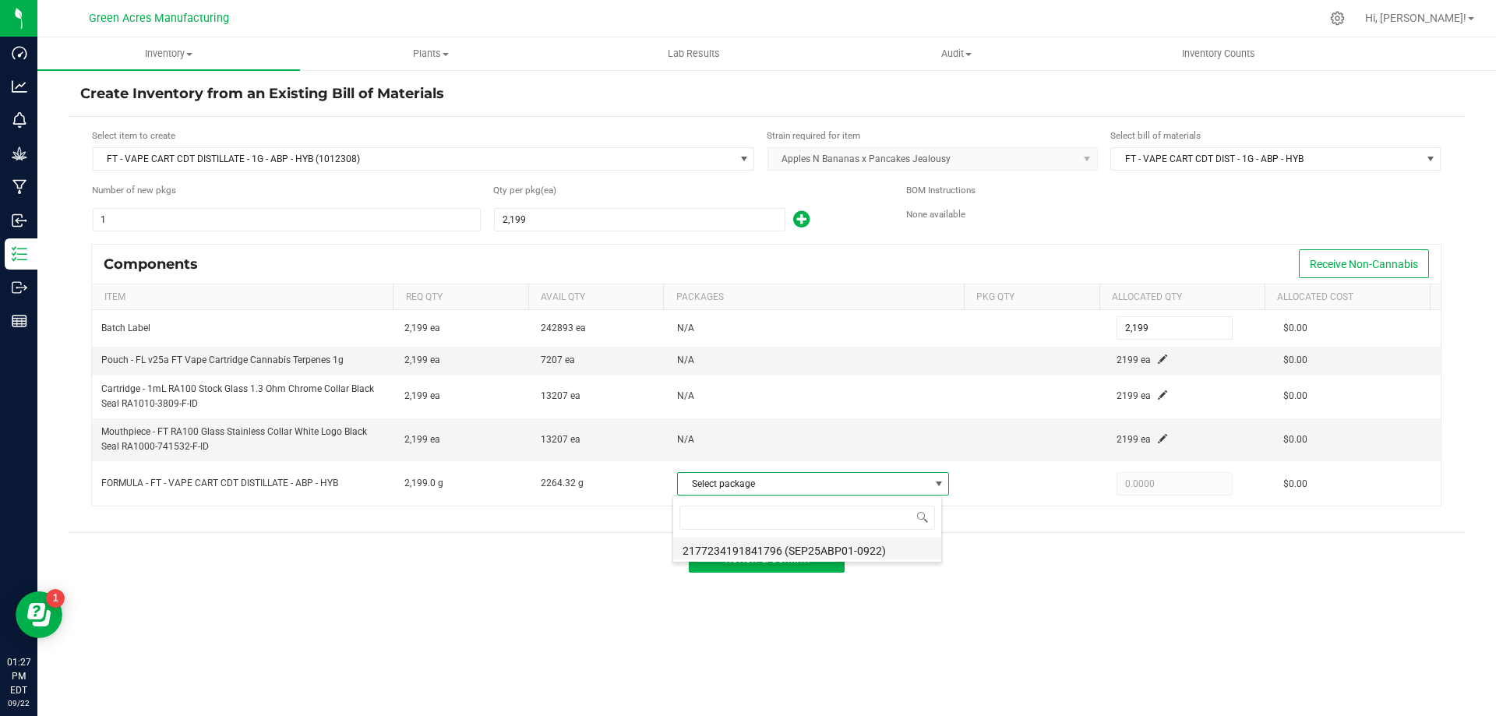
click at [836, 556] on li "2177234191841796 (SEP25ABP01-0922)" at bounding box center [807, 549] width 268 height 22
type input "2,199.0000"
click at [812, 561] on button "Review & Confirm" at bounding box center [767, 559] width 156 height 28
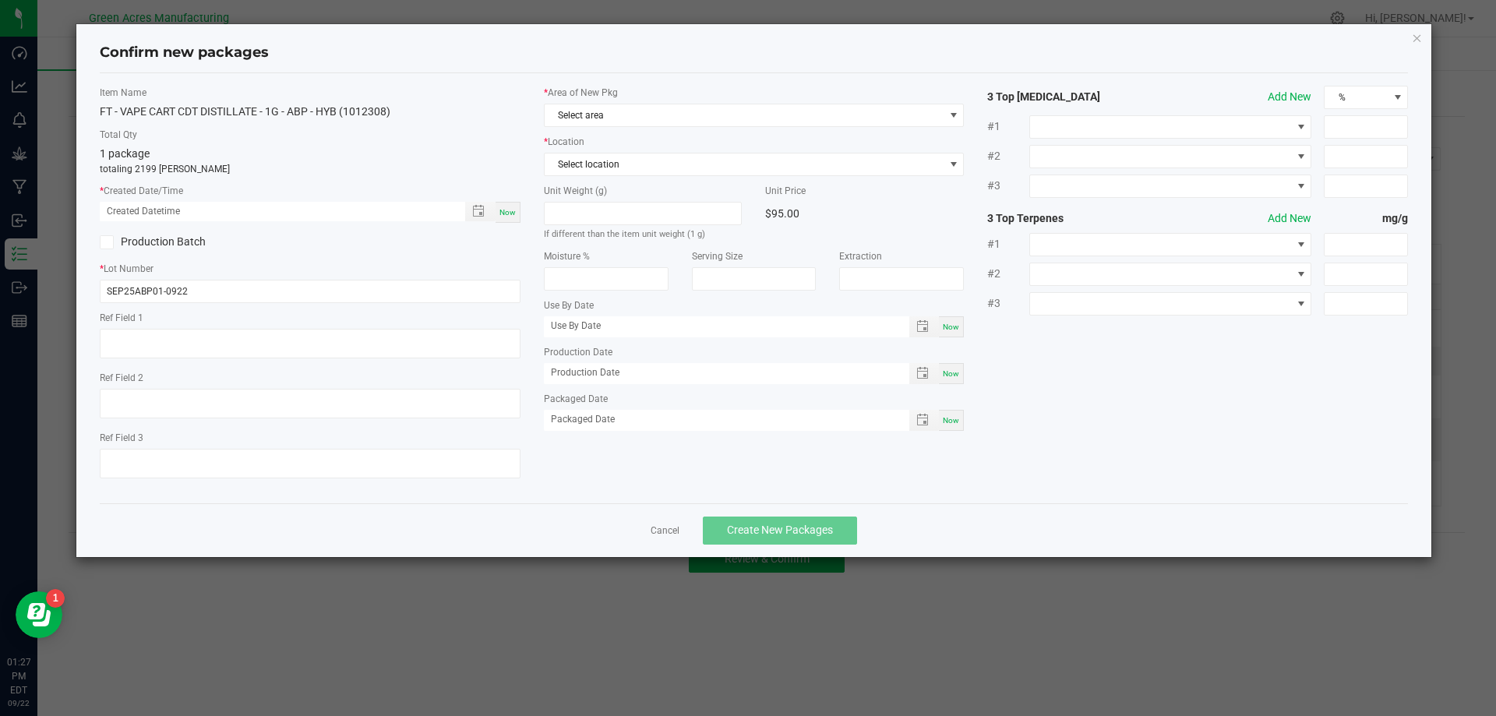
click at [517, 216] on div "Now" at bounding box center [508, 212] width 25 height 21
type input "09/22/2025 01:27 PM"
click at [665, 115] on span "Select area" at bounding box center [745, 115] width 400 height 22
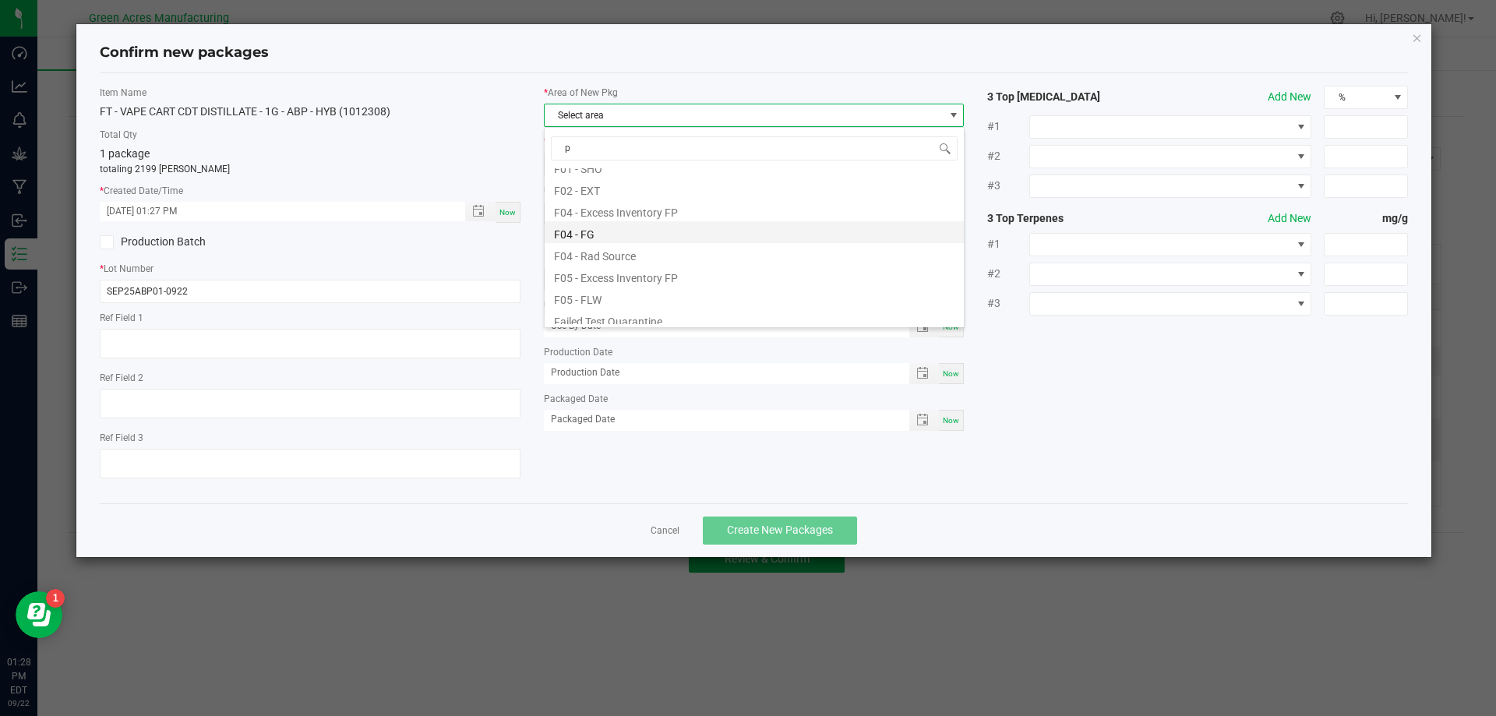
scroll to position [0, 0]
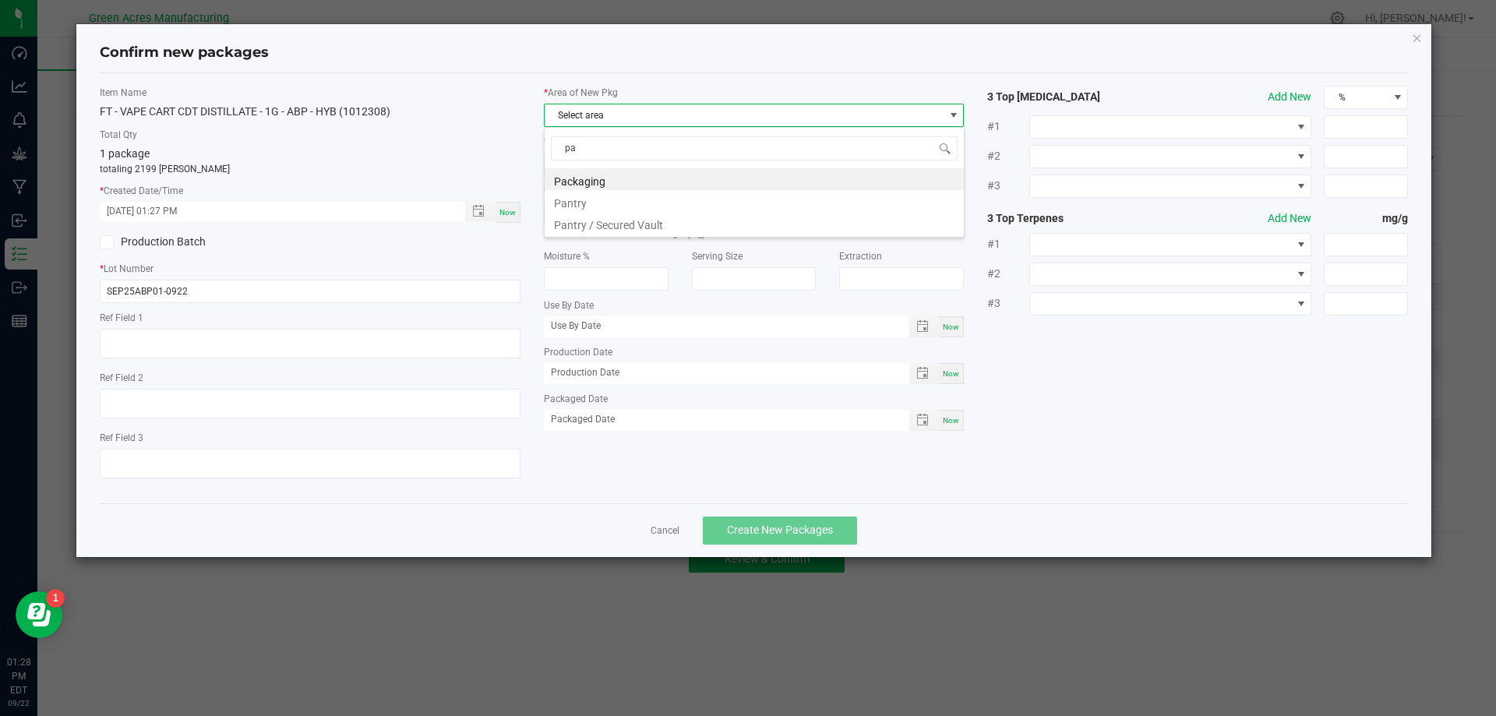
type input "pan"
click at [629, 207] on li "Pantry / Secured Vault" at bounding box center [754, 201] width 419 height 22
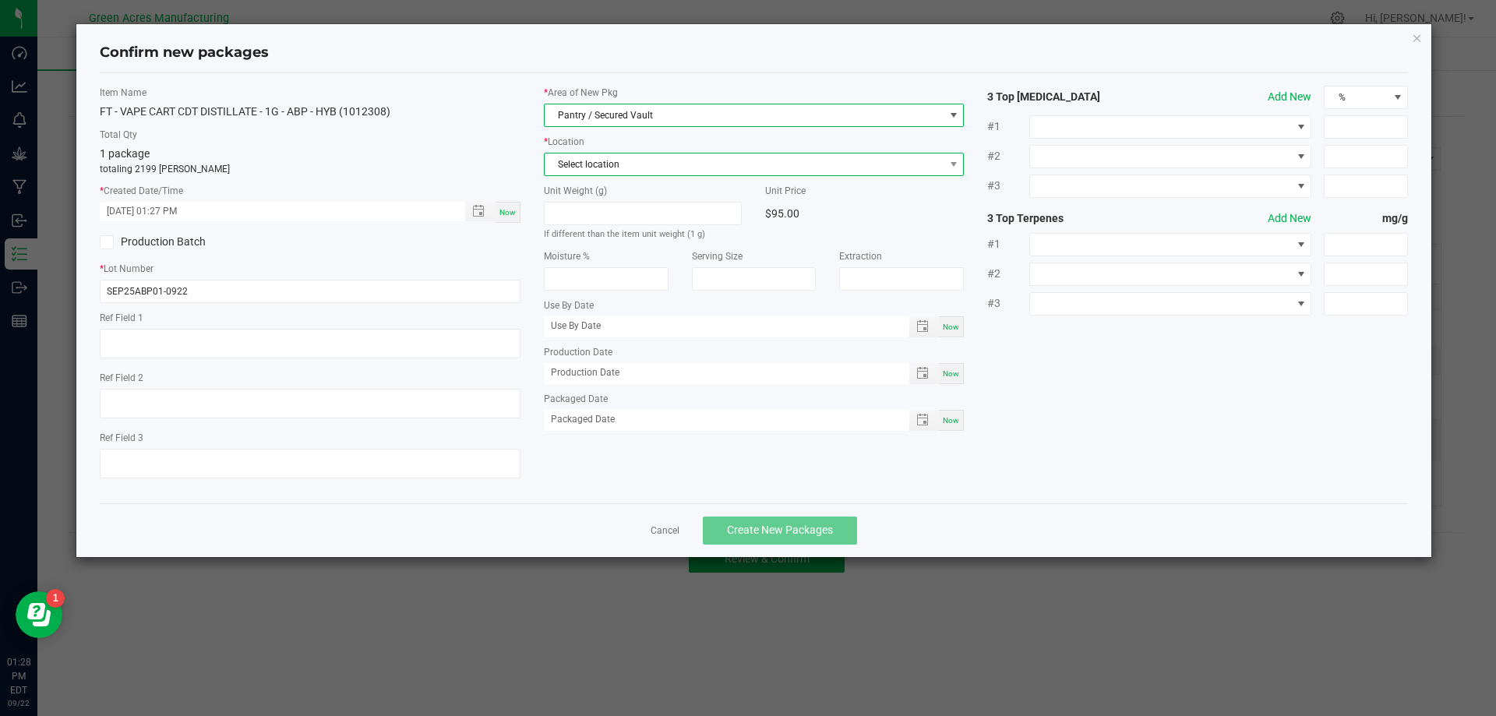
click at [661, 169] on span "Select location" at bounding box center [745, 165] width 400 height 22
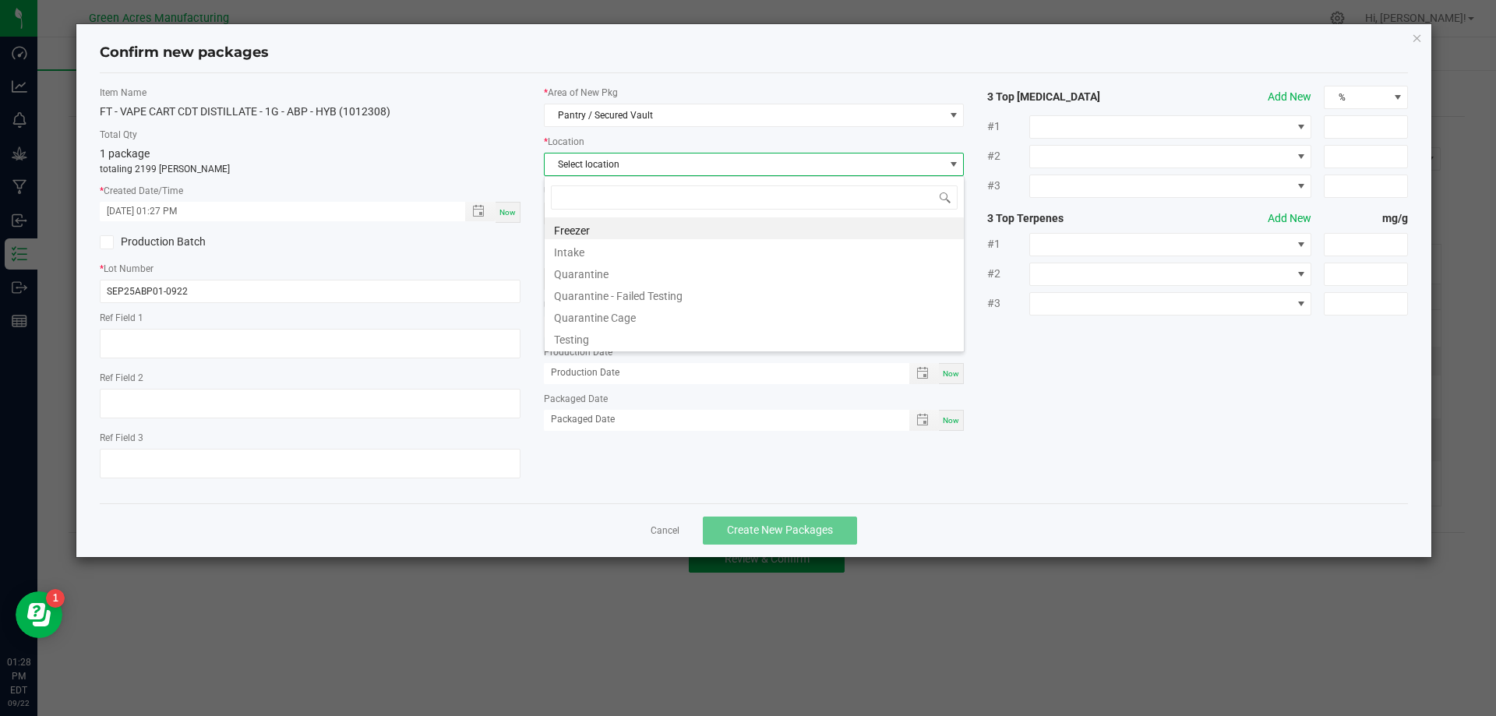
scroll to position [23, 421]
click at [646, 255] on li "Intake" at bounding box center [754, 250] width 419 height 22
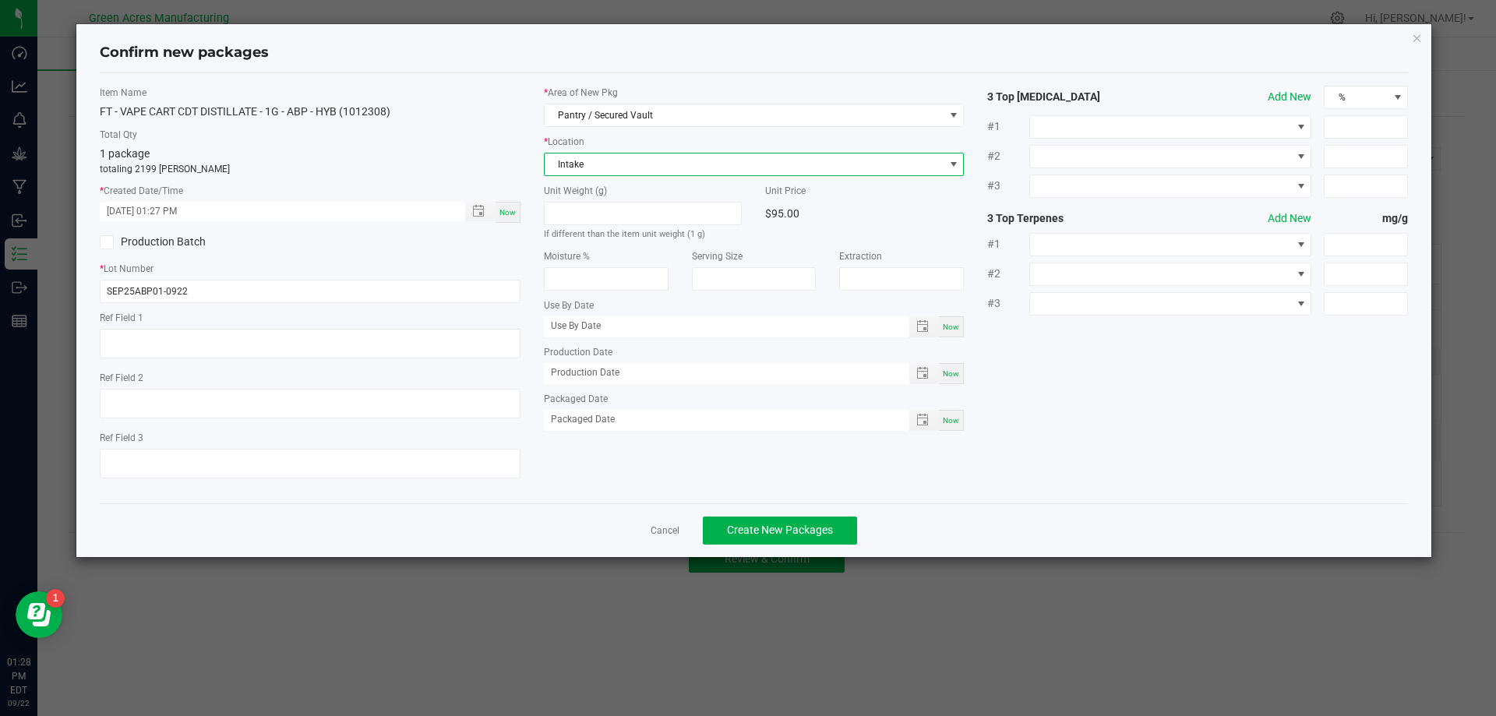
click at [804, 549] on div "Cancel Create New Packages" at bounding box center [754, 530] width 1309 height 54
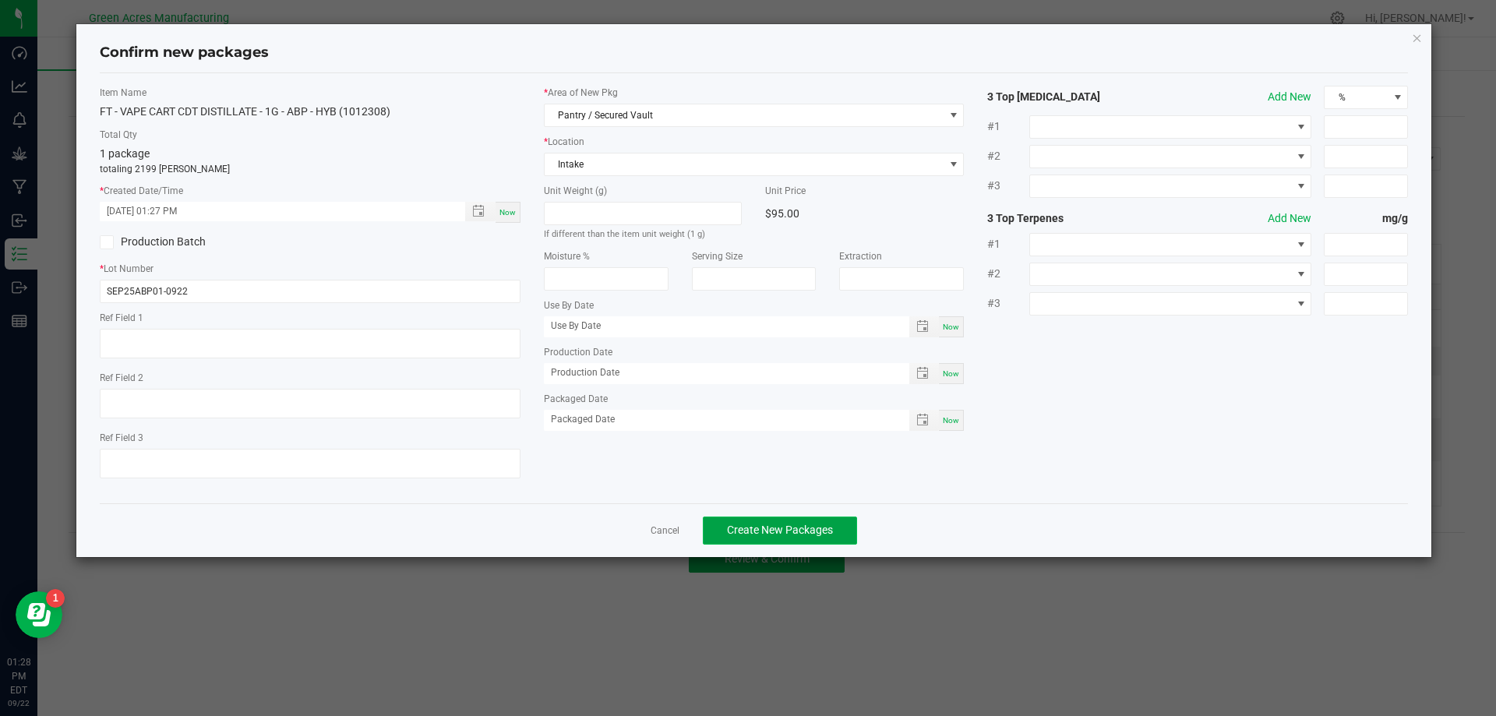
click at [804, 541] on button "Create New Packages" at bounding box center [780, 531] width 154 height 28
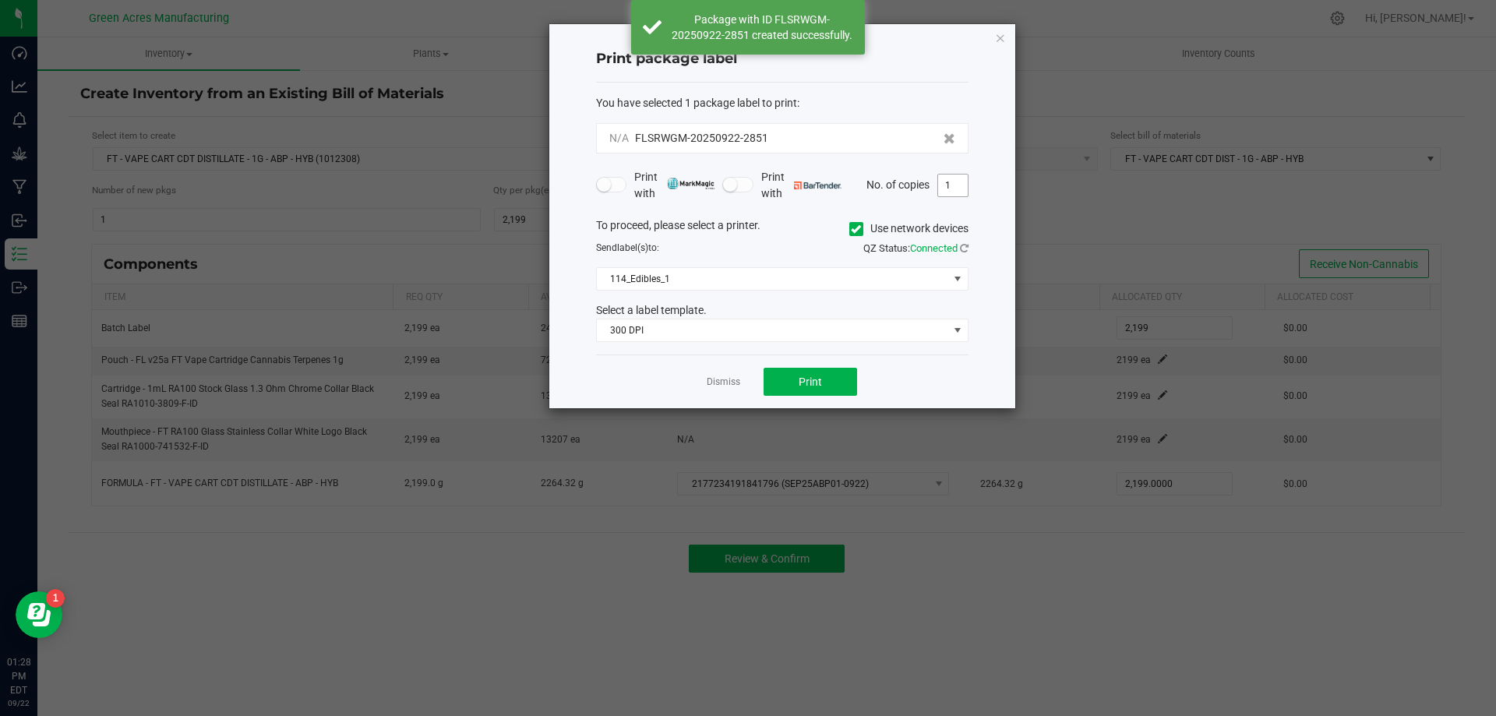
click at [956, 186] on input "1" at bounding box center [953, 186] width 30 height 22
type input "2"
click at [709, 285] on span "114_Edibles_1" at bounding box center [772, 279] width 351 height 22
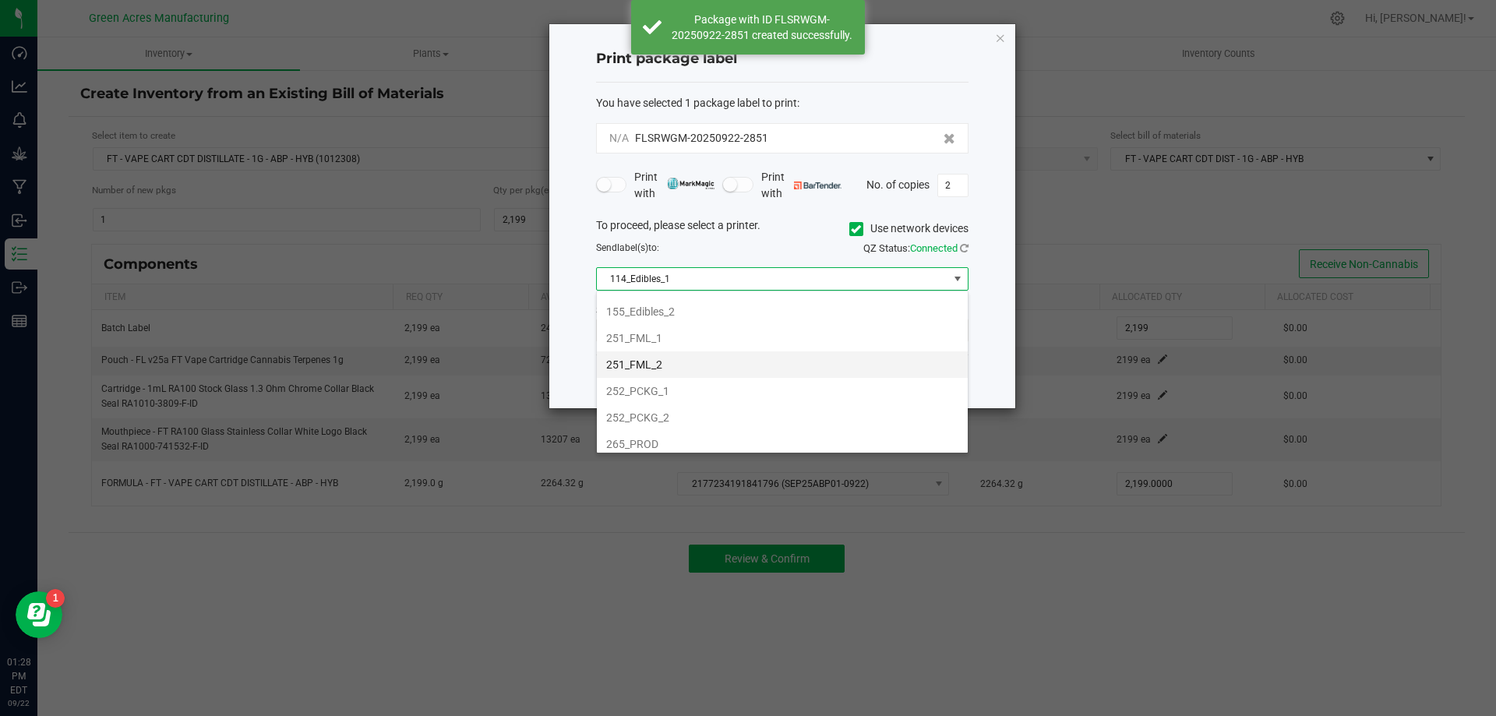
scroll to position [156, 0]
click at [730, 351] on li "252_PCKG_1" at bounding box center [782, 364] width 371 height 26
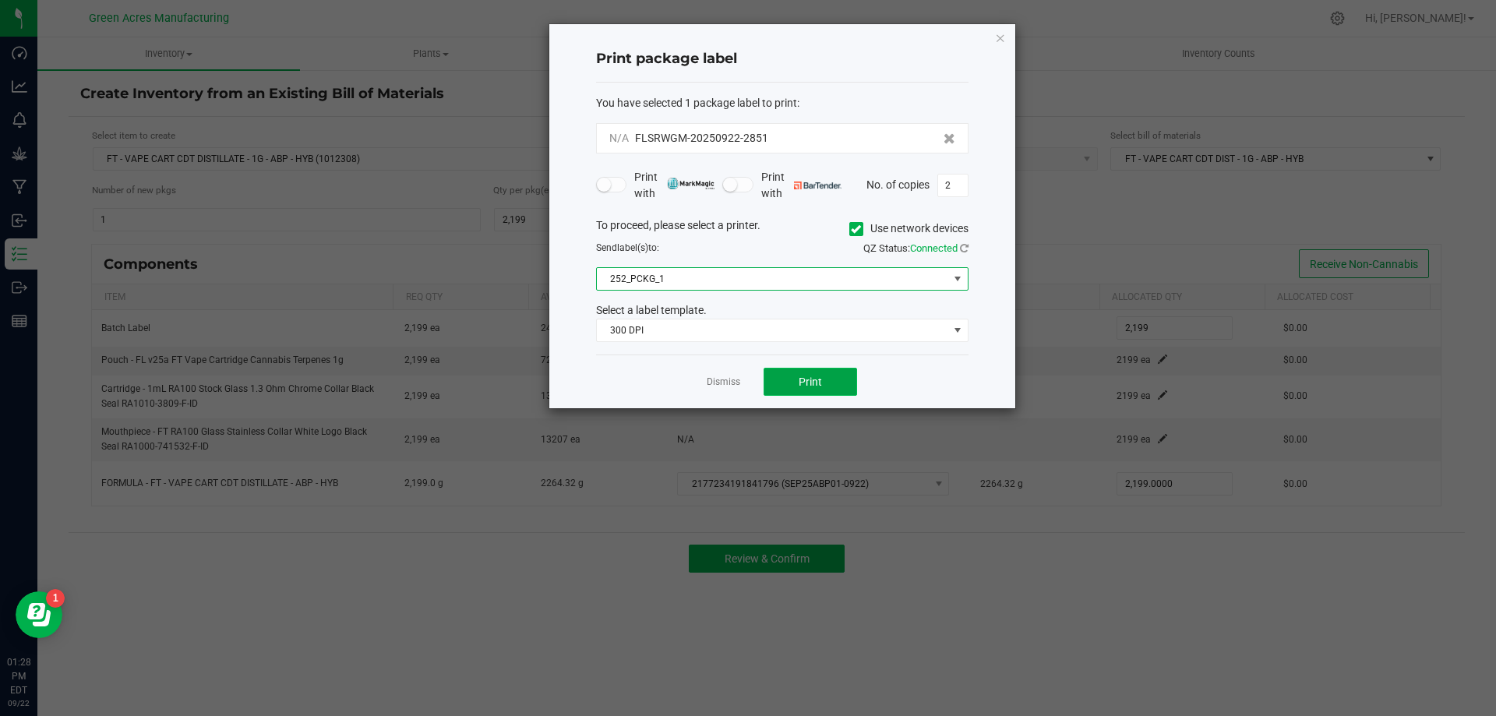
click at [822, 383] on button "Print" at bounding box center [811, 382] width 94 height 28
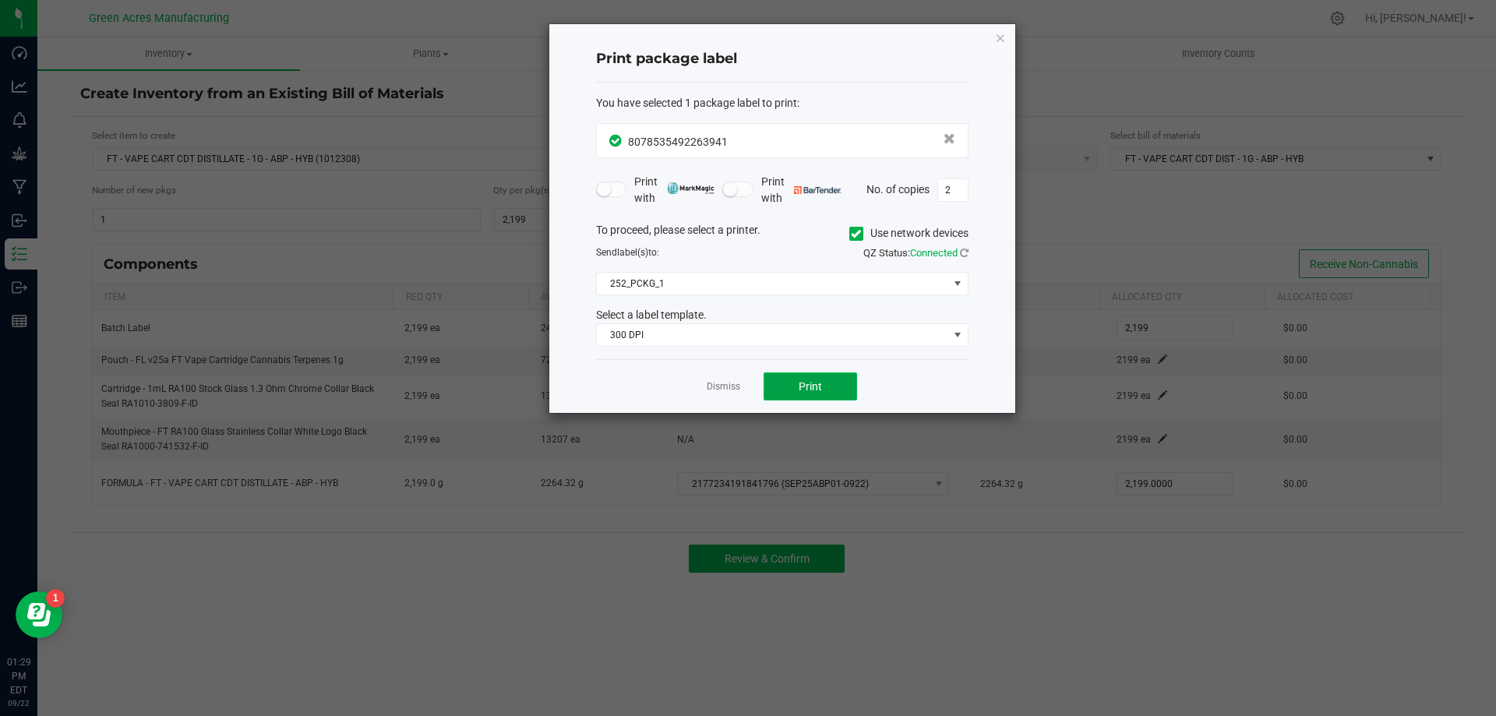
drag, startPoint x: 809, startPoint y: 383, endPoint x: 794, endPoint y: 383, distance: 14.8
click at [794, 383] on button "Print" at bounding box center [811, 386] width 94 height 28
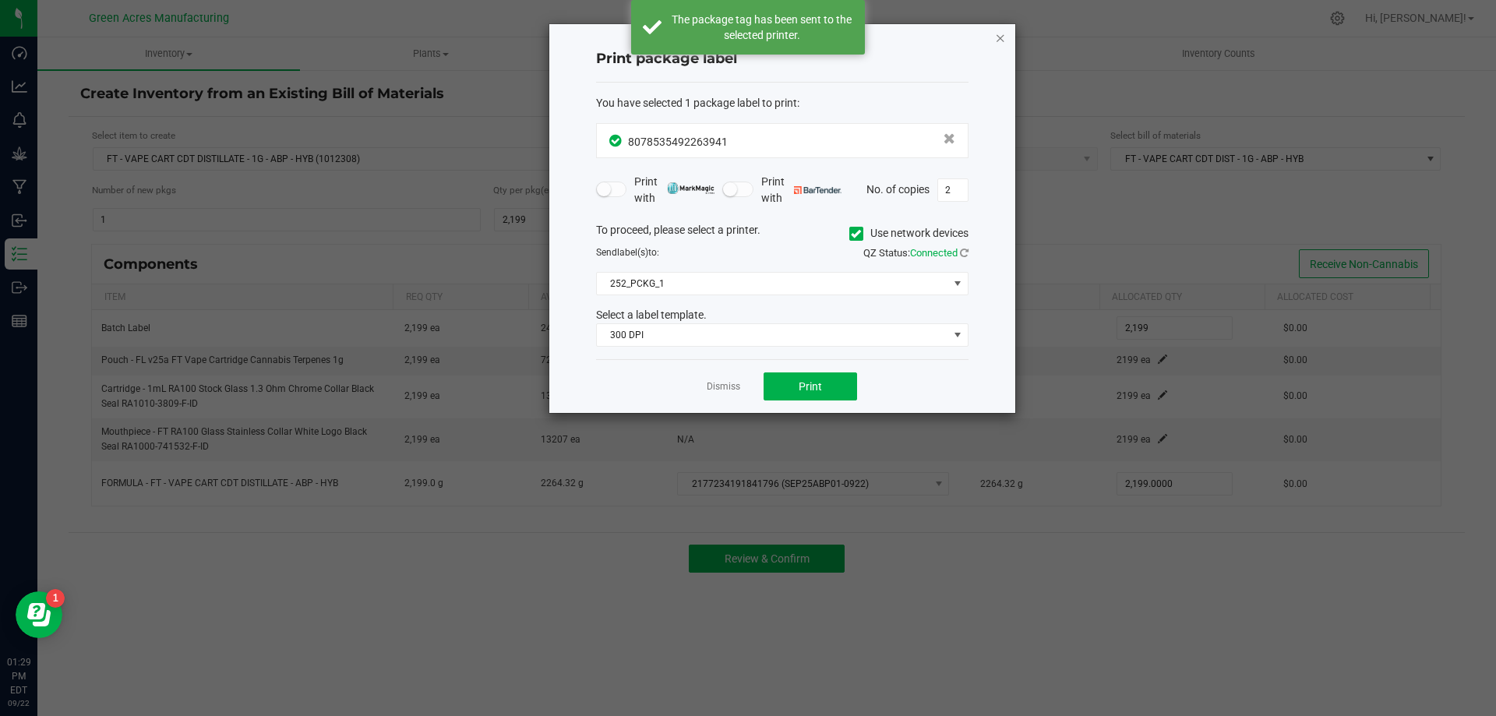
click at [1003, 42] on icon "button" at bounding box center [1000, 37] width 11 height 19
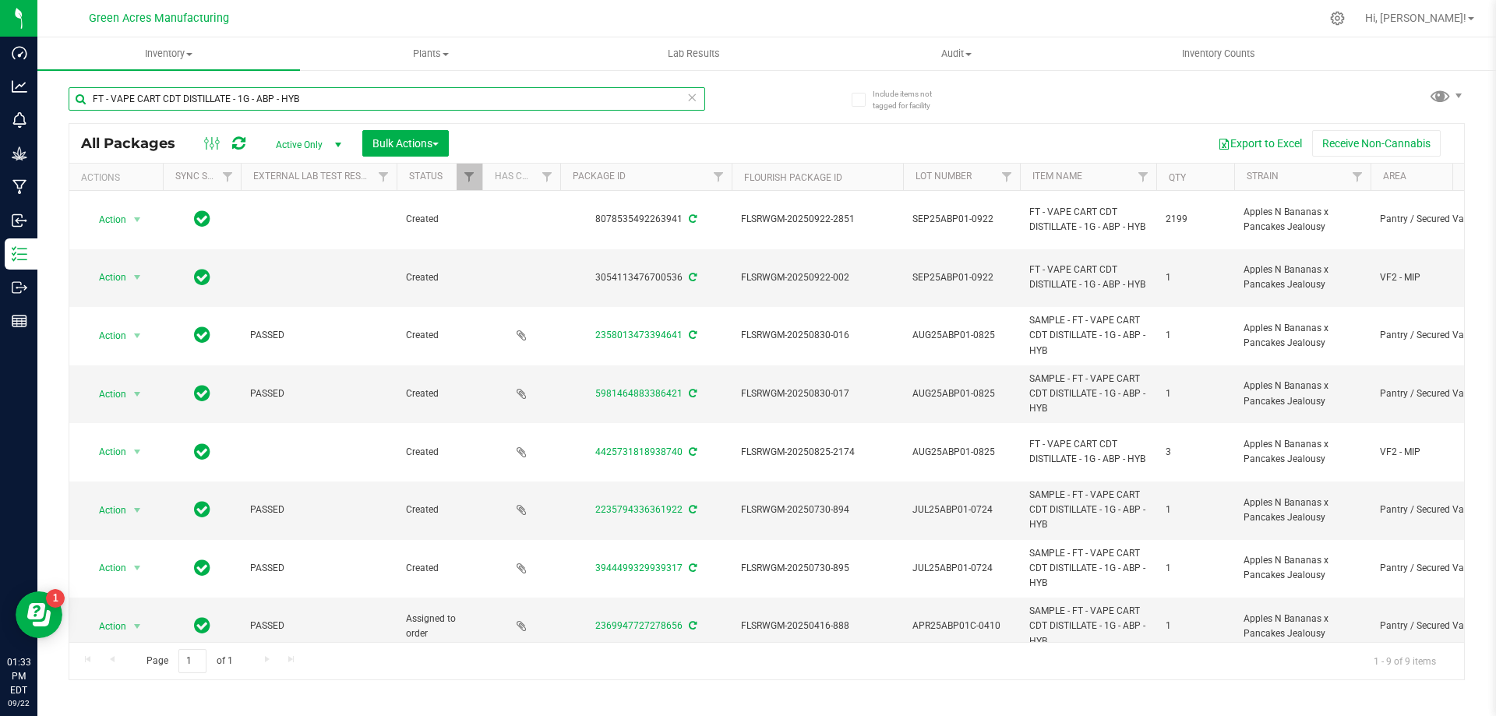
click at [301, 101] on input "FT - VAPE CART CDT DISTILLATE - 1G - ABP - HYB" at bounding box center [387, 98] width 637 height 23
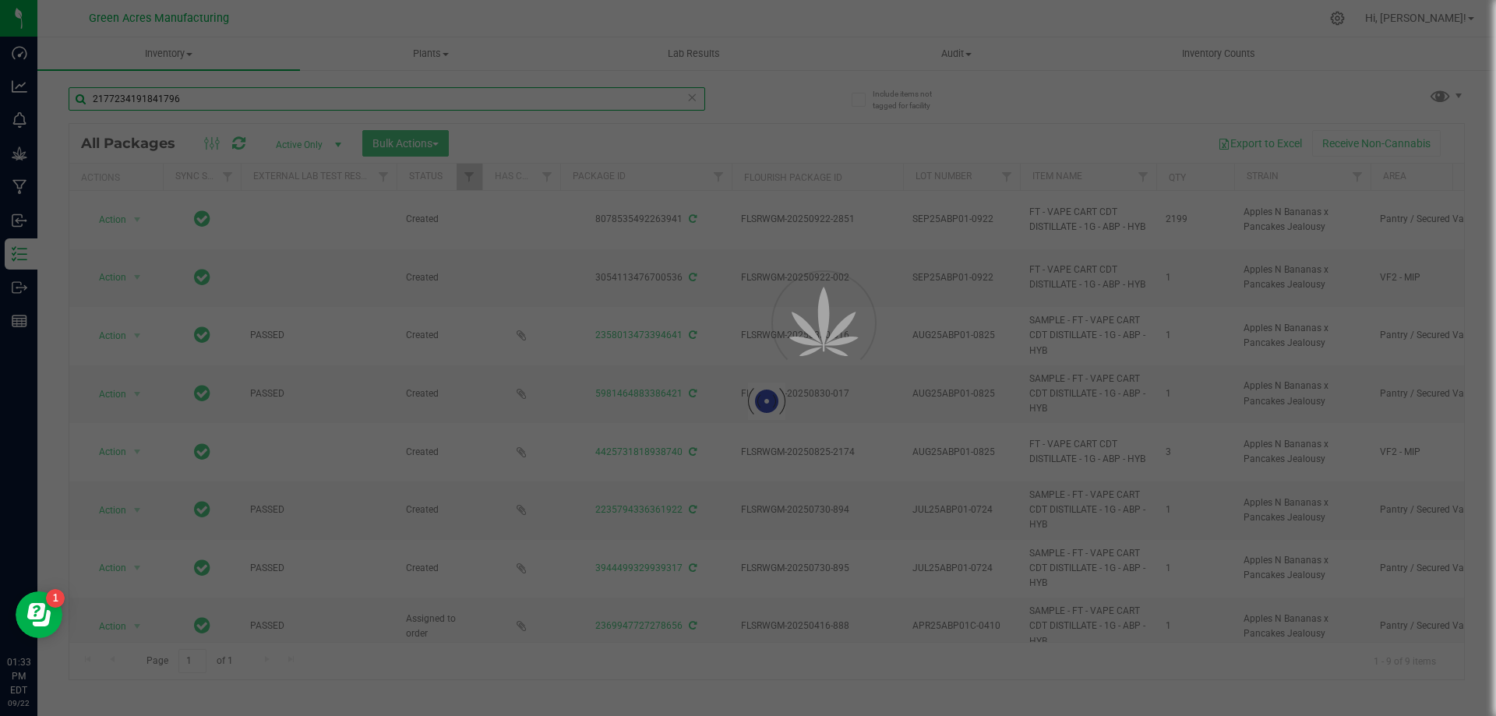
type input "2177234191841796"
